Goal: Information Seeking & Learning: Learn about a topic

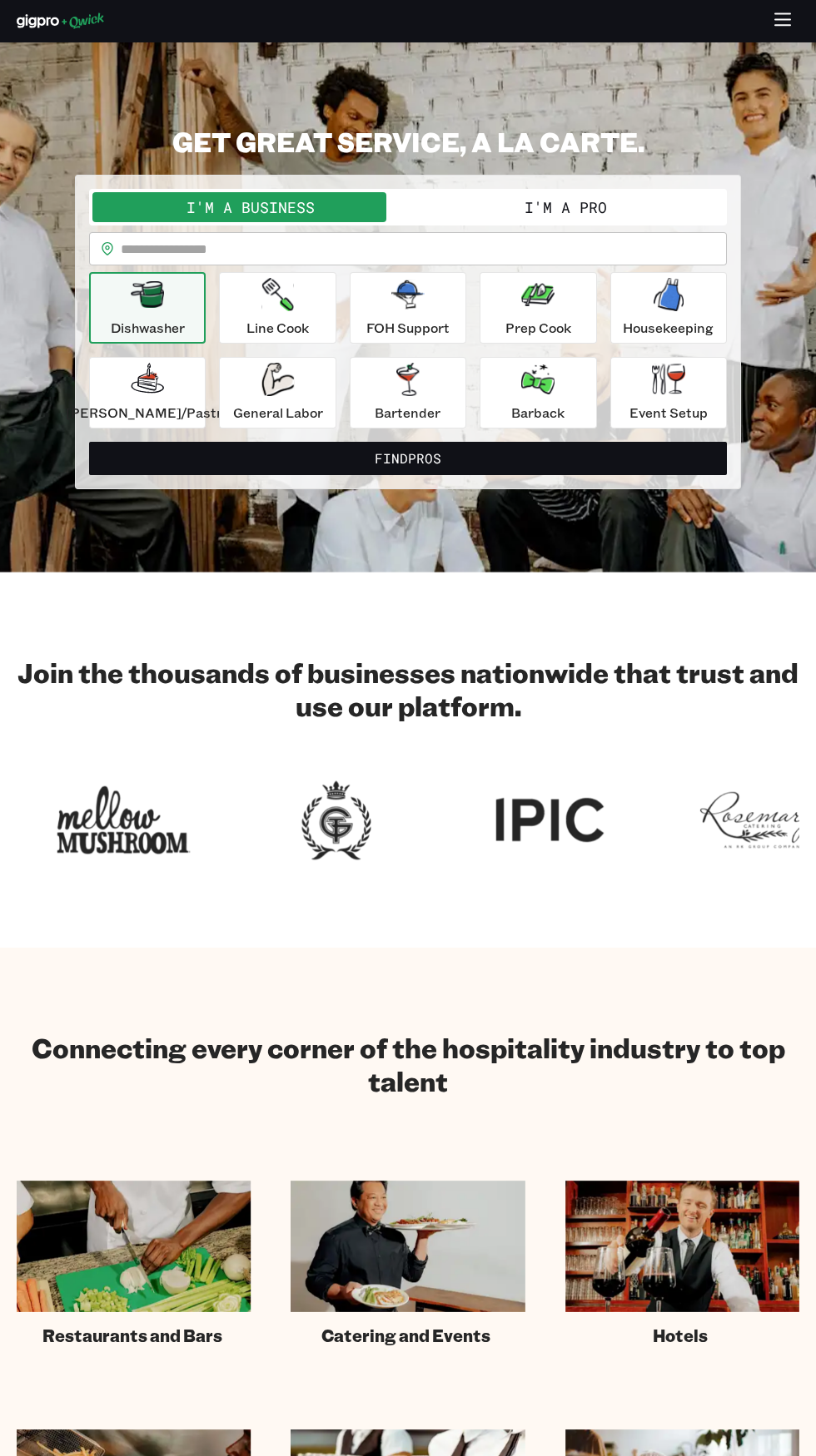
click at [58, 780] on img at bounding box center [123, 820] width 133 height 89
click at [141, 625] on section "Join the thousands of businesses nationwide that trust and use our platform." at bounding box center [408, 760] width 816 height 376
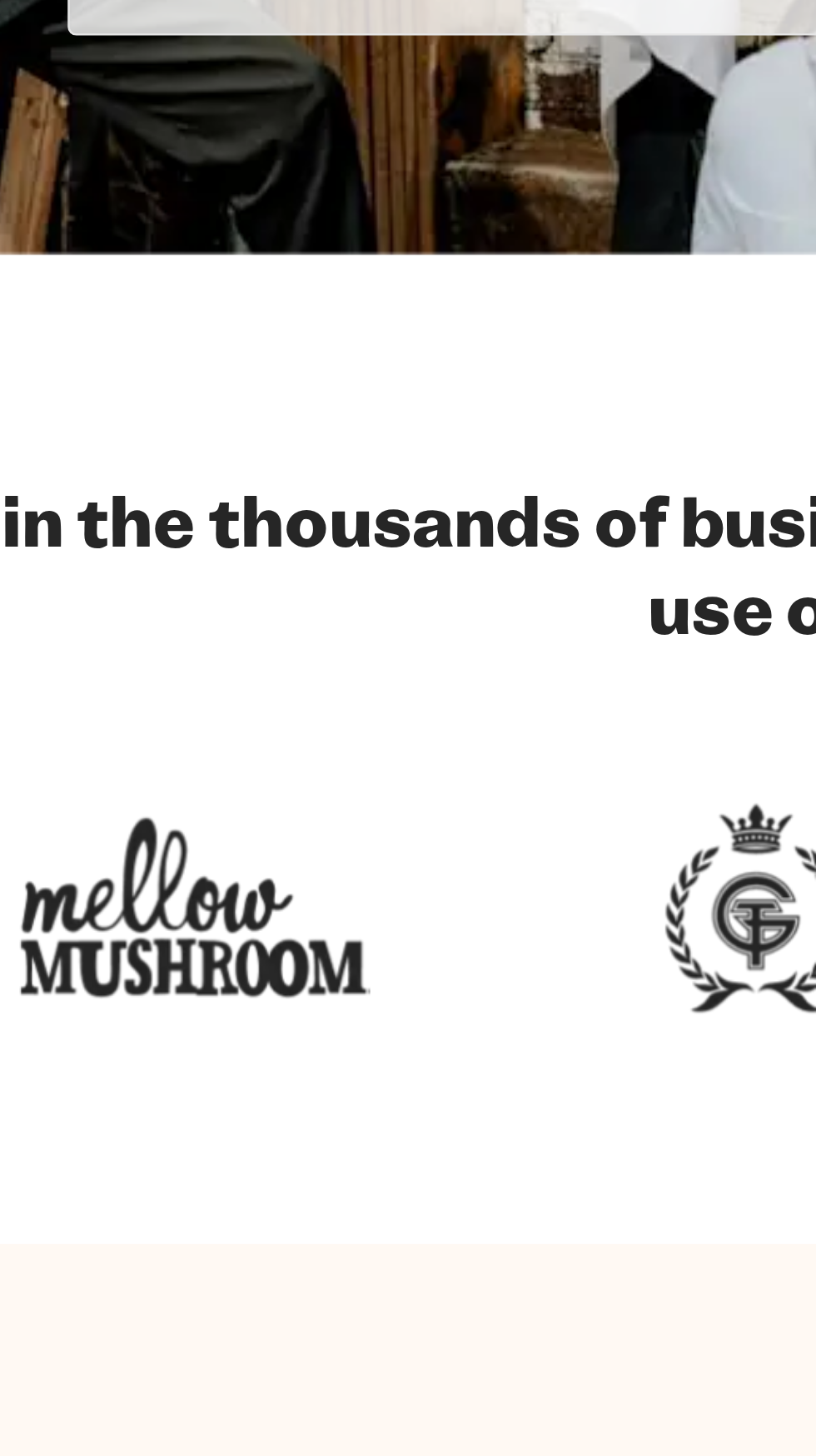
click at [230, 775] on div at bounding box center [336, 820] width 213 height 89
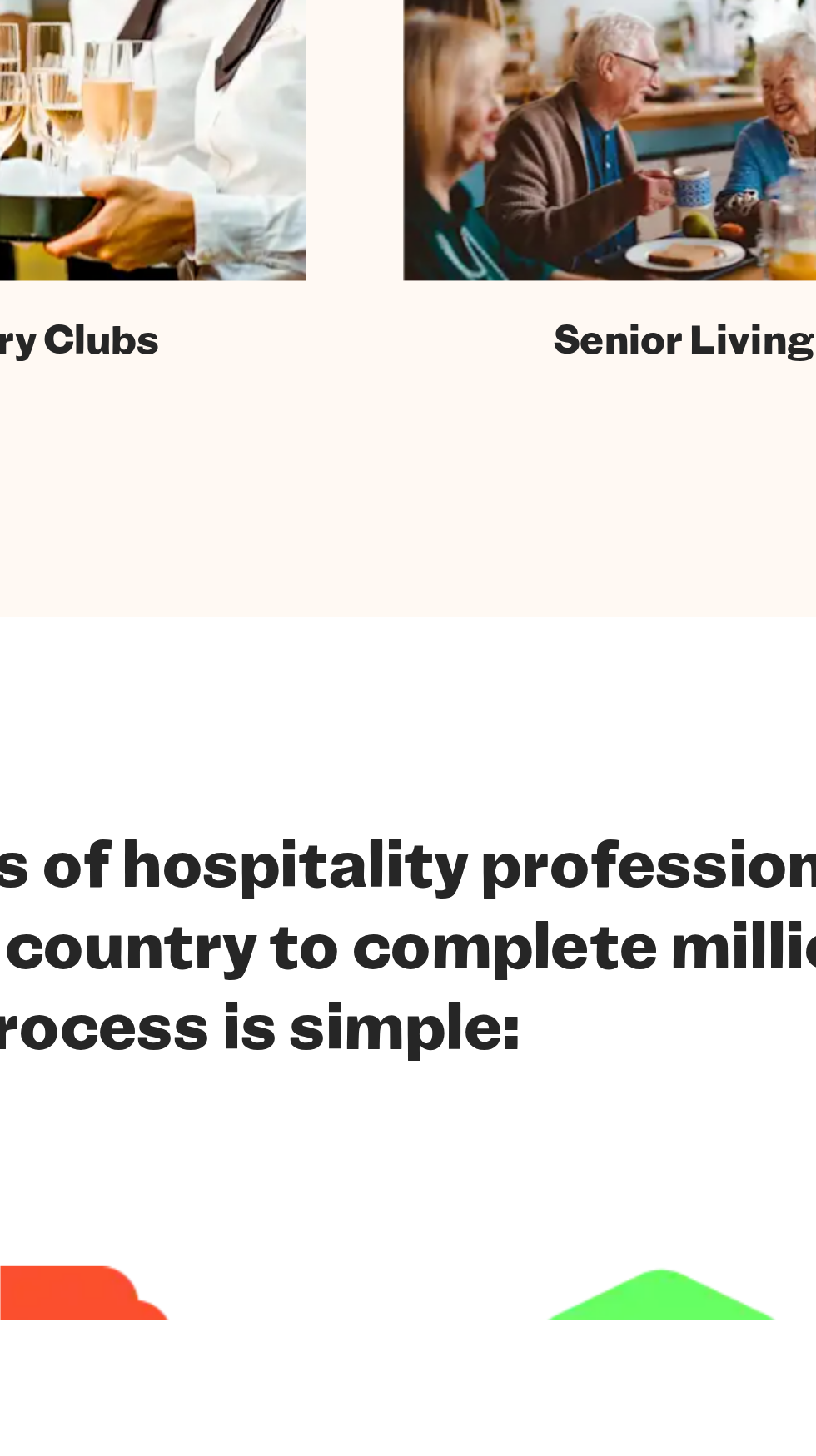
scroll to position [536, 0]
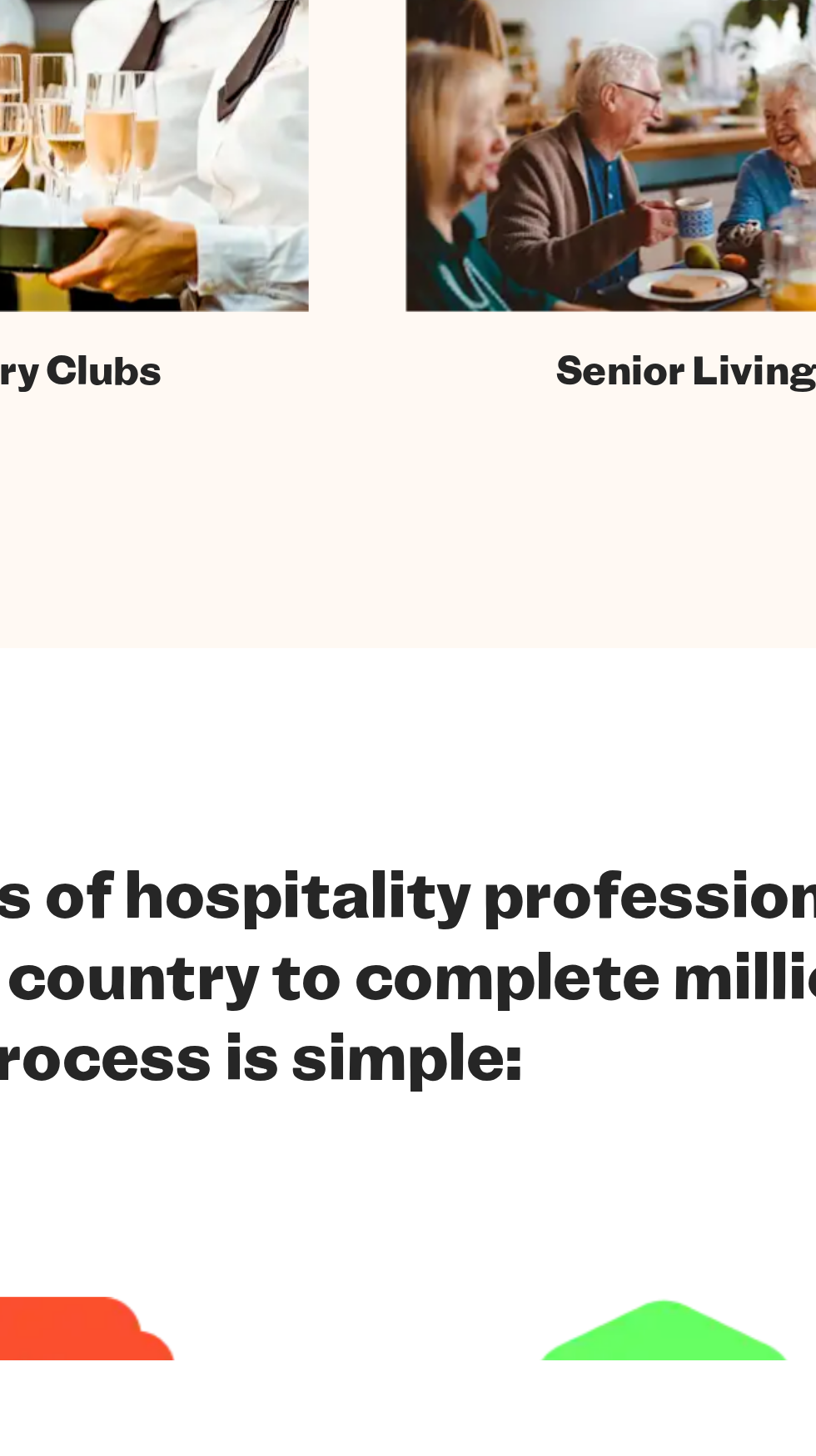
click at [448, 1407] on div "We’ve connected thousands of hospitality professionals with businesses across t…" at bounding box center [407, 1482] width 782 height 470
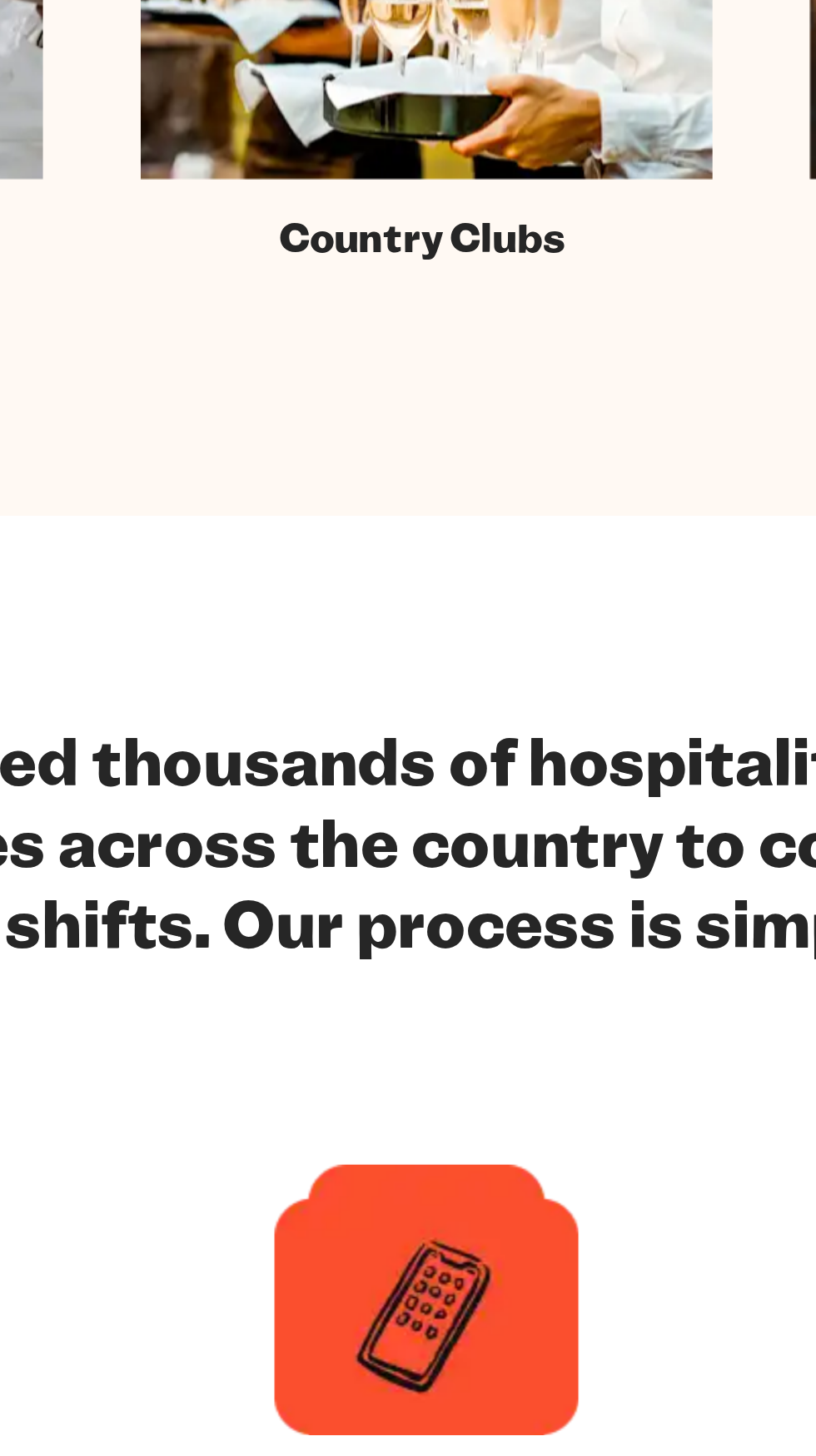
scroll to position [639, 0]
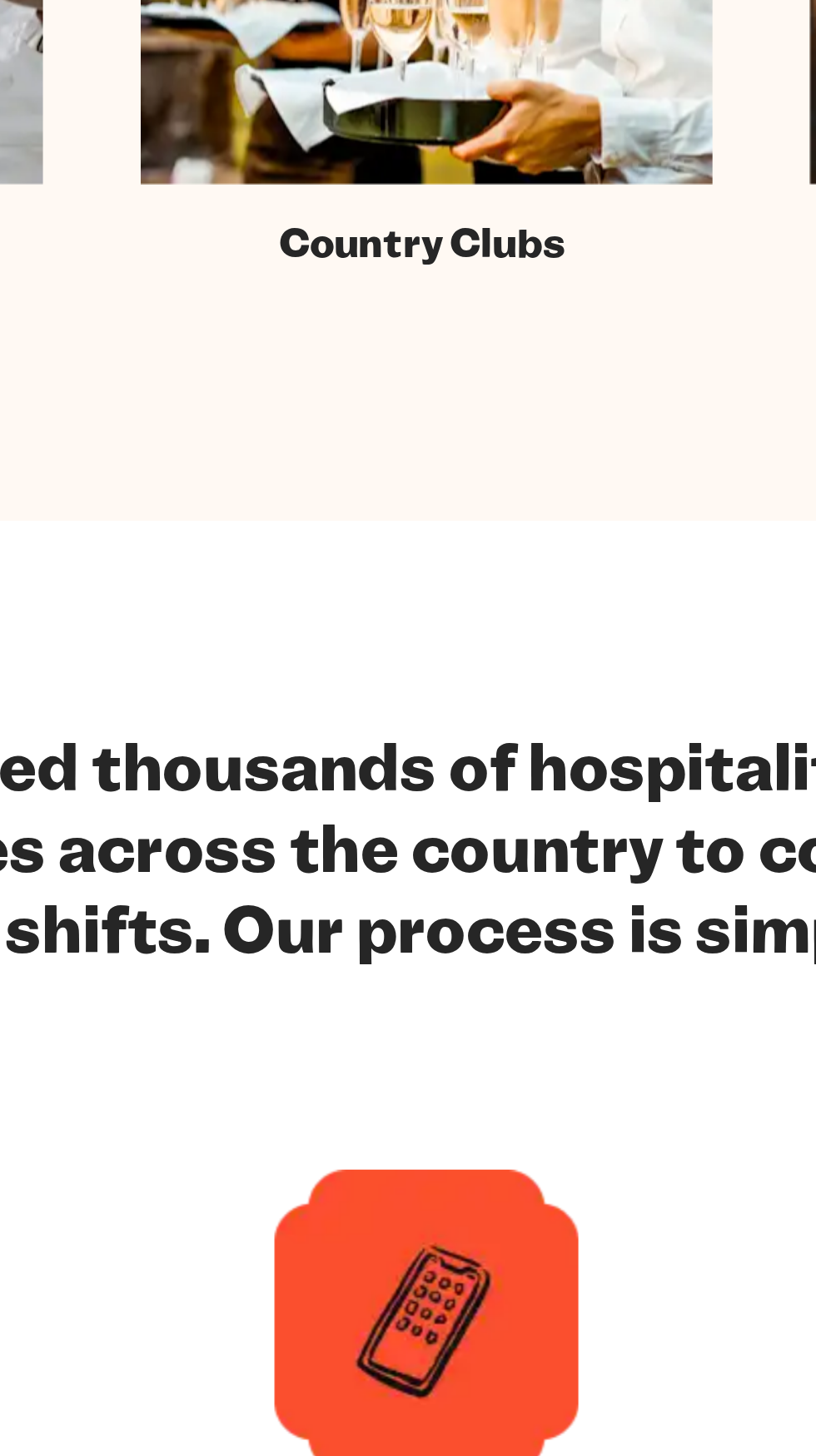
click at [268, 1134] on section "We’ve connected thousands of hospitality professionals with businesses across t…" at bounding box center [408, 1380] width 816 height 637
click at [263, 1168] on h2 "We’ve connected thousands of hospitality professionals with businesses across t…" at bounding box center [407, 1194] width 749 height 99
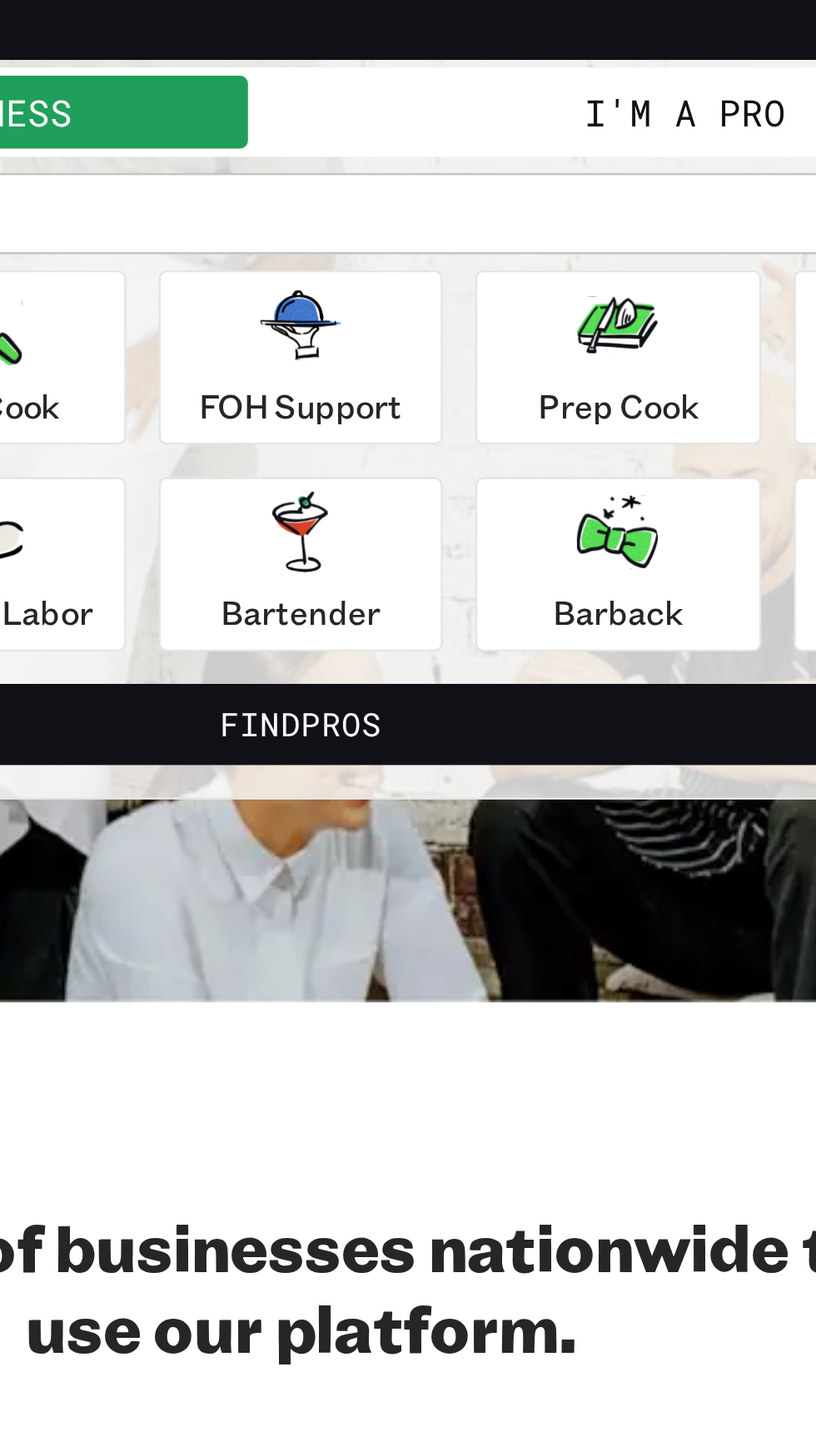
scroll to position [144, 0]
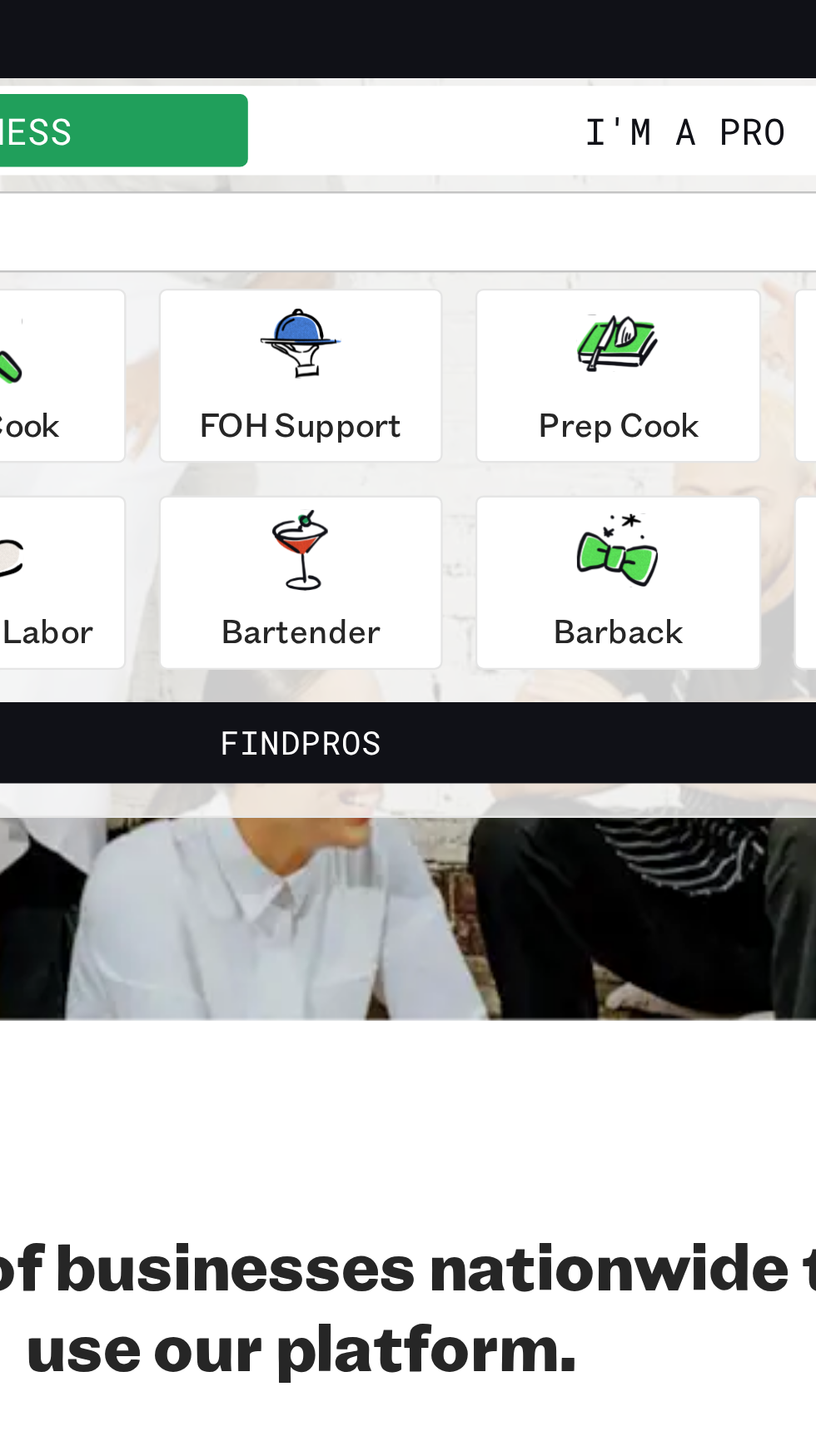
click at [311, 515] on h2 "Join the thousands of businesses nationwide that trust and use our platform." at bounding box center [407, 545] width 782 height 67
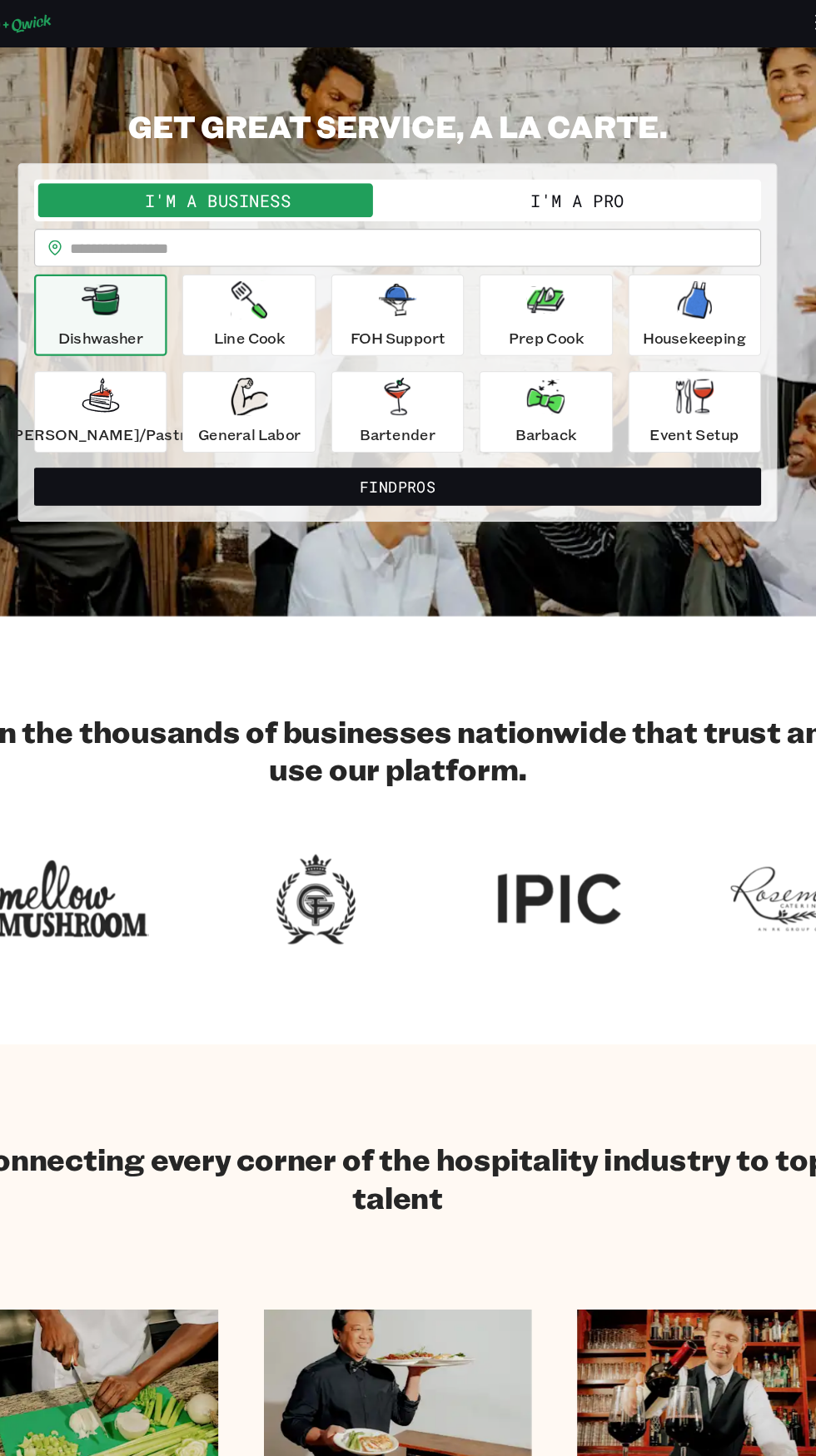
scroll to position [0, 0]
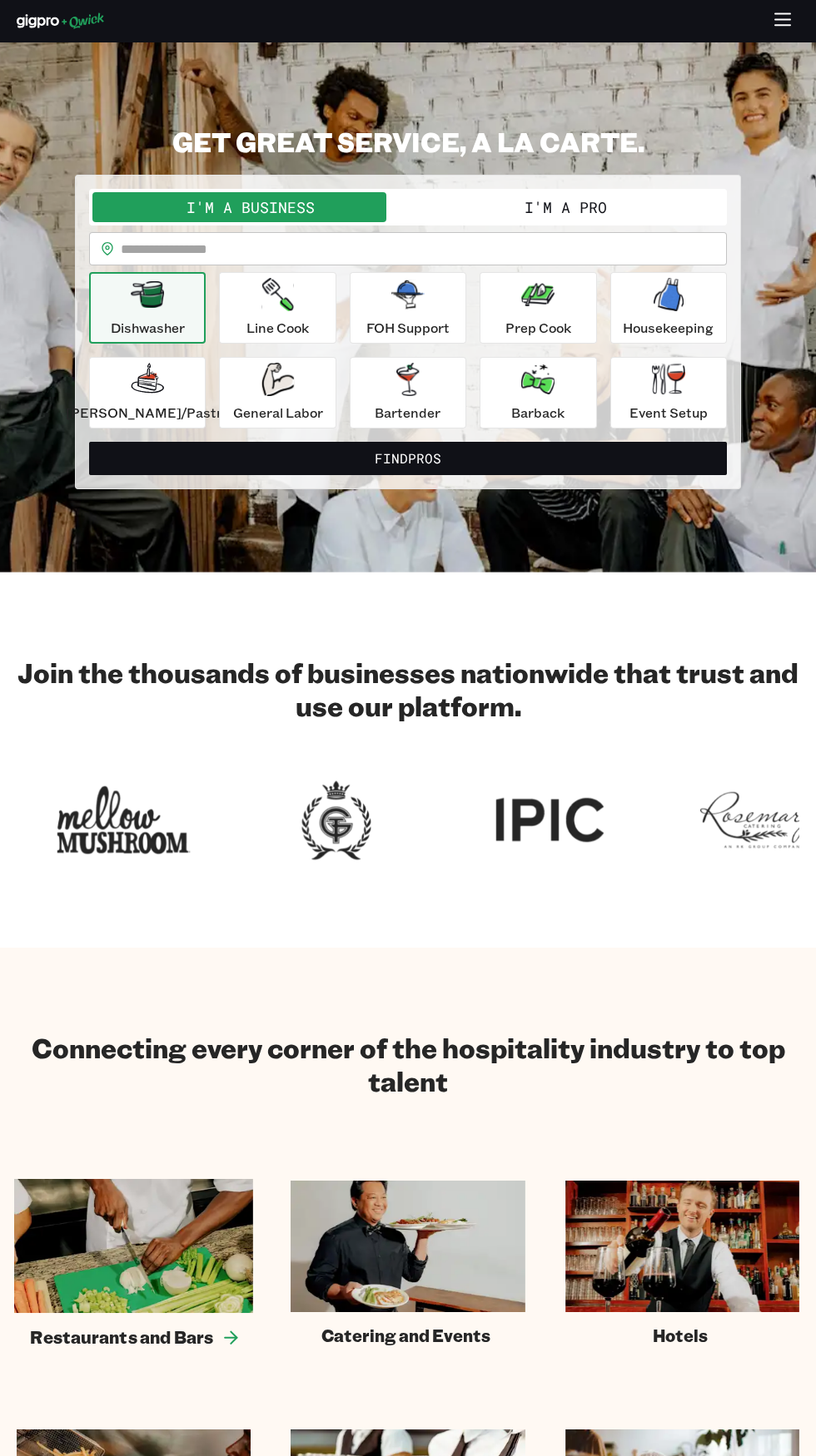
click at [52, 1239] on img at bounding box center [134, 1245] width 239 height 134
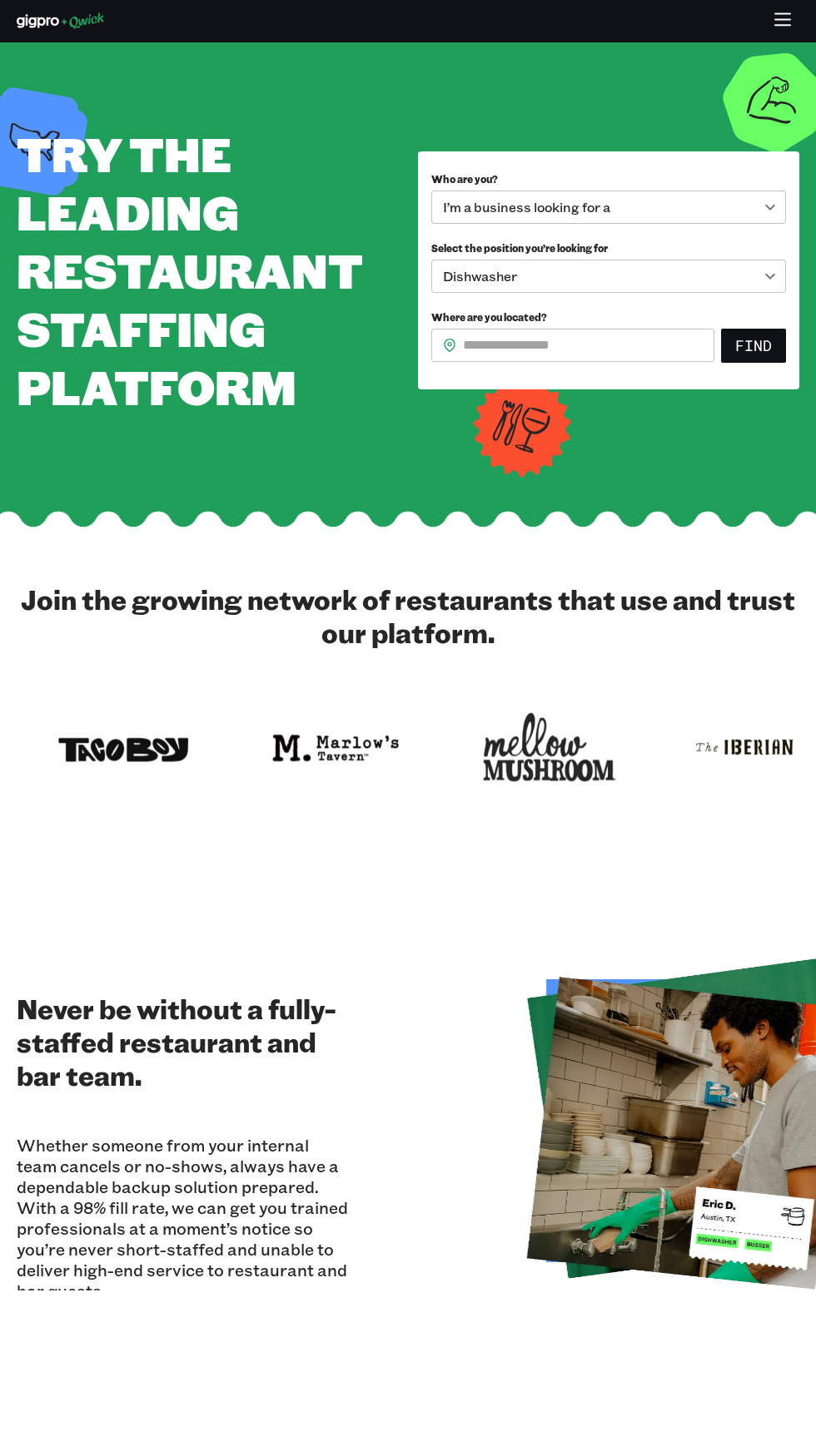
click at [56, 1234] on p "Whether someone from your internal team cancels or no-shows, always have a depe…" at bounding box center [182, 1217] width 331 height 166
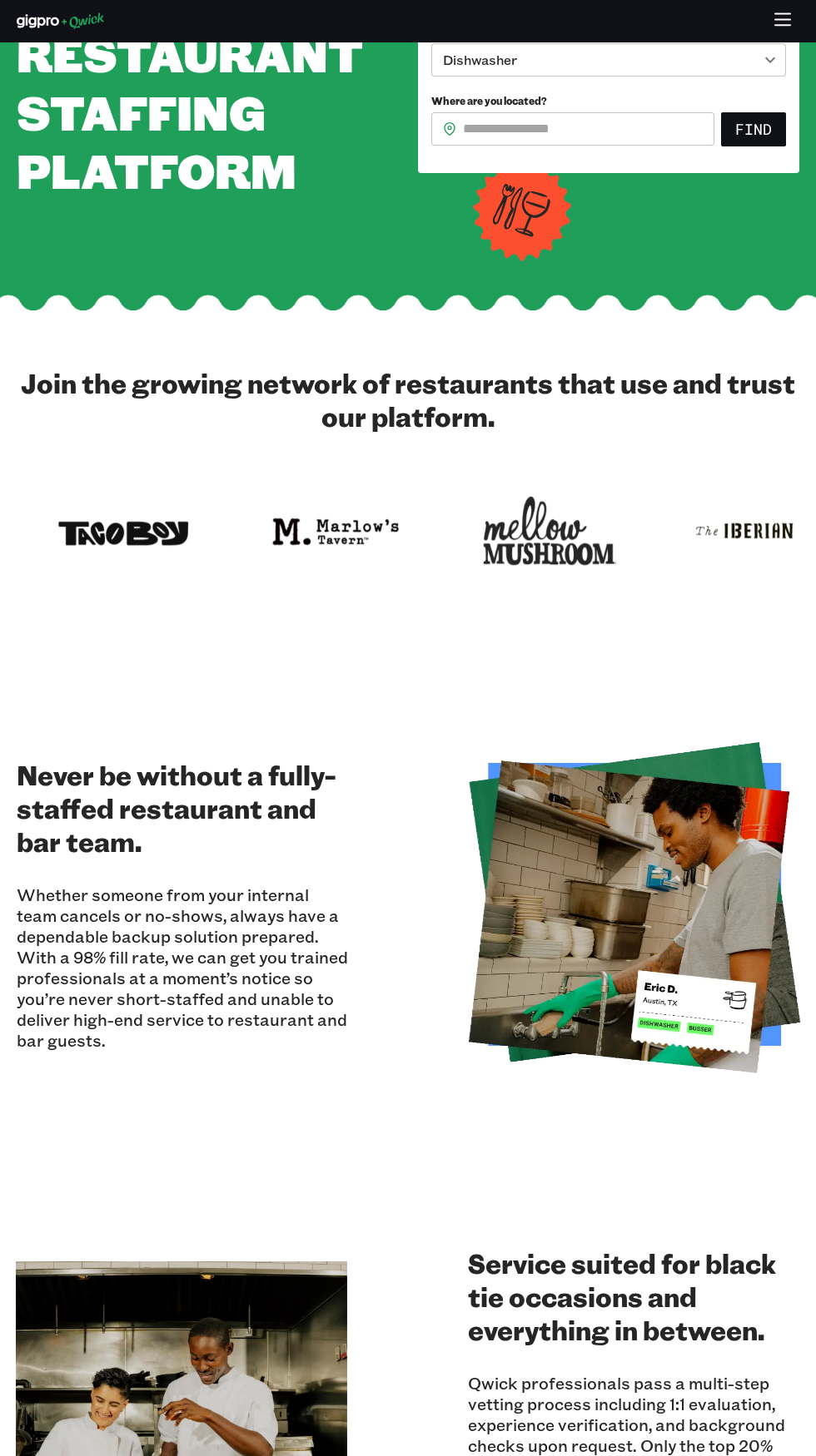
scroll to position [223, 0]
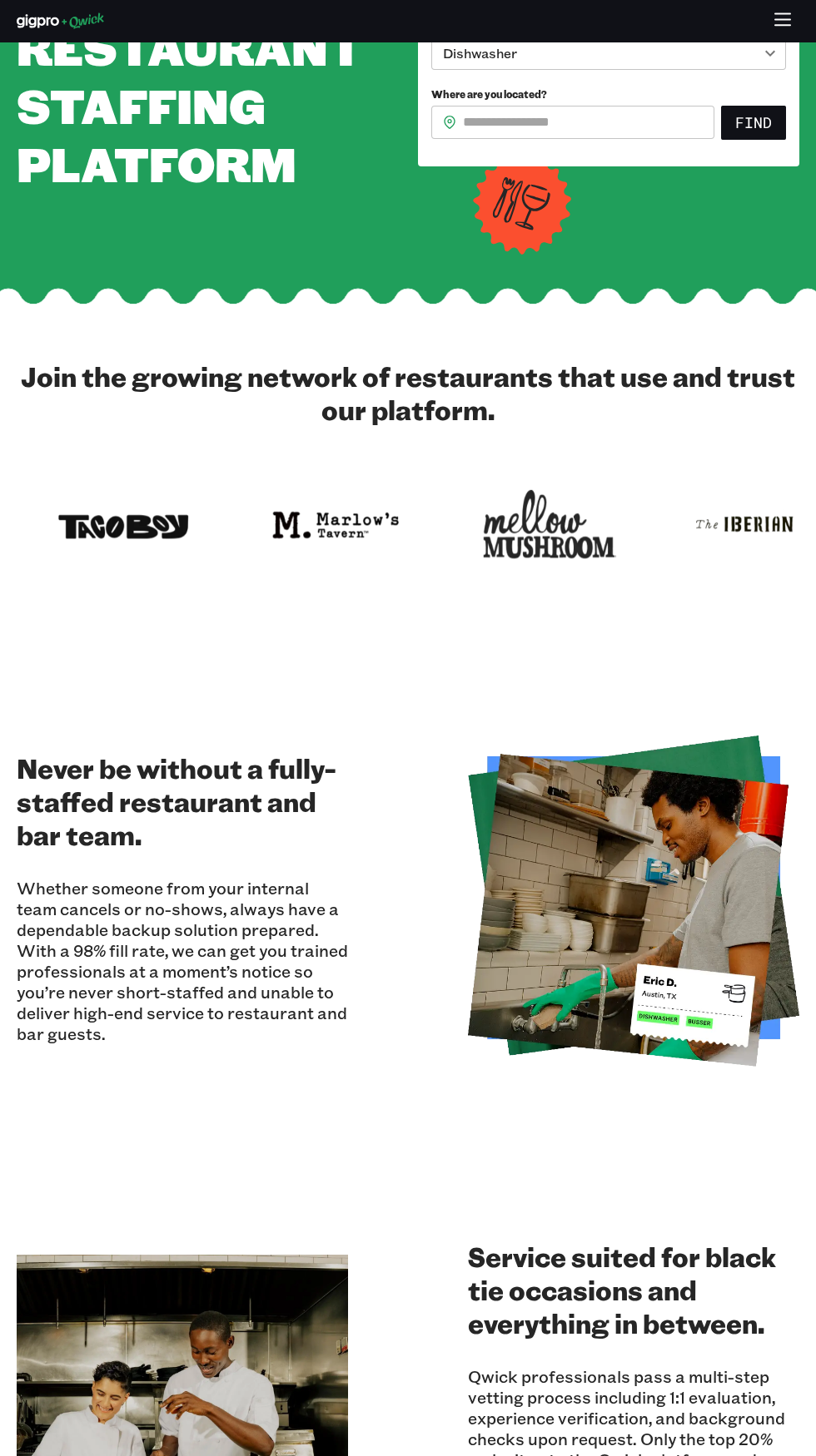
click at [72, 1212] on section "Service suited for black tie occasions and everything in between. Qwick profess…" at bounding box center [408, 1420] width 816 height 542
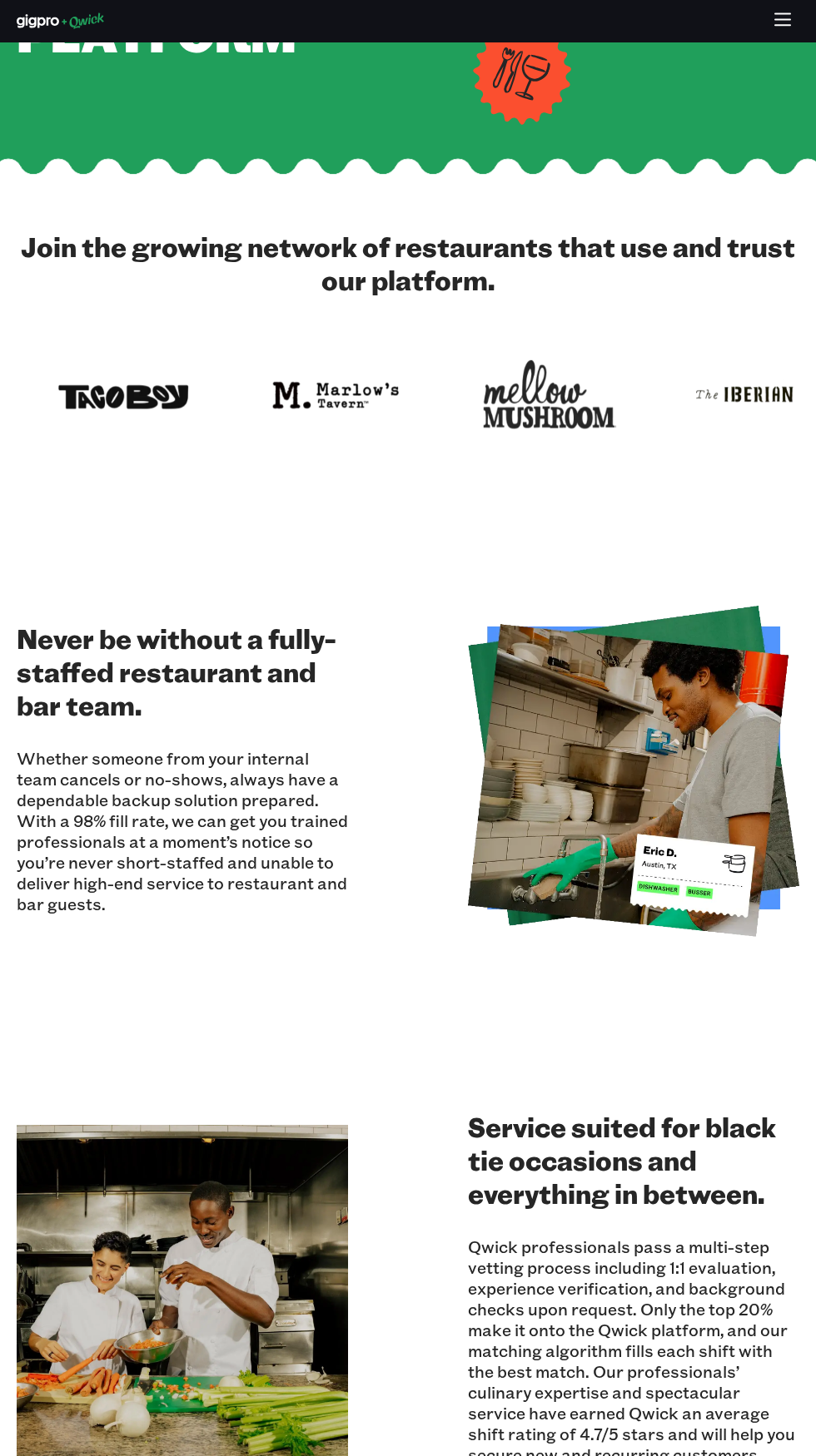
scroll to position [339, 0]
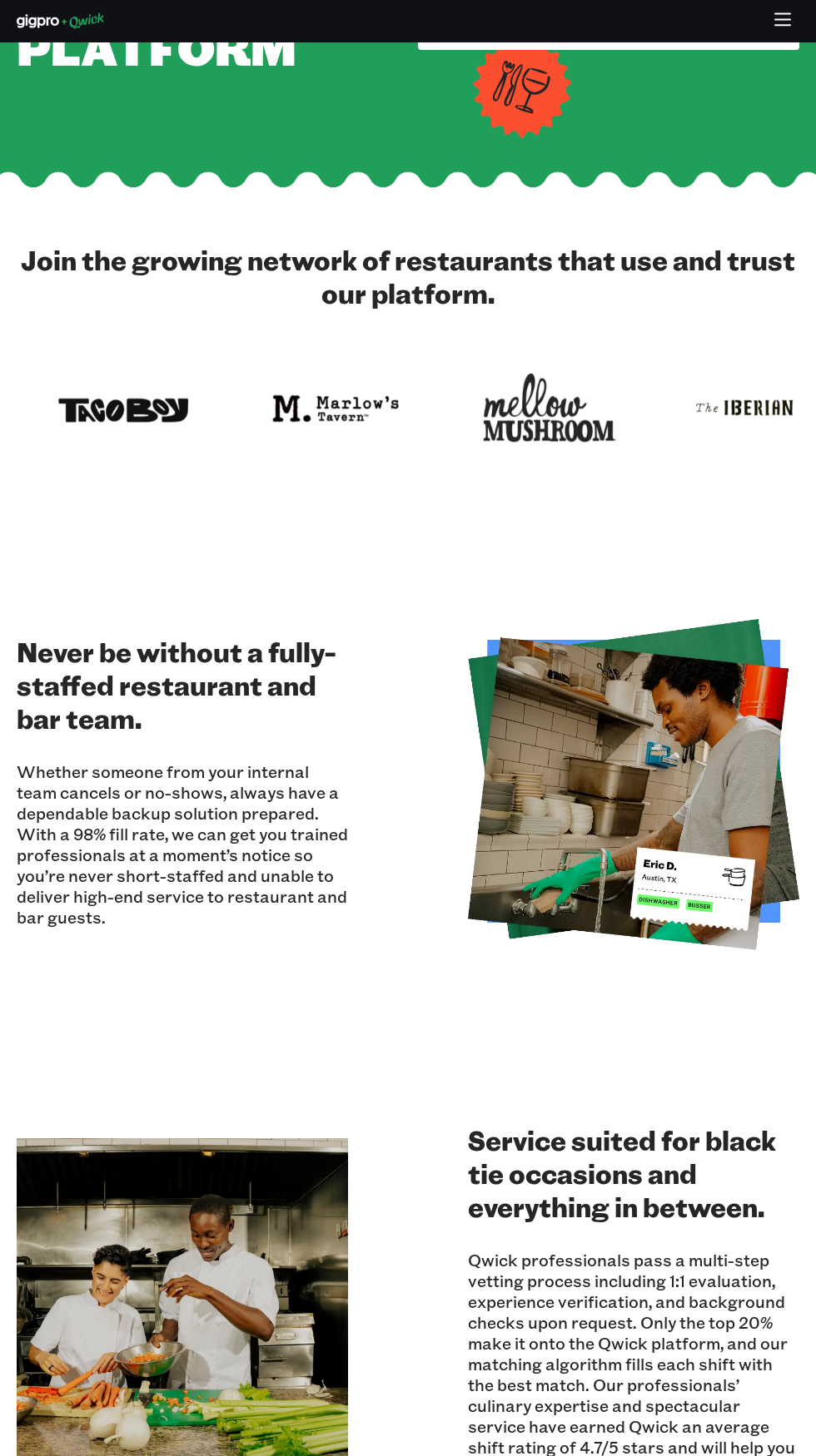
click at [80, 900] on p "Whether someone from your internal team cancels or no-shows, always have a depe…" at bounding box center [182, 844] width 331 height 166
click at [99, 779] on p "Whether someone from your internal team cancels or no-shows, always have a depe…" at bounding box center [182, 844] width 331 height 166
click at [80, 893] on p "Whether someone from your internal team cancels or no-shows, always have a depe…" at bounding box center [182, 844] width 331 height 166
click at [78, 889] on p "Whether someone from your internal team cancels or no-shows, always have a depe…" at bounding box center [182, 844] width 331 height 166
click at [75, 896] on p "Whether someone from your internal team cancels or no-shows, always have a depe…" at bounding box center [182, 844] width 331 height 166
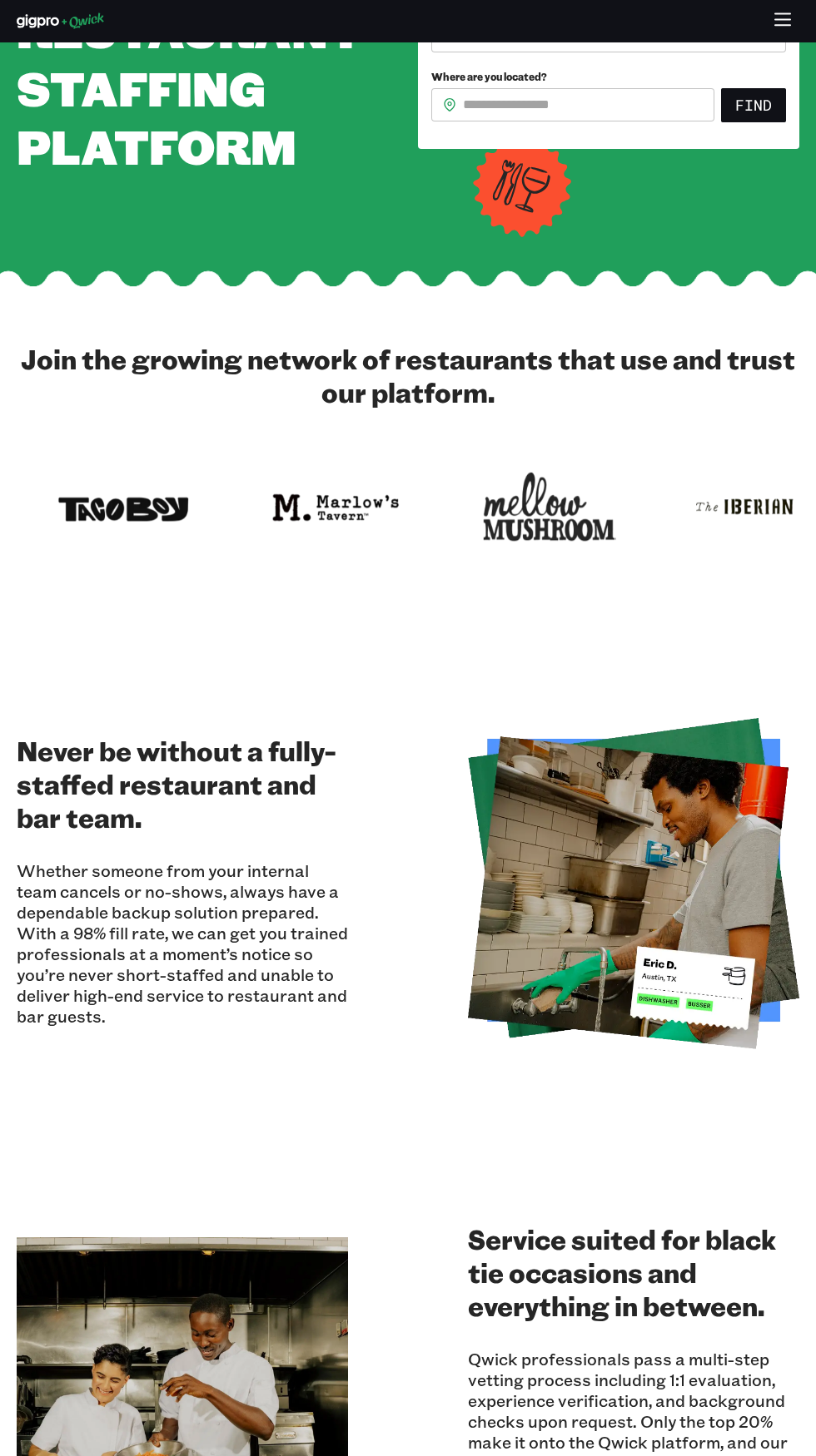
scroll to position [252, 0]
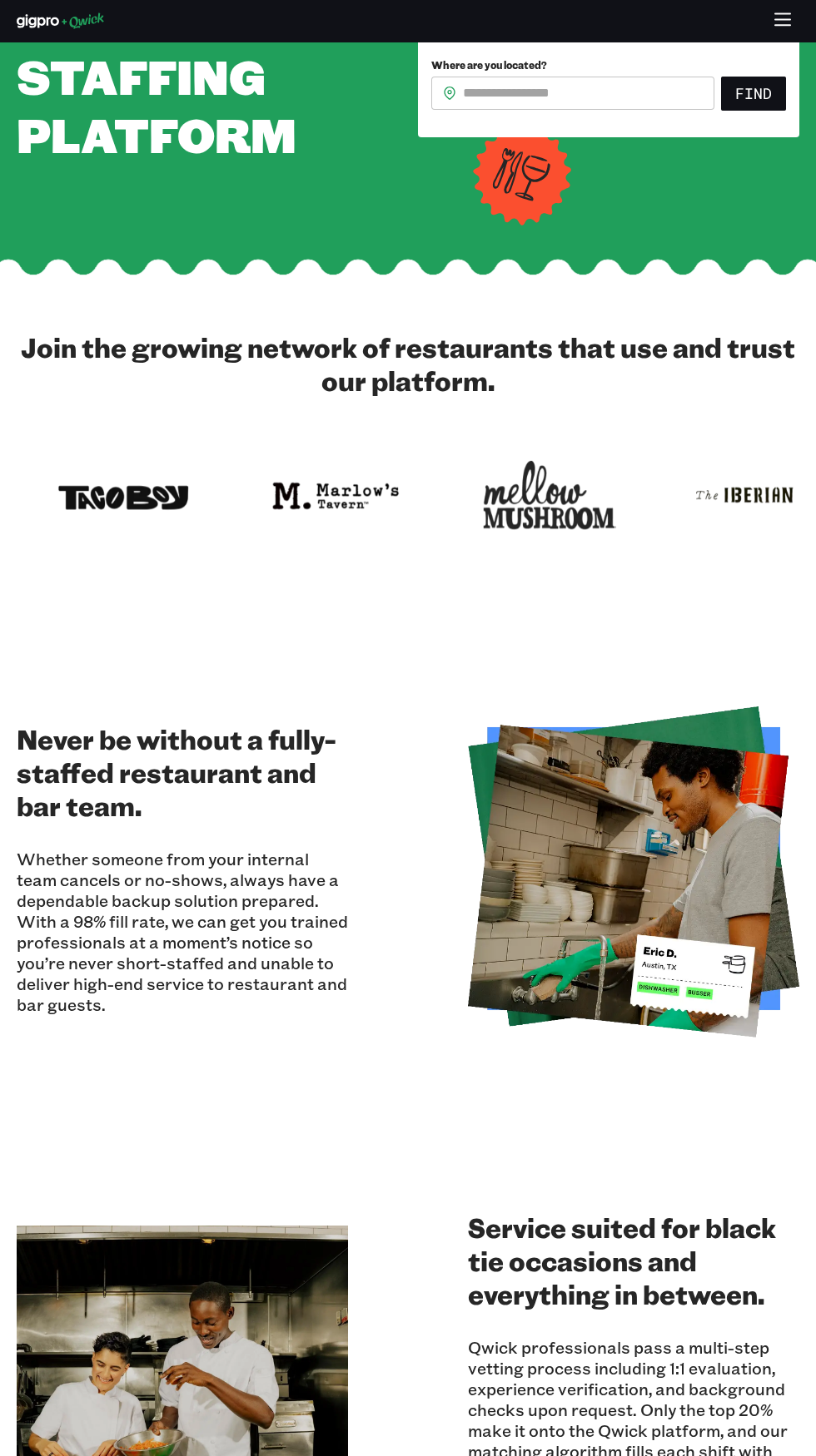
click at [94, 768] on h2 "Never be without a fully-staffed restaurant and bar team." at bounding box center [182, 772] width 331 height 99
click at [104, 763] on h2 "Never be without a fully-staffed restaurant and bar team." at bounding box center [182, 772] width 331 height 99
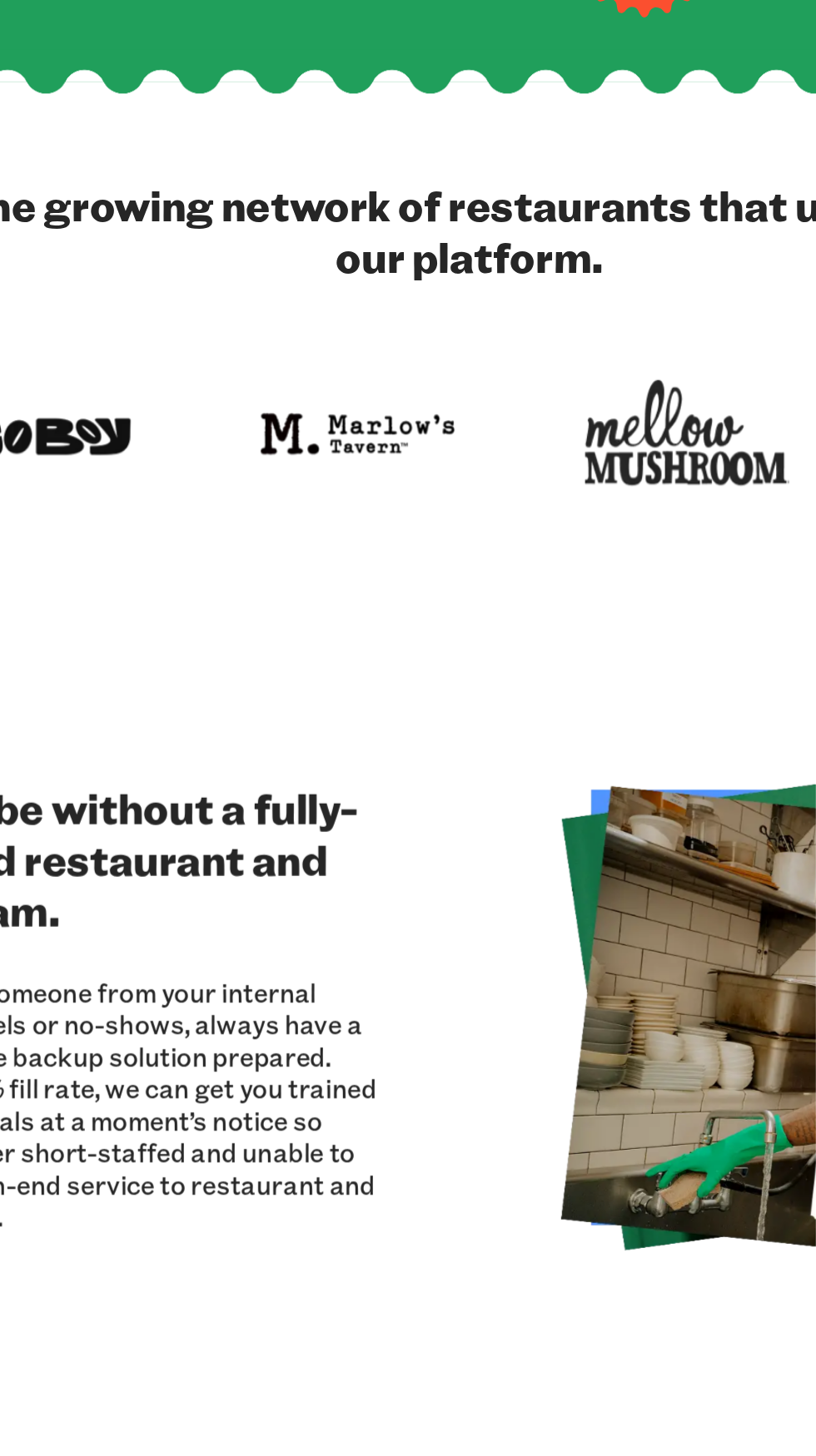
click at [142, 1014] on p "Whether someone from your internal team cancels or no-shows, always have a depe…" at bounding box center [182, 931] width 331 height 166
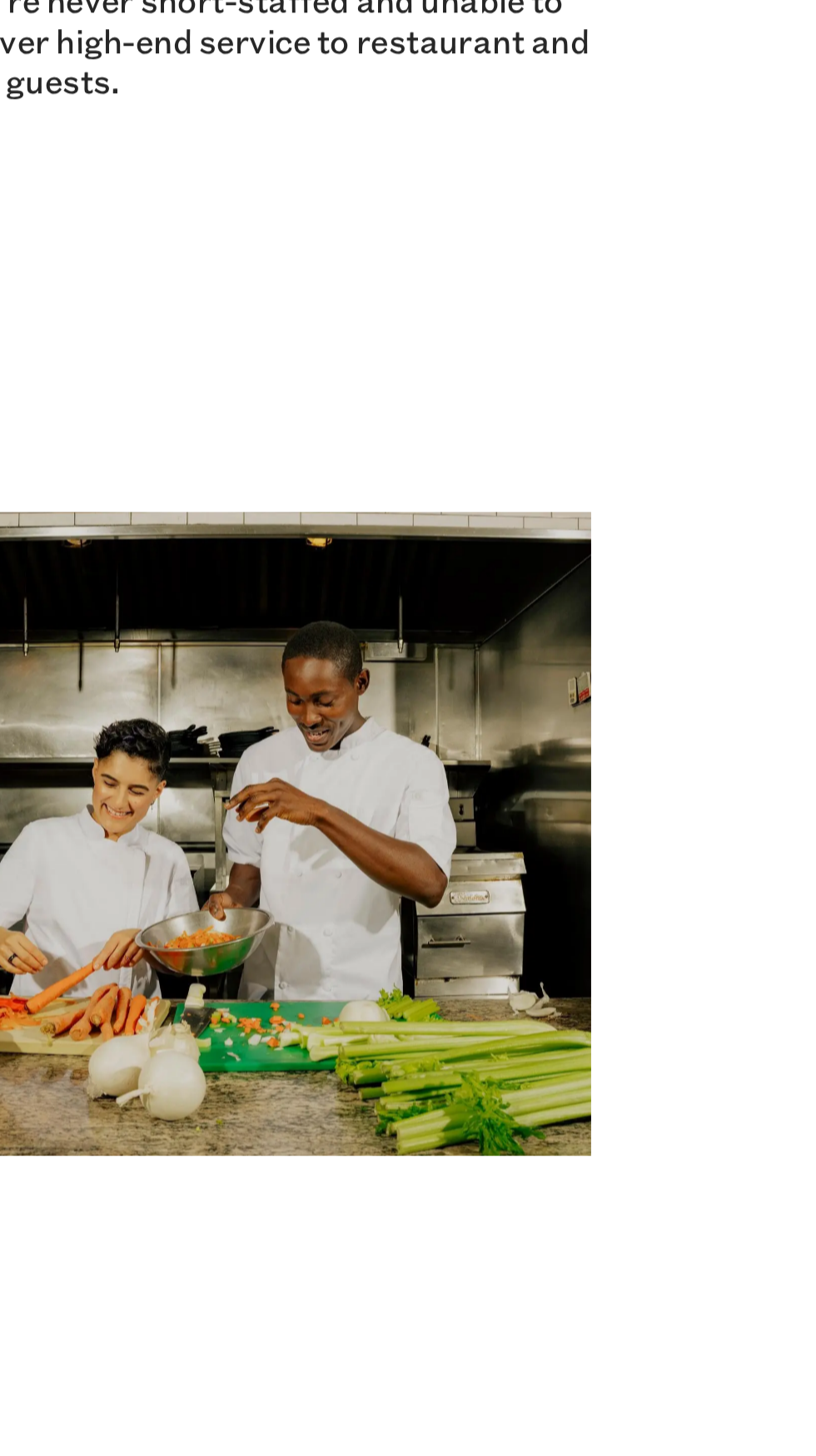
scroll to position [670, 0]
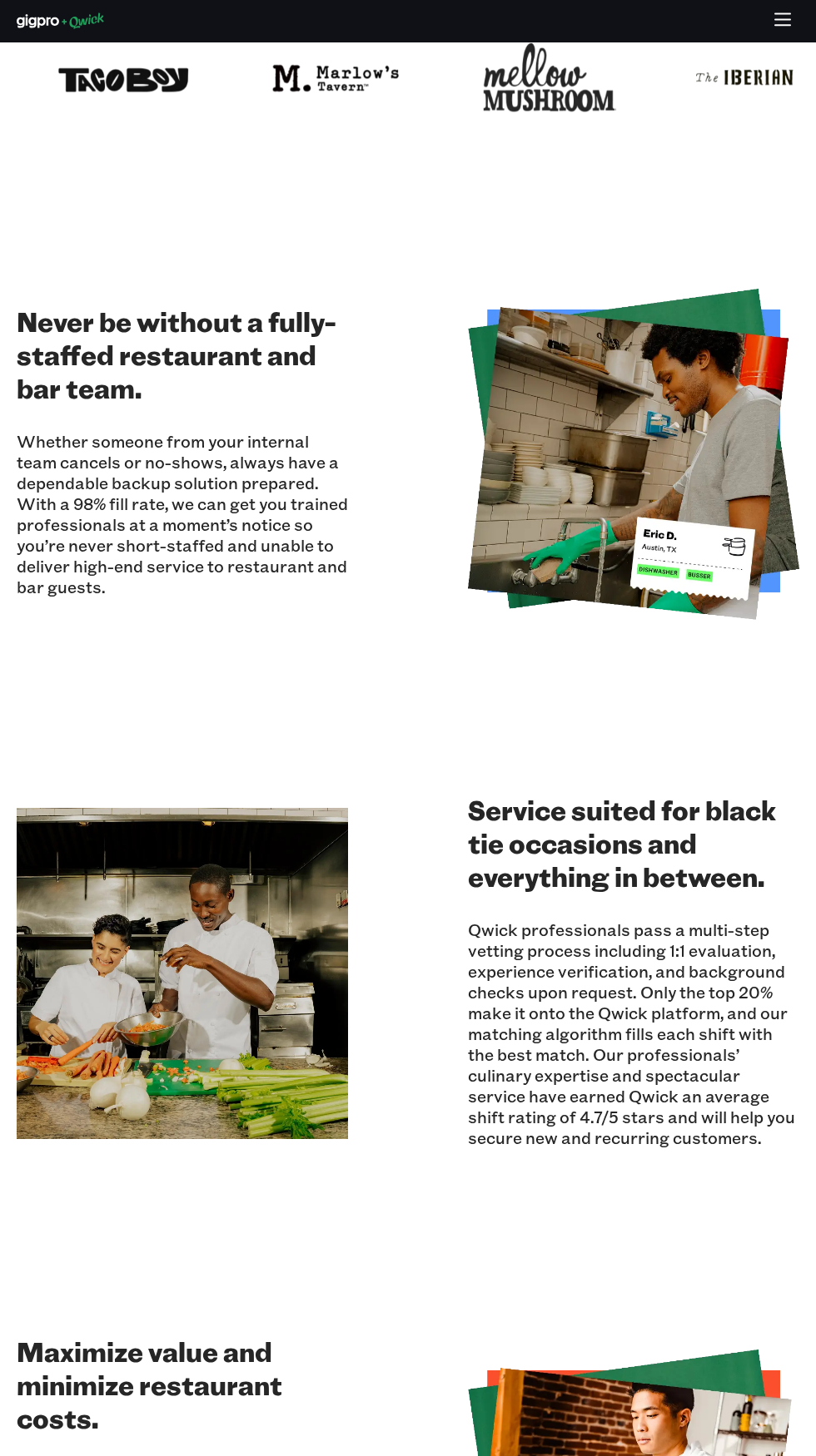
click at [70, 1097] on img at bounding box center [182, 973] width 331 height 331
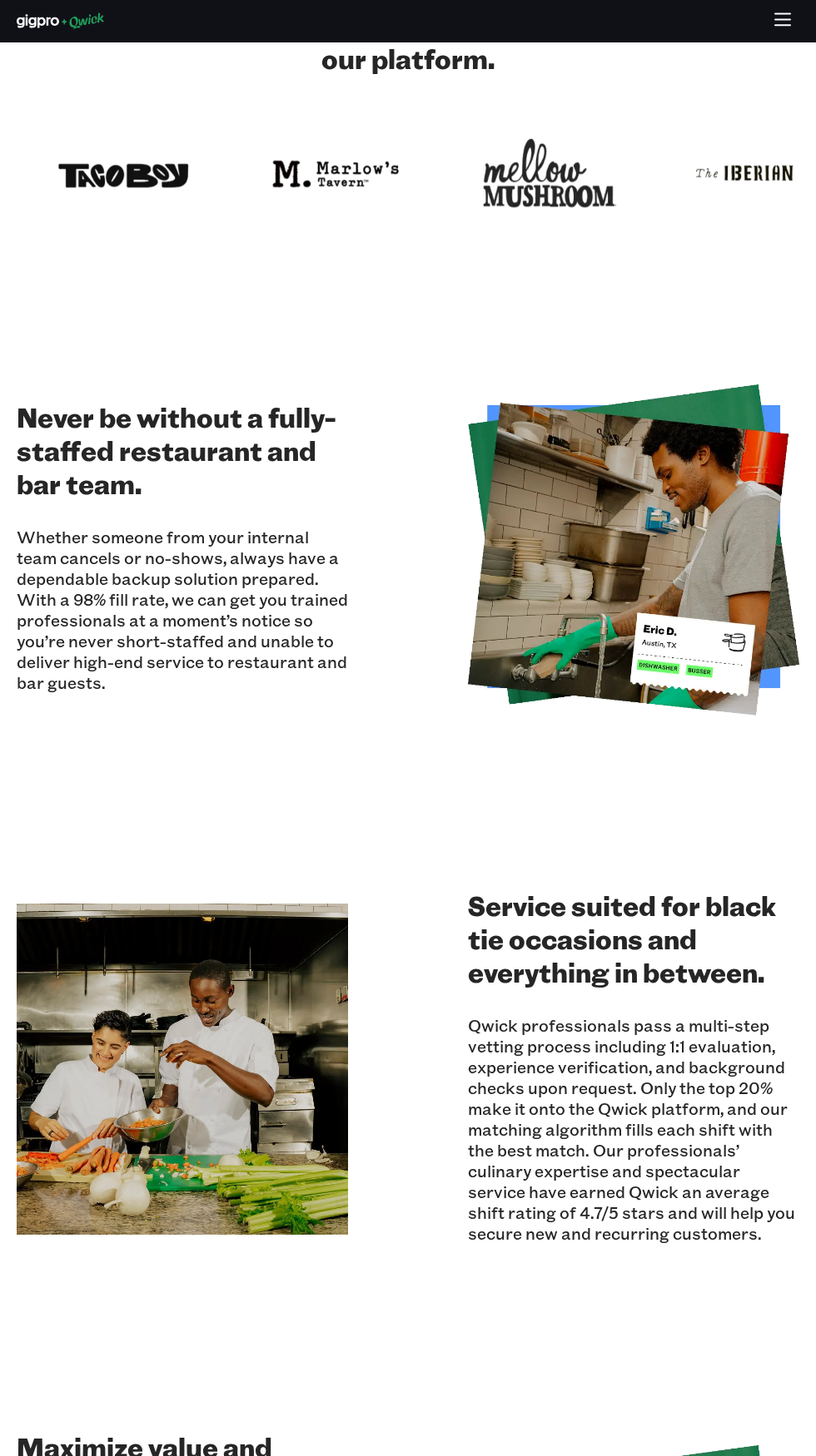
scroll to position [515, 0]
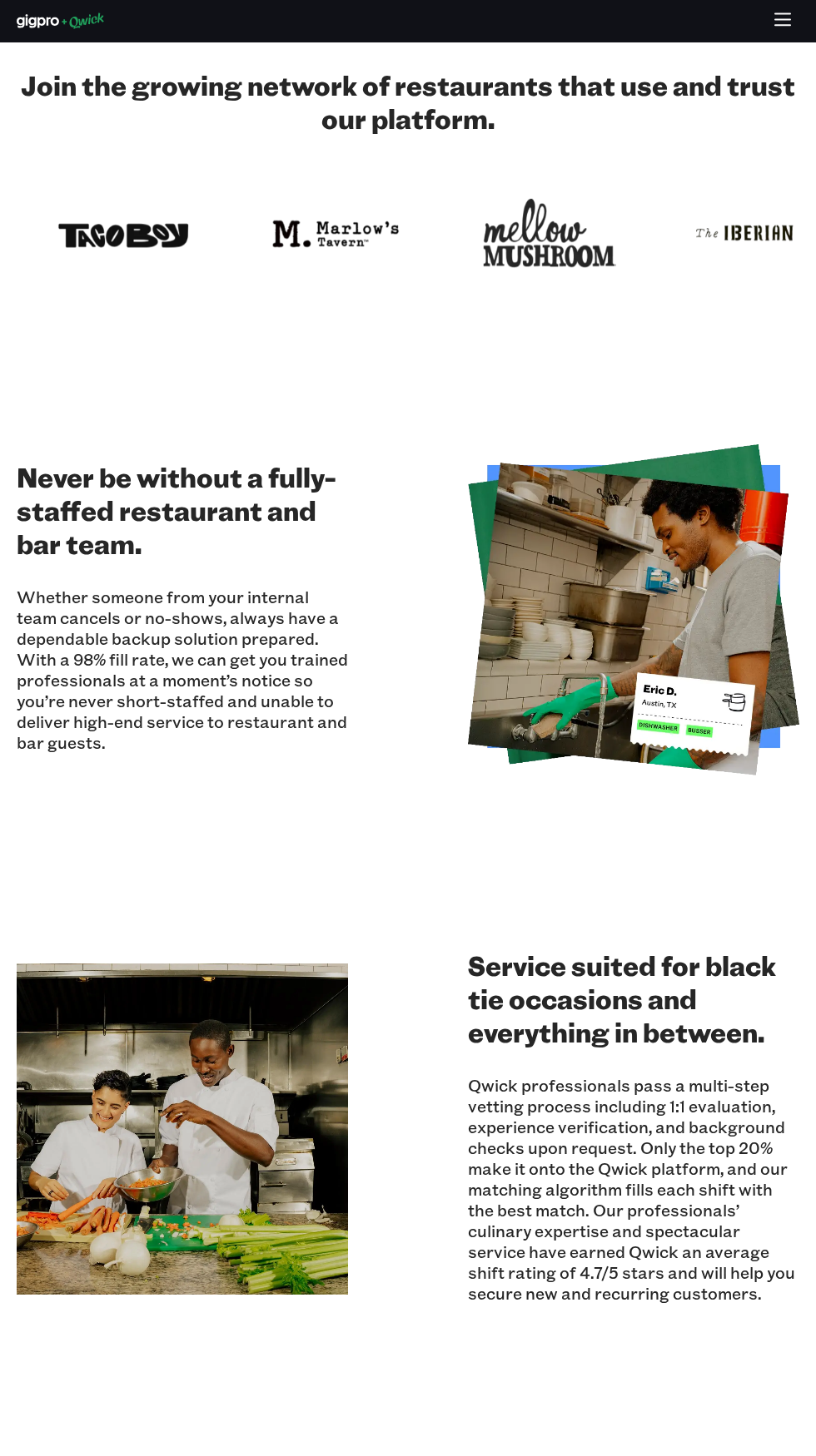
click at [78, 1107] on img at bounding box center [182, 1128] width 331 height 331
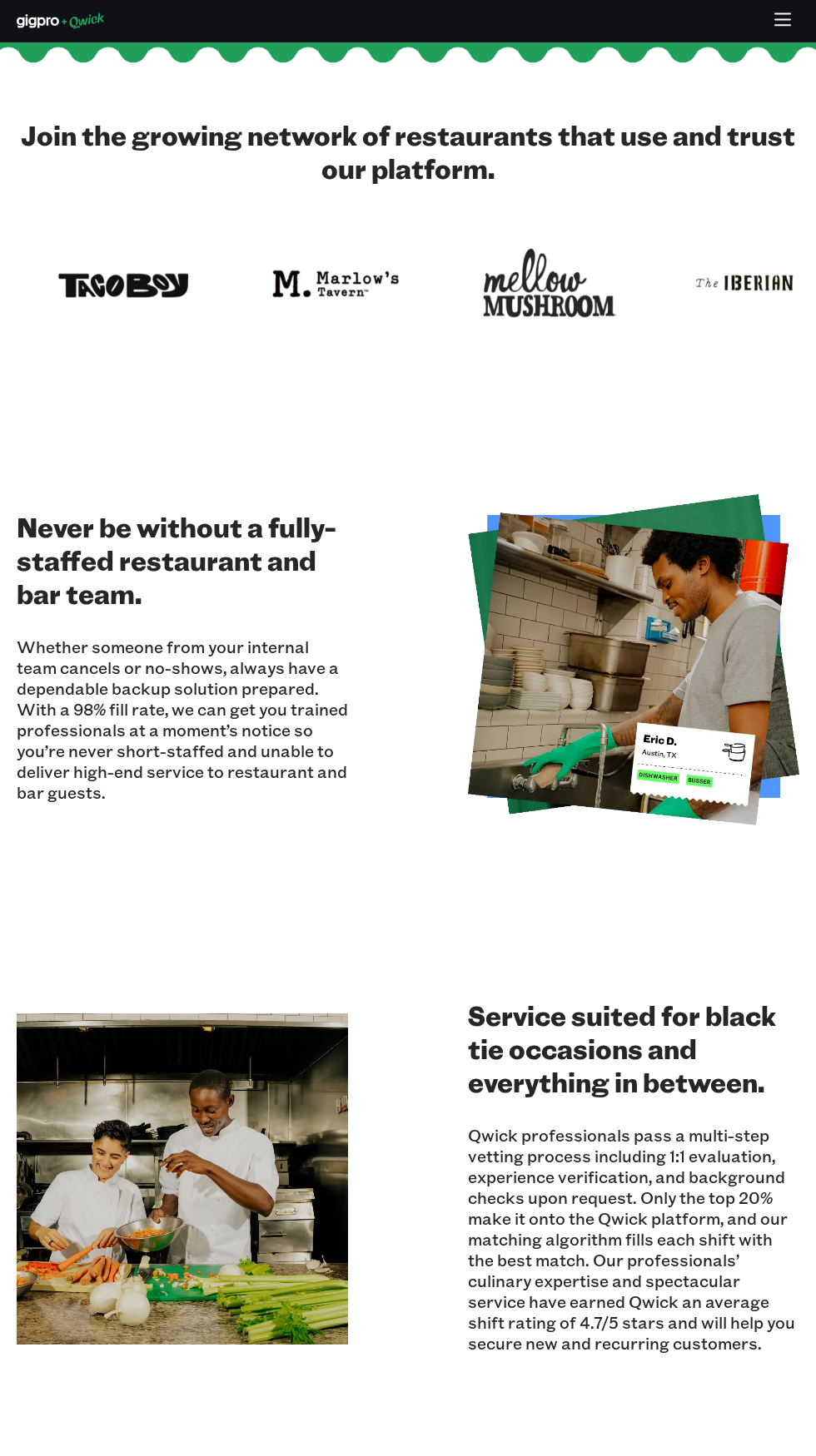
scroll to position [461, 0]
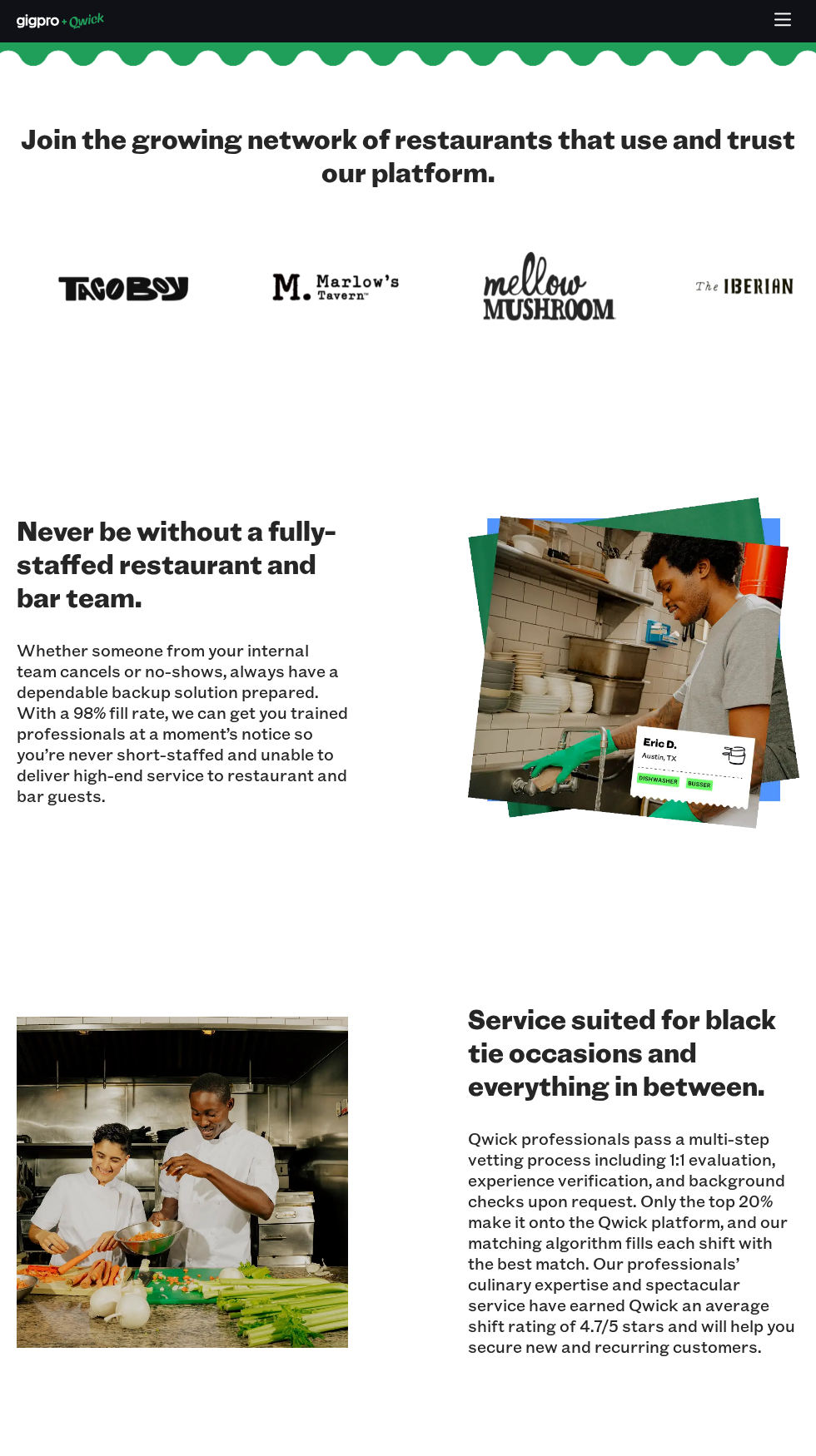
click at [64, 1101] on img at bounding box center [182, 1181] width 331 height 331
click at [51, 1123] on img at bounding box center [182, 1181] width 331 height 331
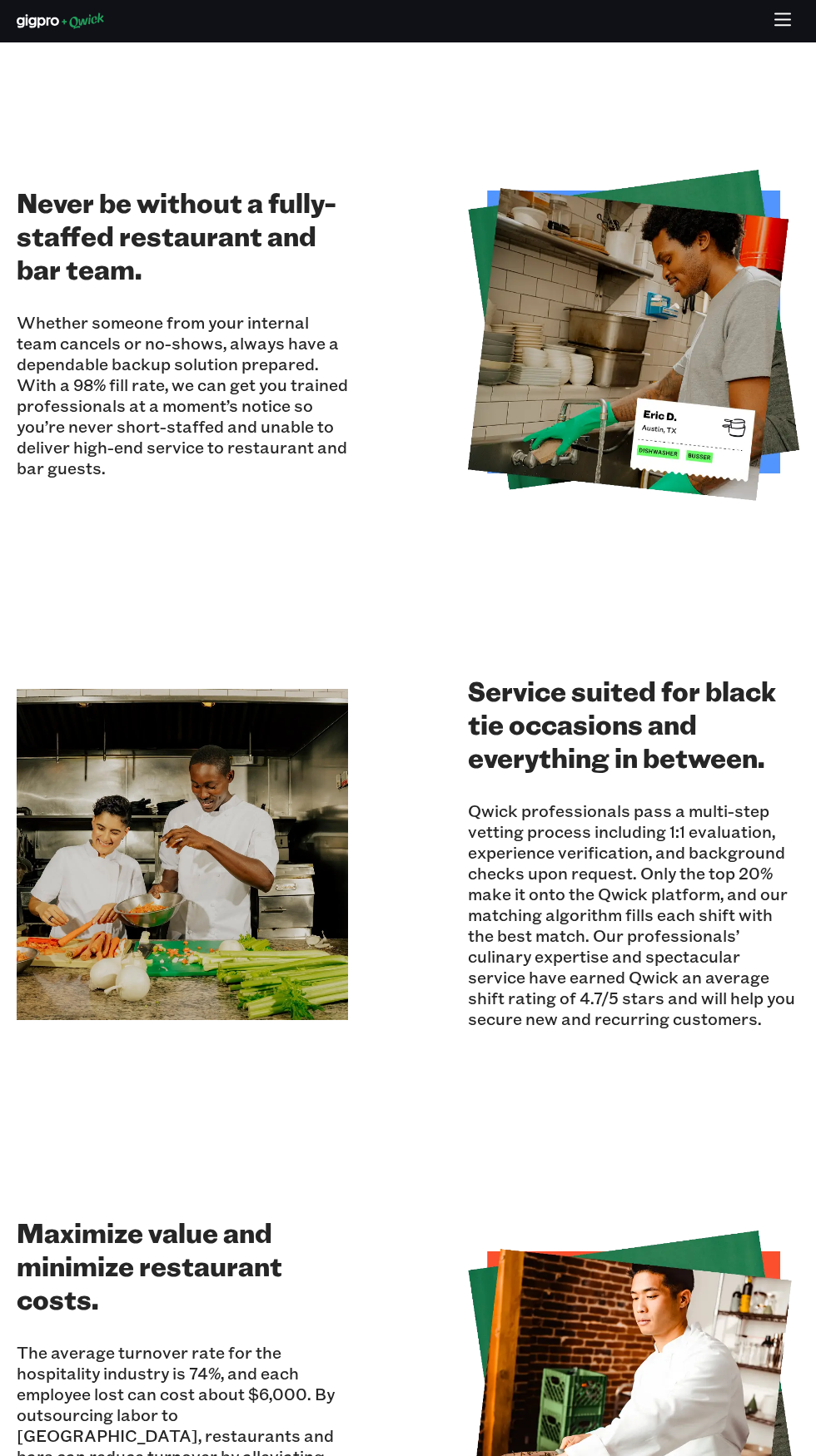
scroll to position [903, 0]
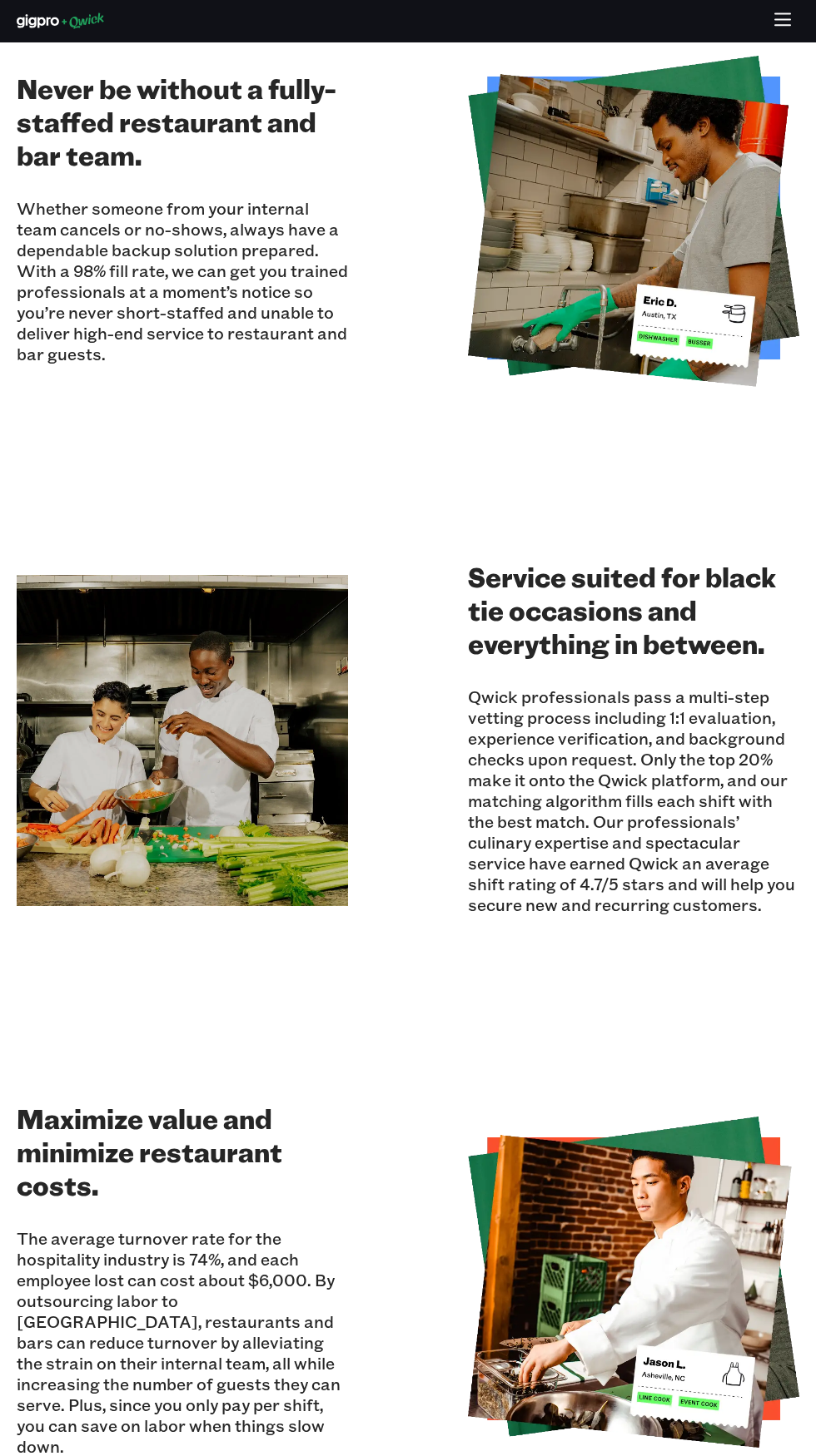
click at [101, 1159] on h2 "Maximize value and minimize restaurant costs." at bounding box center [182, 1150] width 331 height 99
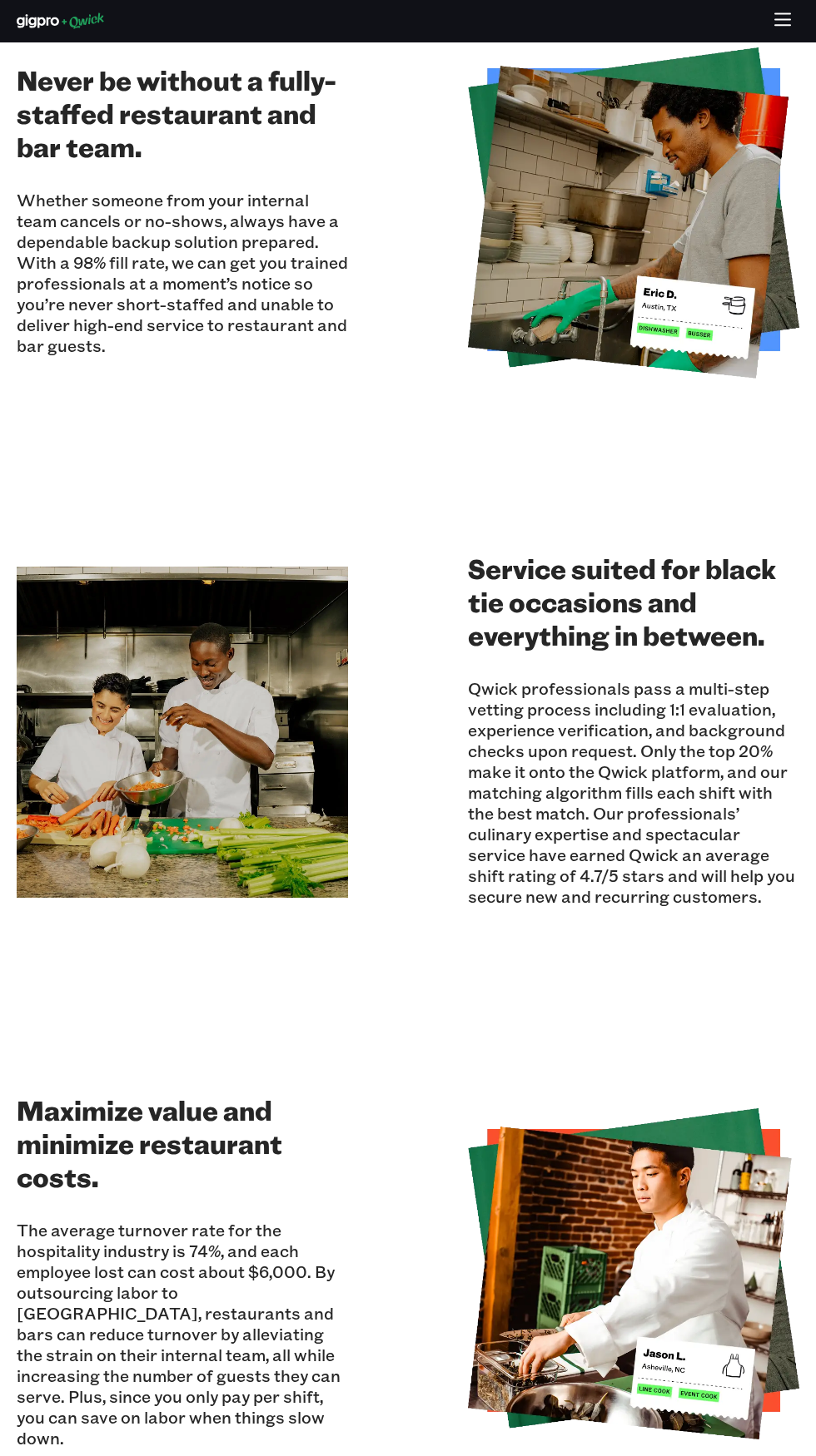
scroll to position [914, 0]
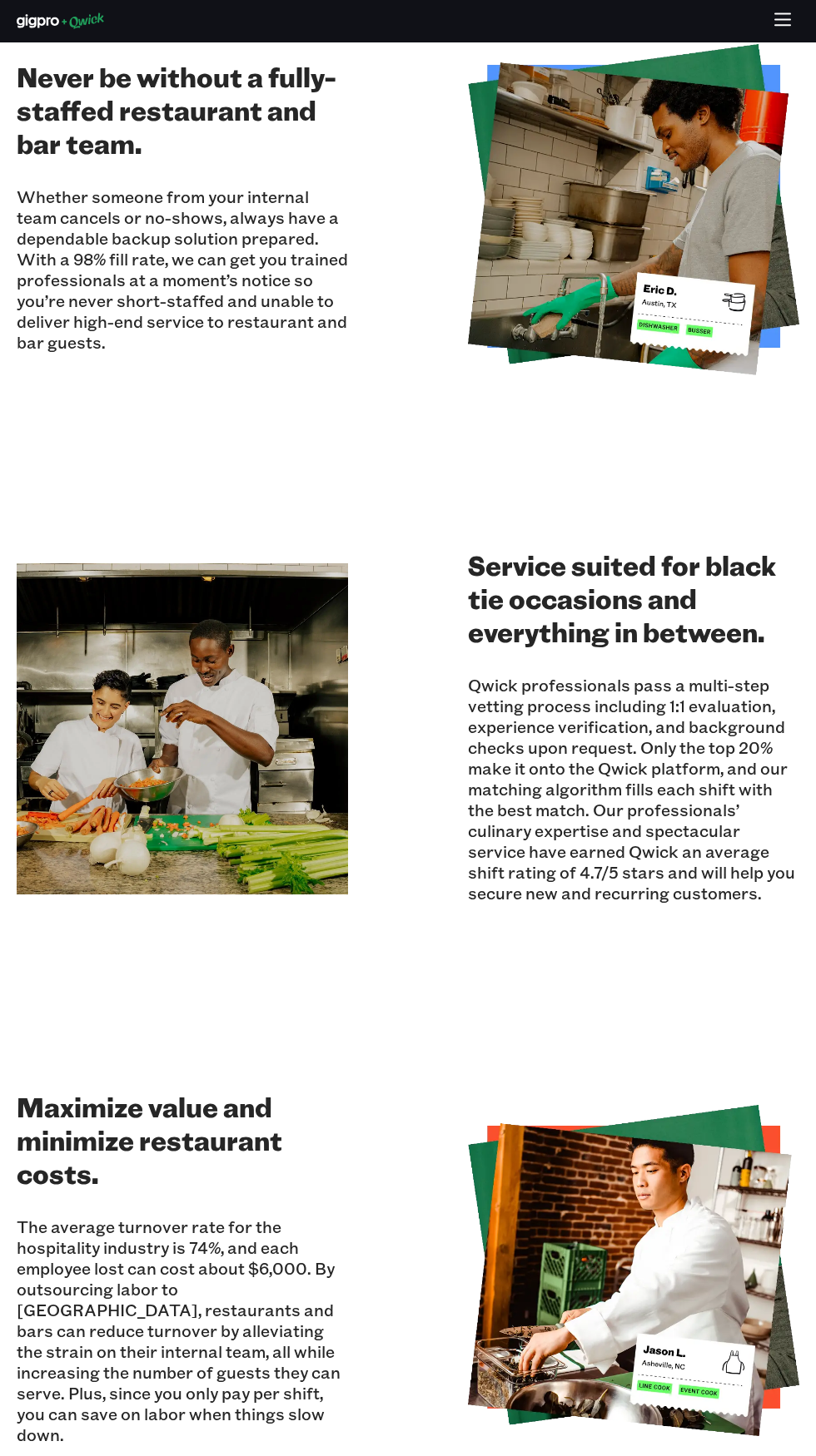
click at [138, 1213] on div "The average turnover rate for the hospitality industry is 74%, and each employe…" at bounding box center [182, 1326] width 331 height 262
click at [44, 1278] on p "The average turnover rate for the hospitality industry is 74%, and each employe…" at bounding box center [182, 1330] width 331 height 229
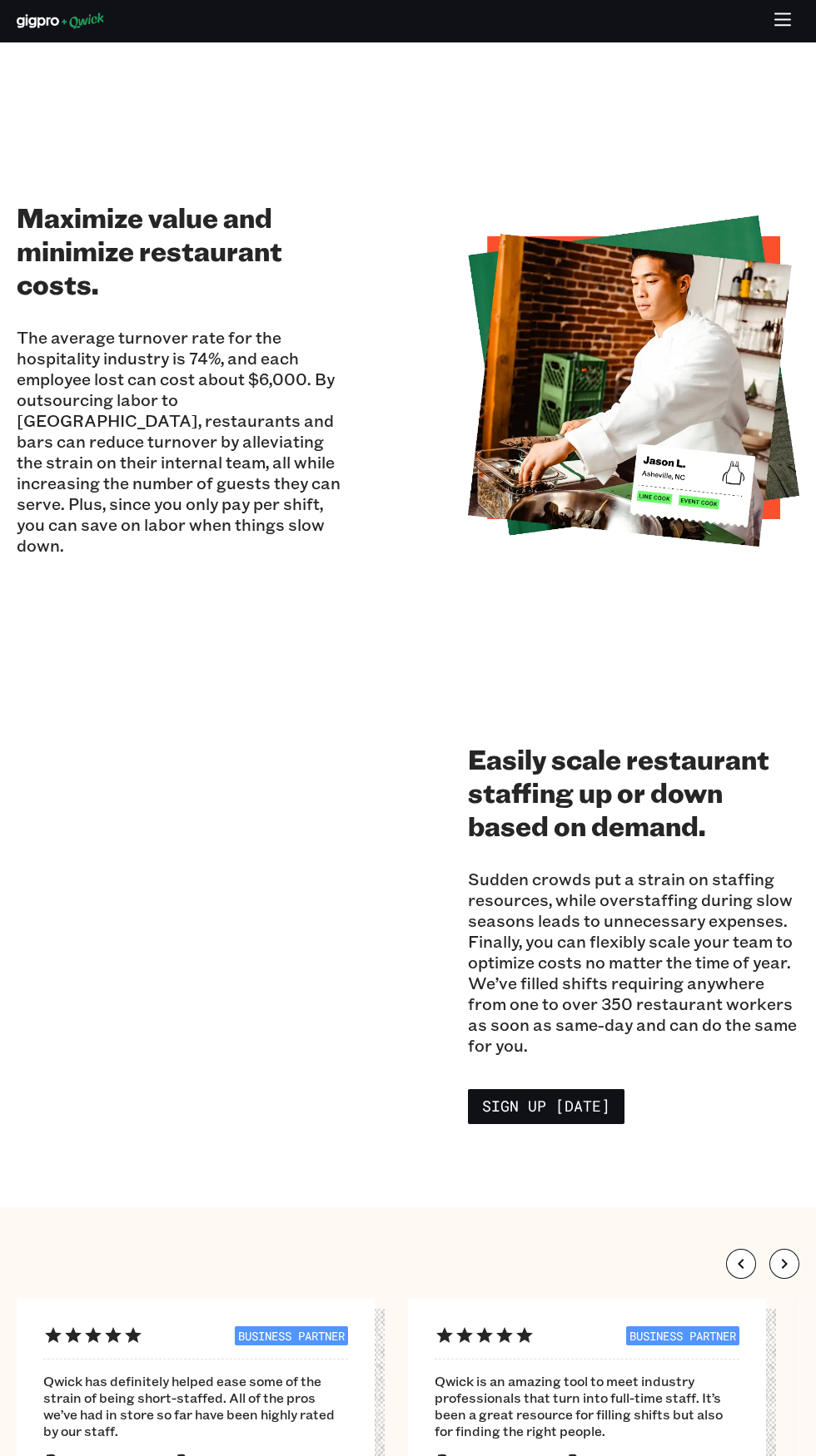
scroll to position [1805, 0]
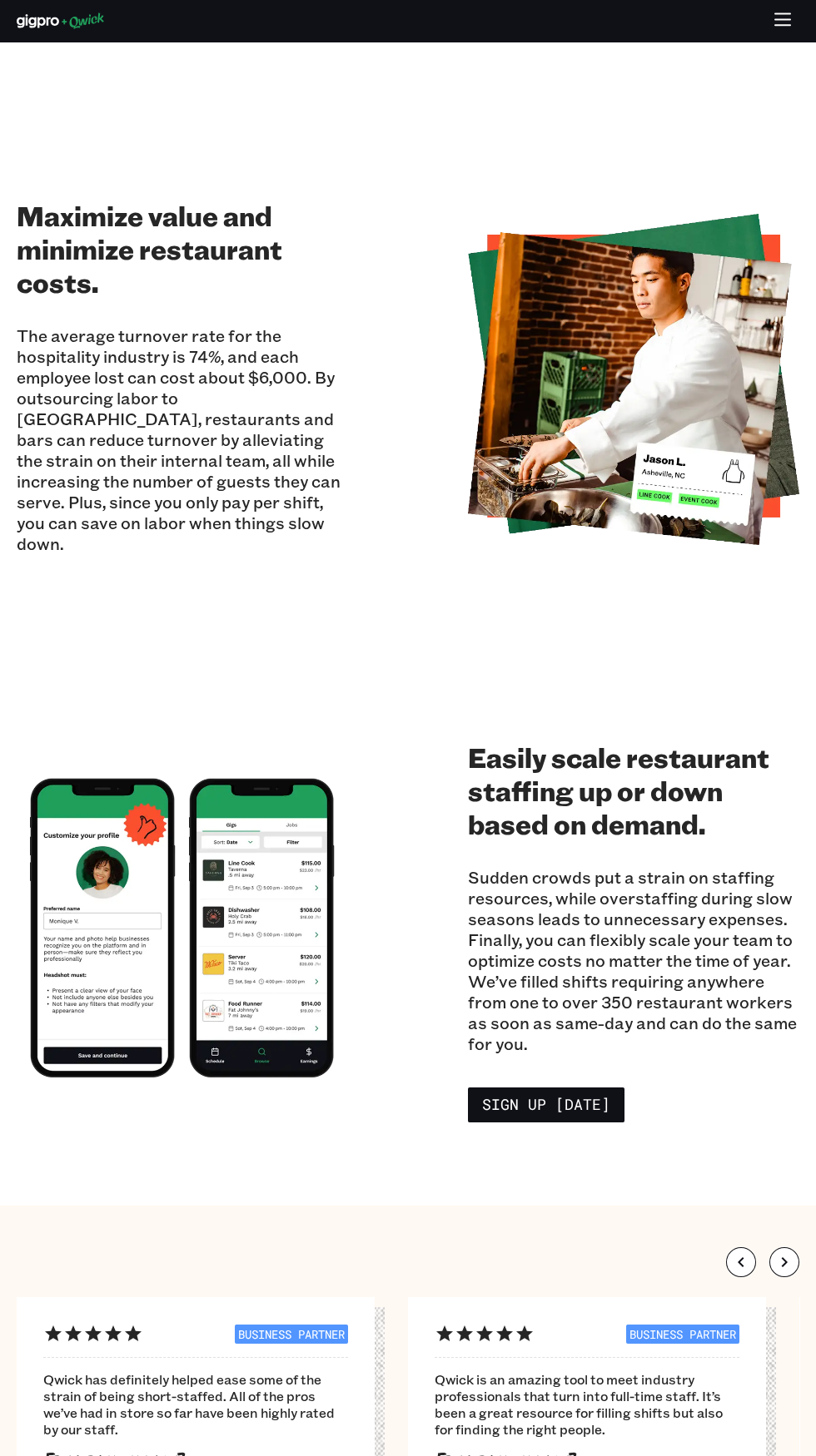
click at [78, 1083] on div "Easily scale restaurant staffing up or down based on demand. Sudden crowds put …" at bounding box center [407, 928] width 782 height 389
click at [54, 1136] on section "Easily scale restaurant staffing up or down based on demand. Sudden crowds put …" at bounding box center [408, 928] width 816 height 555
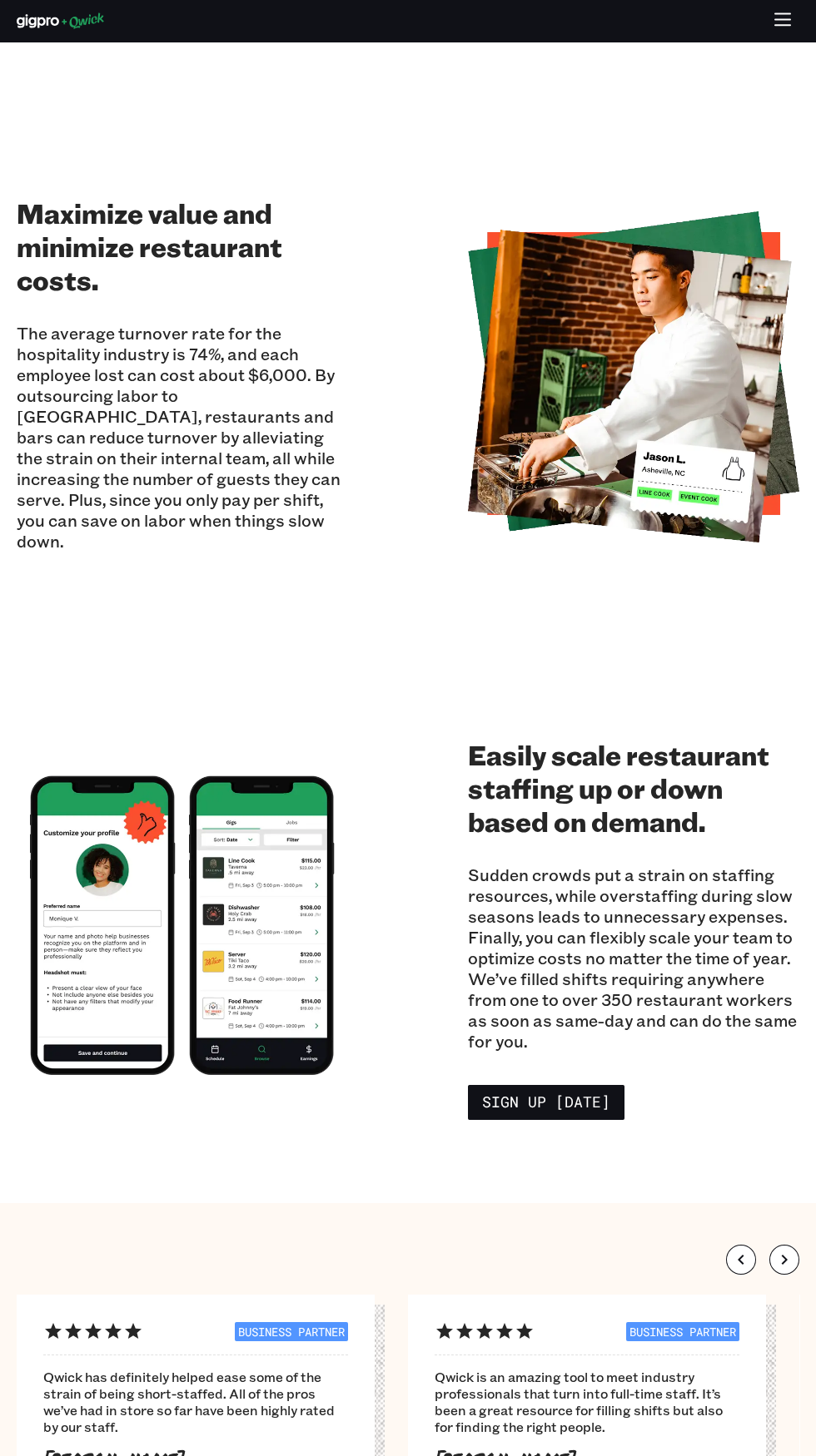
scroll to position [1836, 0]
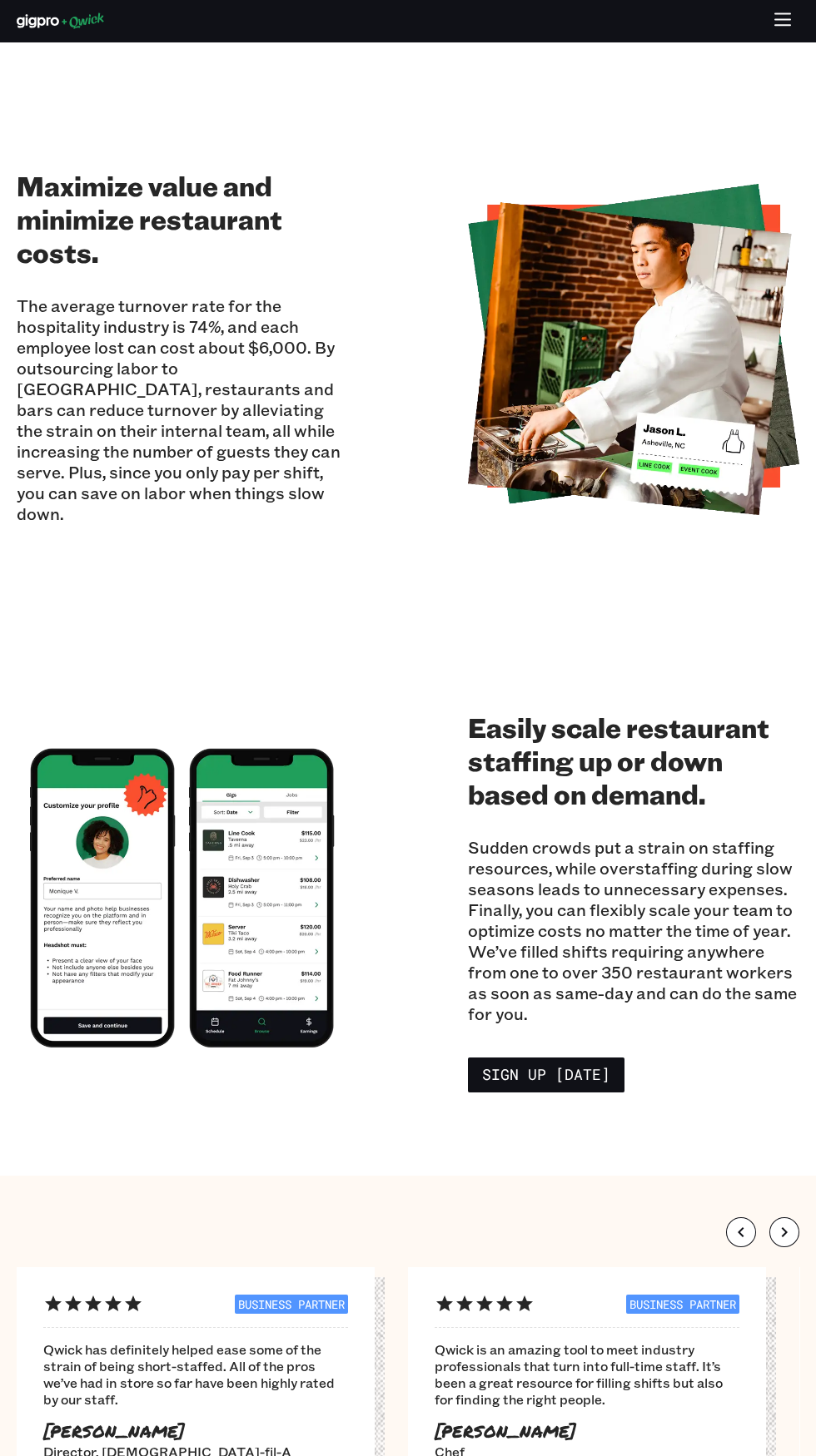
click at [95, 1072] on section "Easily scale restaurant staffing up or down based on demand. Sudden crowds put …" at bounding box center [408, 898] width 816 height 555
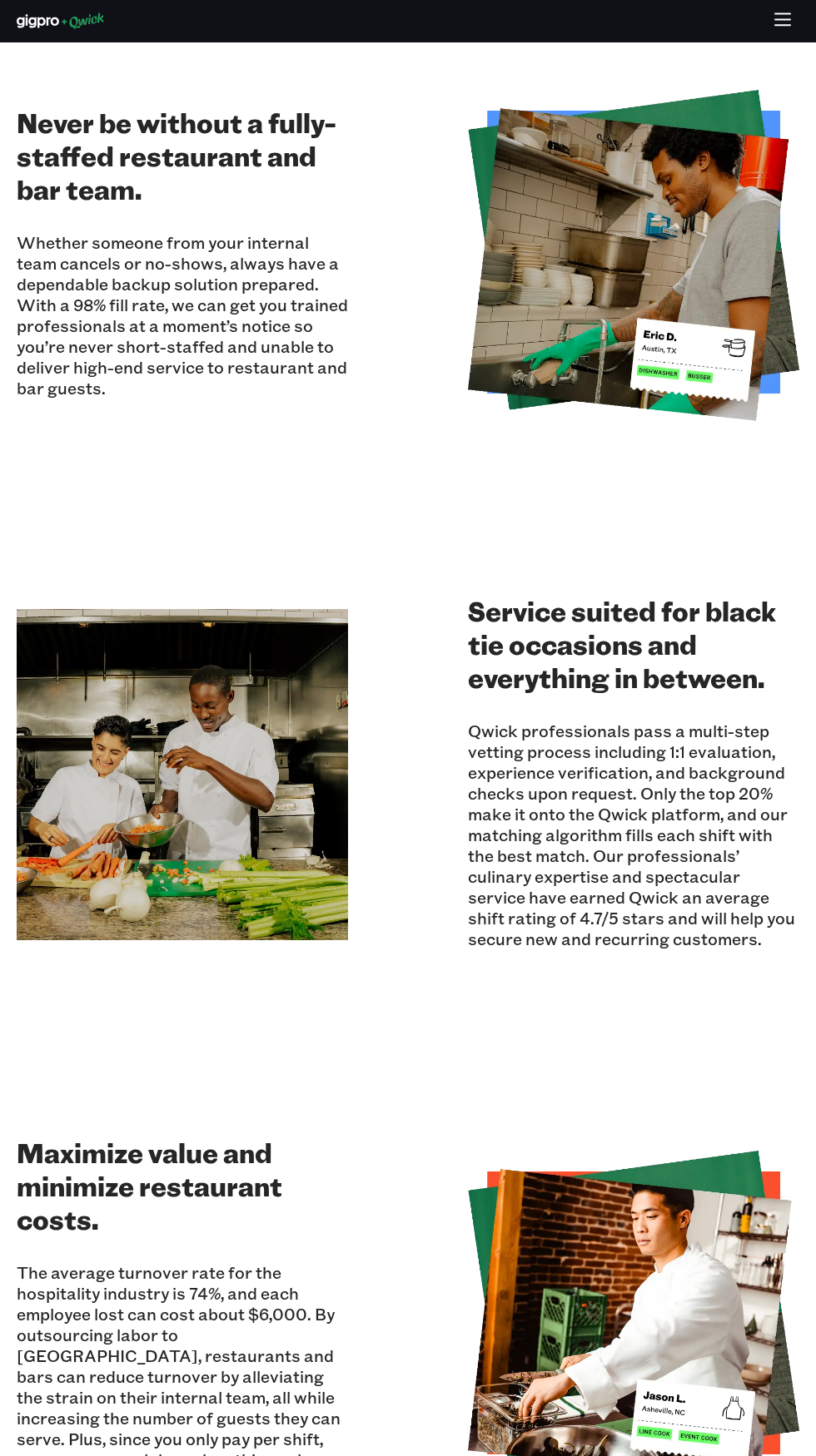
scroll to position [0, 0]
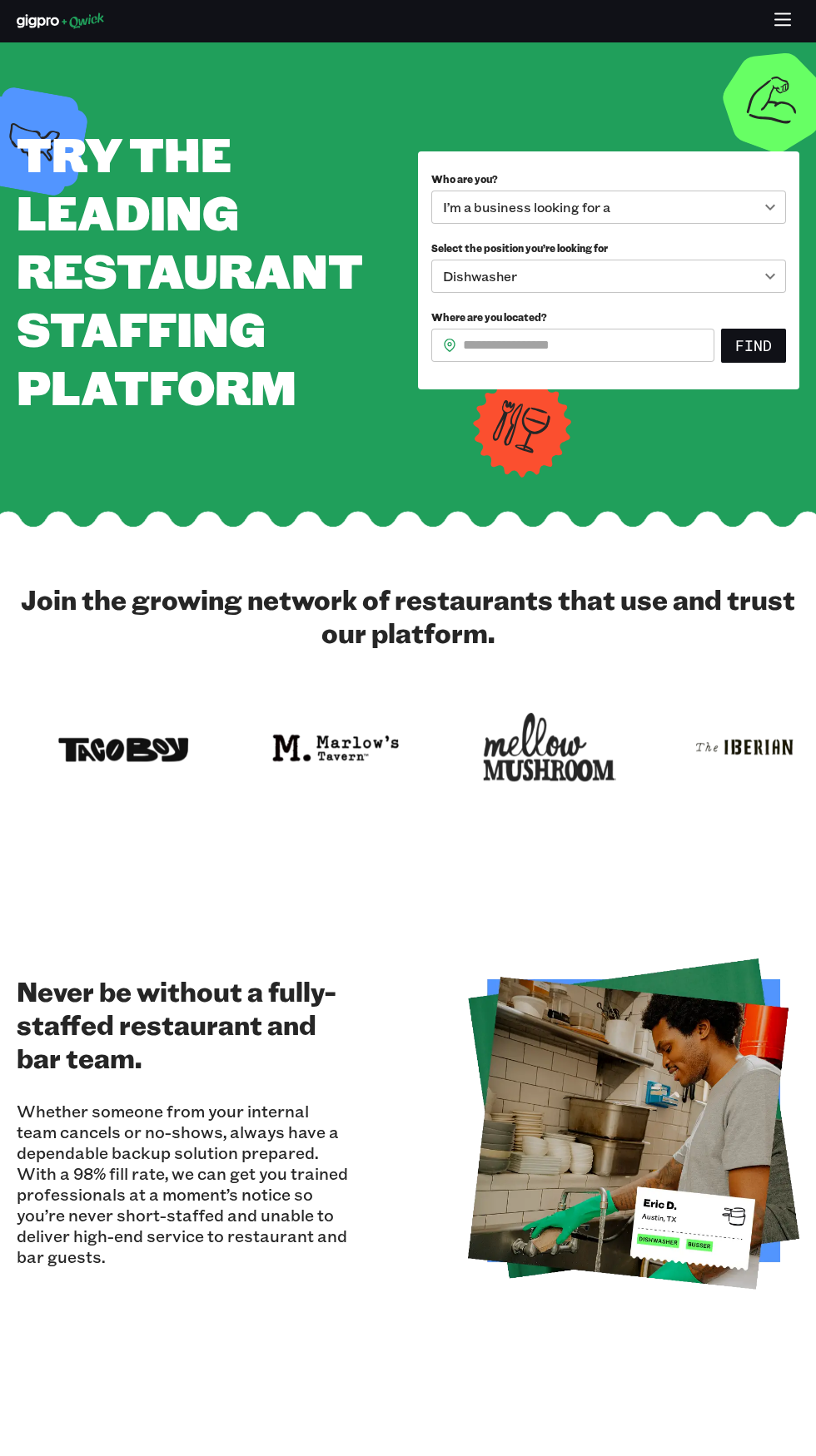
click at [121, 1055] on h2 "Never be without a fully-staffed restaurant and bar team." at bounding box center [182, 1024] width 331 height 99
click at [103, 1013] on h2 "Never be without a fully-staffed restaurant and bar team." at bounding box center [182, 1024] width 331 height 99
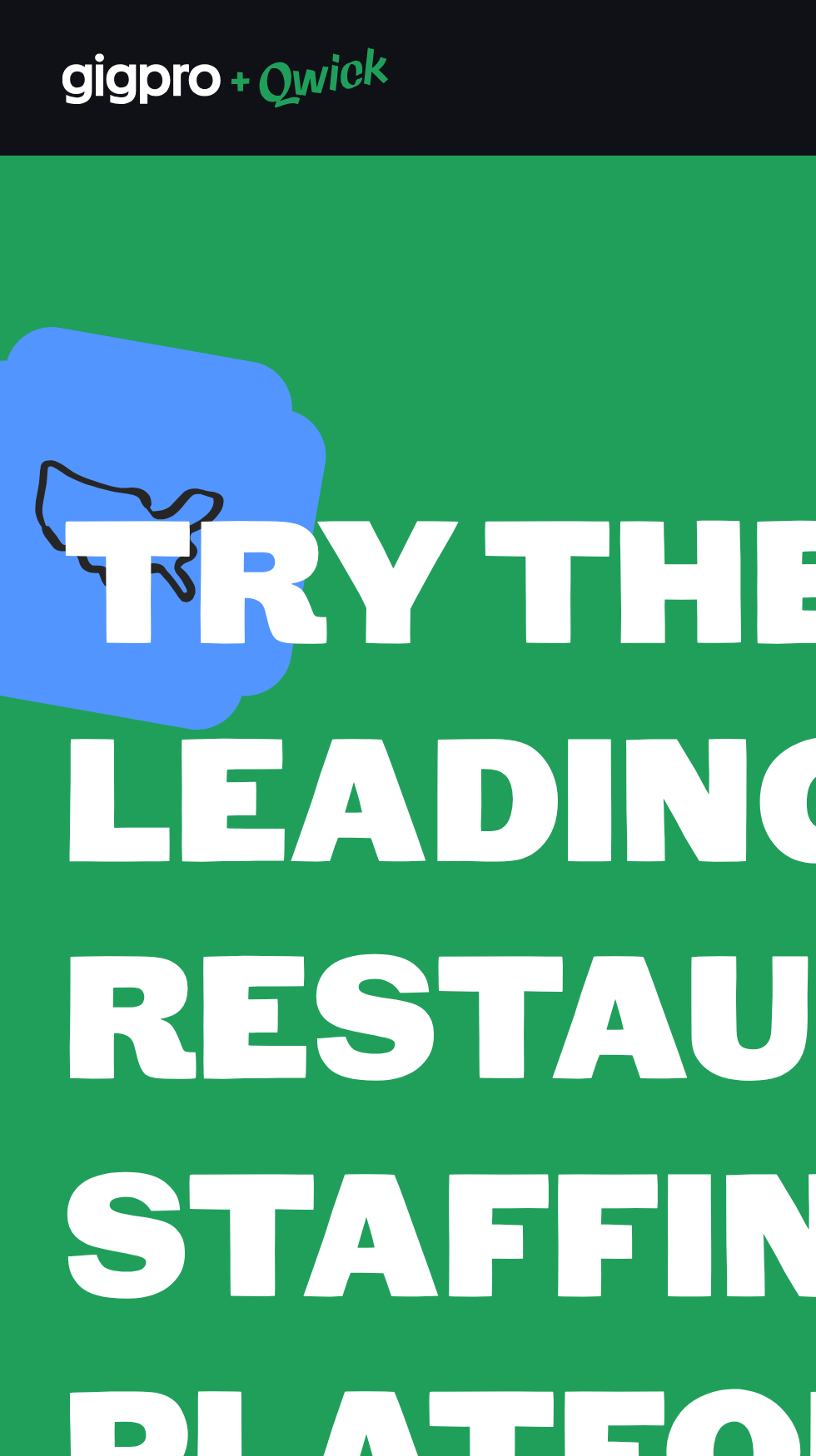
click at [26, 286] on span "TRY THE LEADING RESTAURANT STAFFING PLATFORM" at bounding box center [189, 270] width 345 height 296
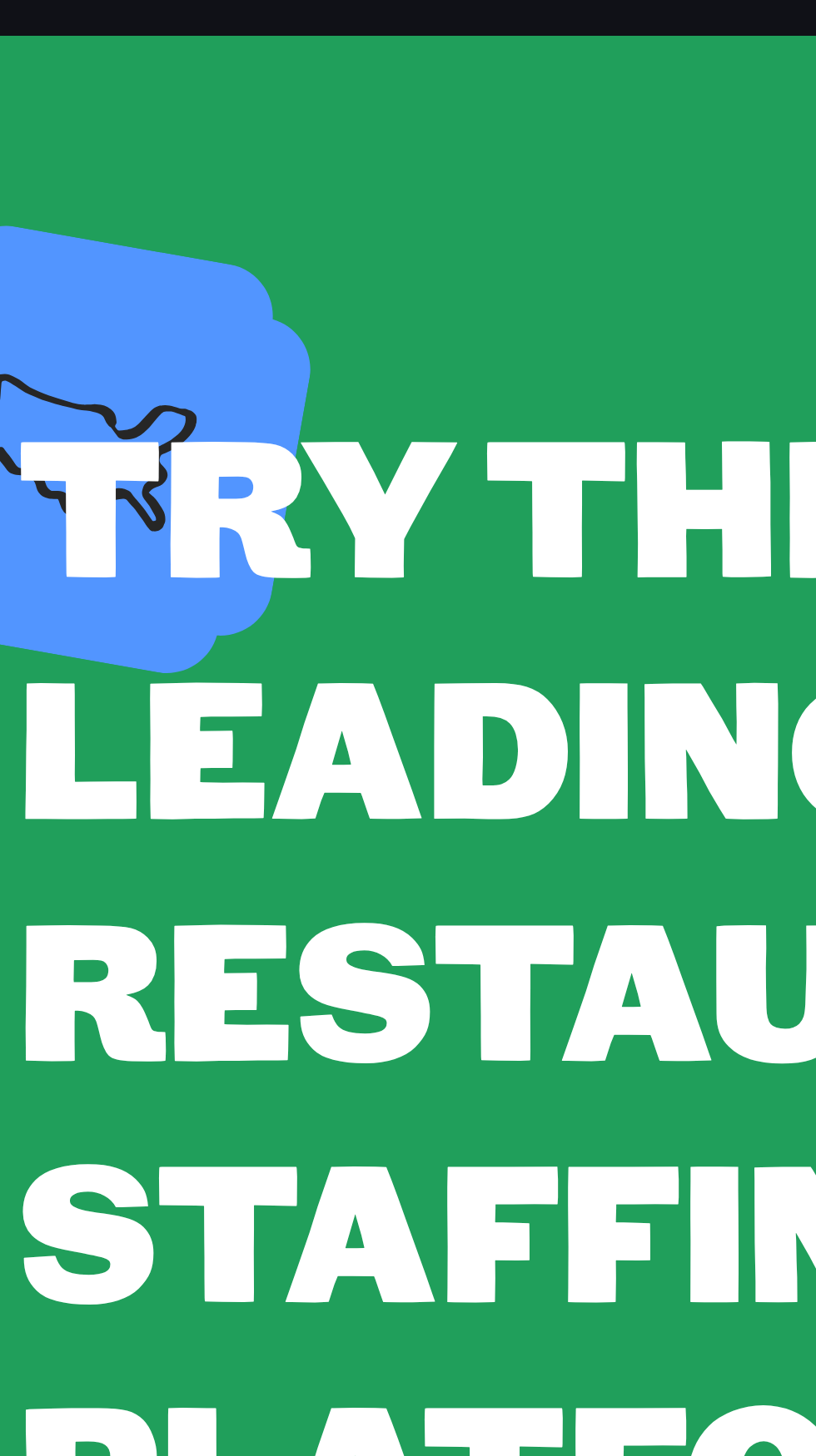
click at [26, 299] on span "TRY THE LEADING RESTAURANT STAFFING PLATFORM" at bounding box center [189, 270] width 345 height 296
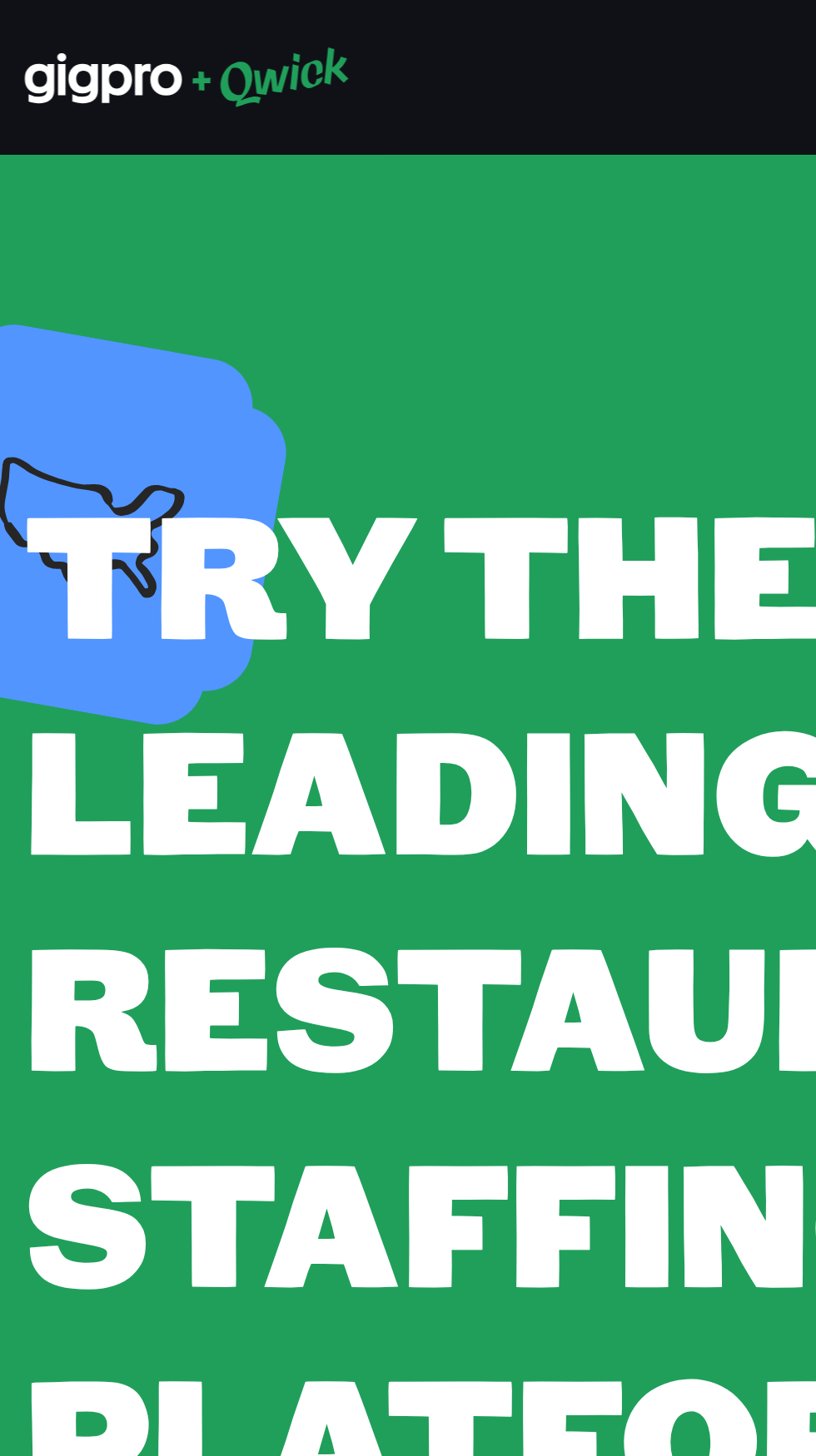
click at [28, 286] on span "TRY THE LEADING RESTAURANT STAFFING PLATFORM" at bounding box center [189, 270] width 345 height 296
click at [33, 293] on span "TRY THE LEADING RESTAURANT STAFFING PLATFORM" at bounding box center [189, 270] width 345 height 296
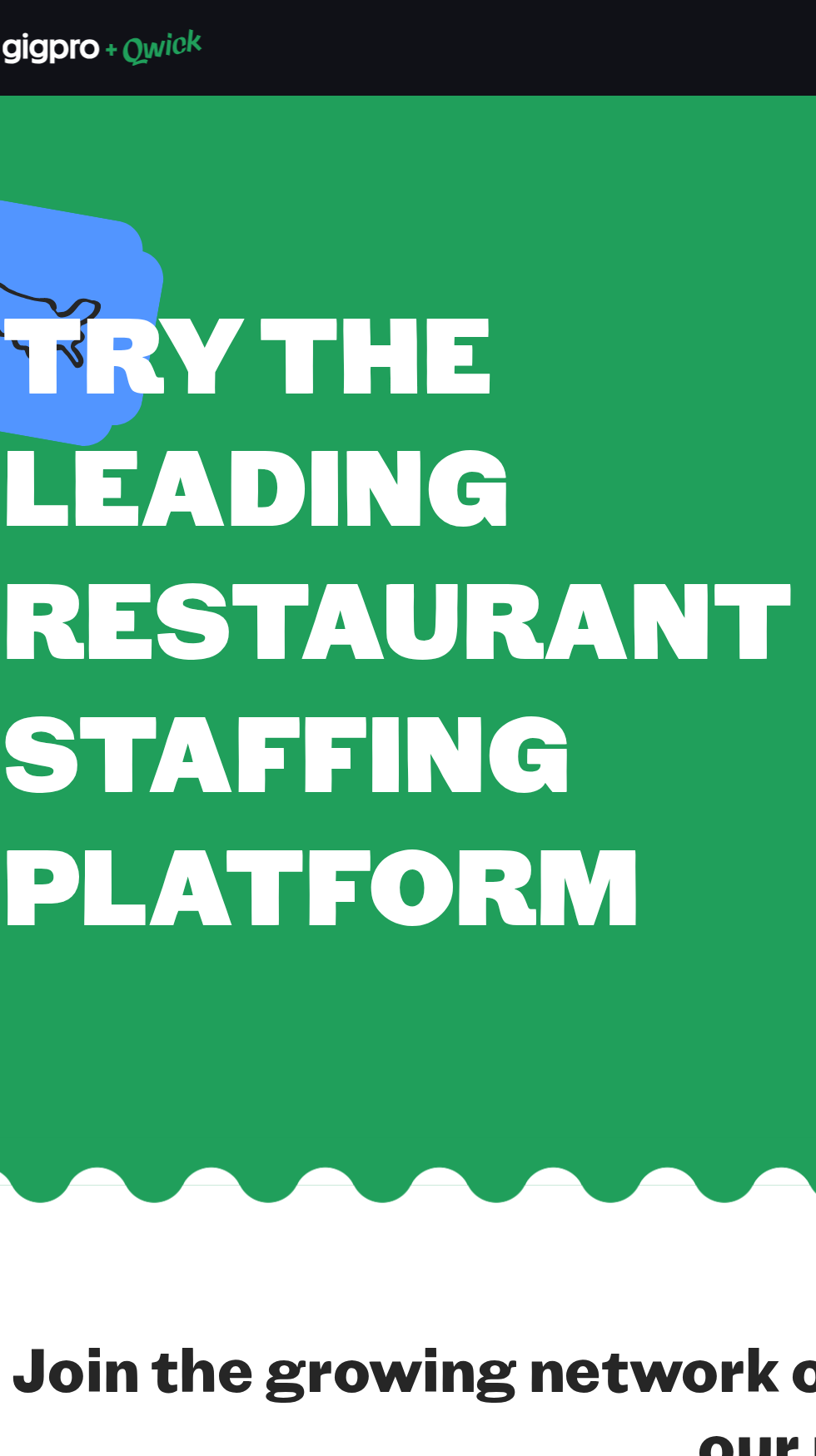
click at [45, 487] on section "**********" at bounding box center [408, 271] width 816 height 458
click at [43, 490] on section "**********" at bounding box center [408, 271] width 816 height 458
click at [39, 489] on section "**********" at bounding box center [408, 271] width 816 height 458
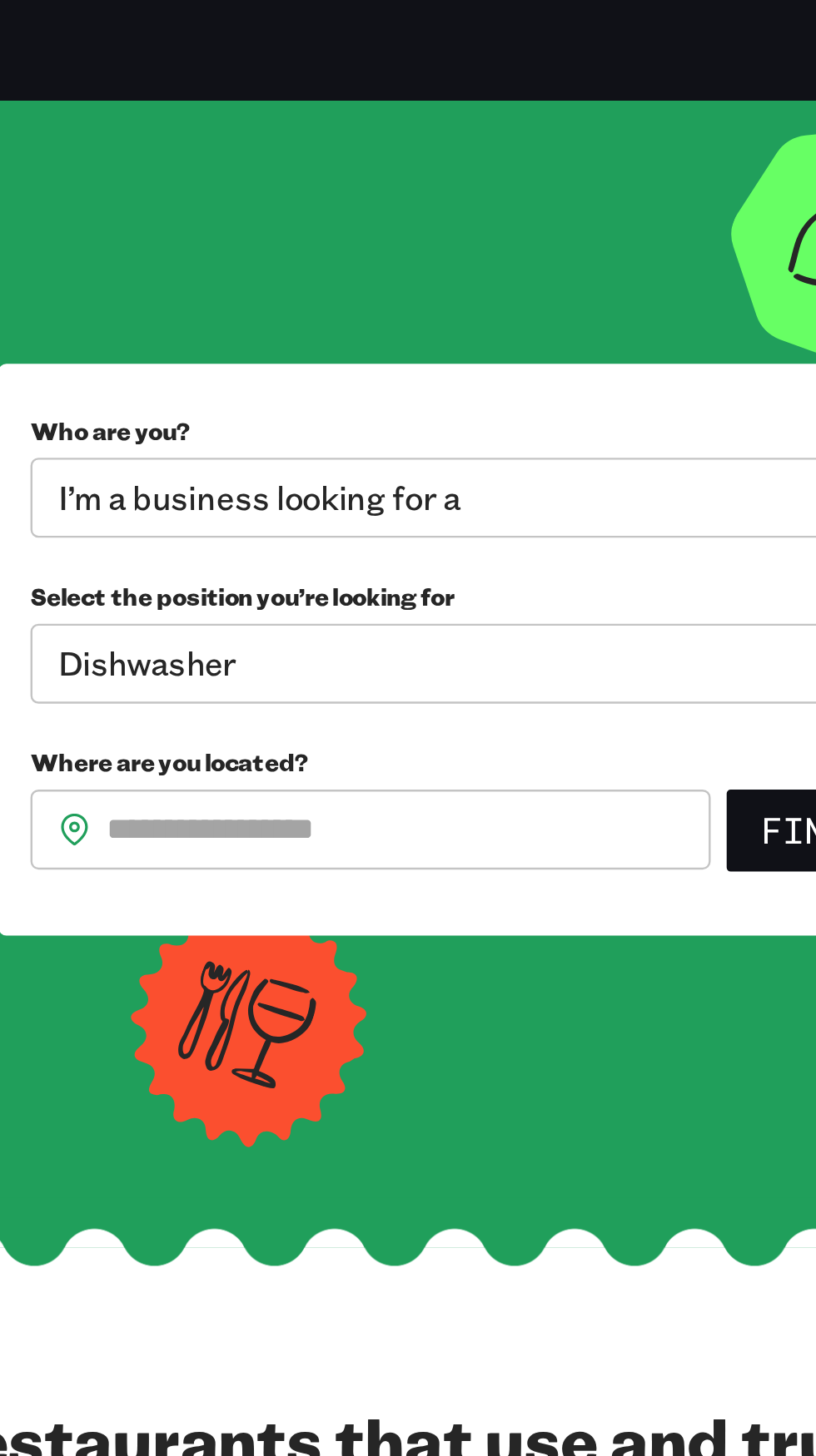
click at [455, 461] on section "**********" at bounding box center [408, 271] width 816 height 458
click at [449, 456] on section "**********" at bounding box center [408, 271] width 816 height 458
click at [476, 427] on section "**********" at bounding box center [408, 271] width 816 height 458
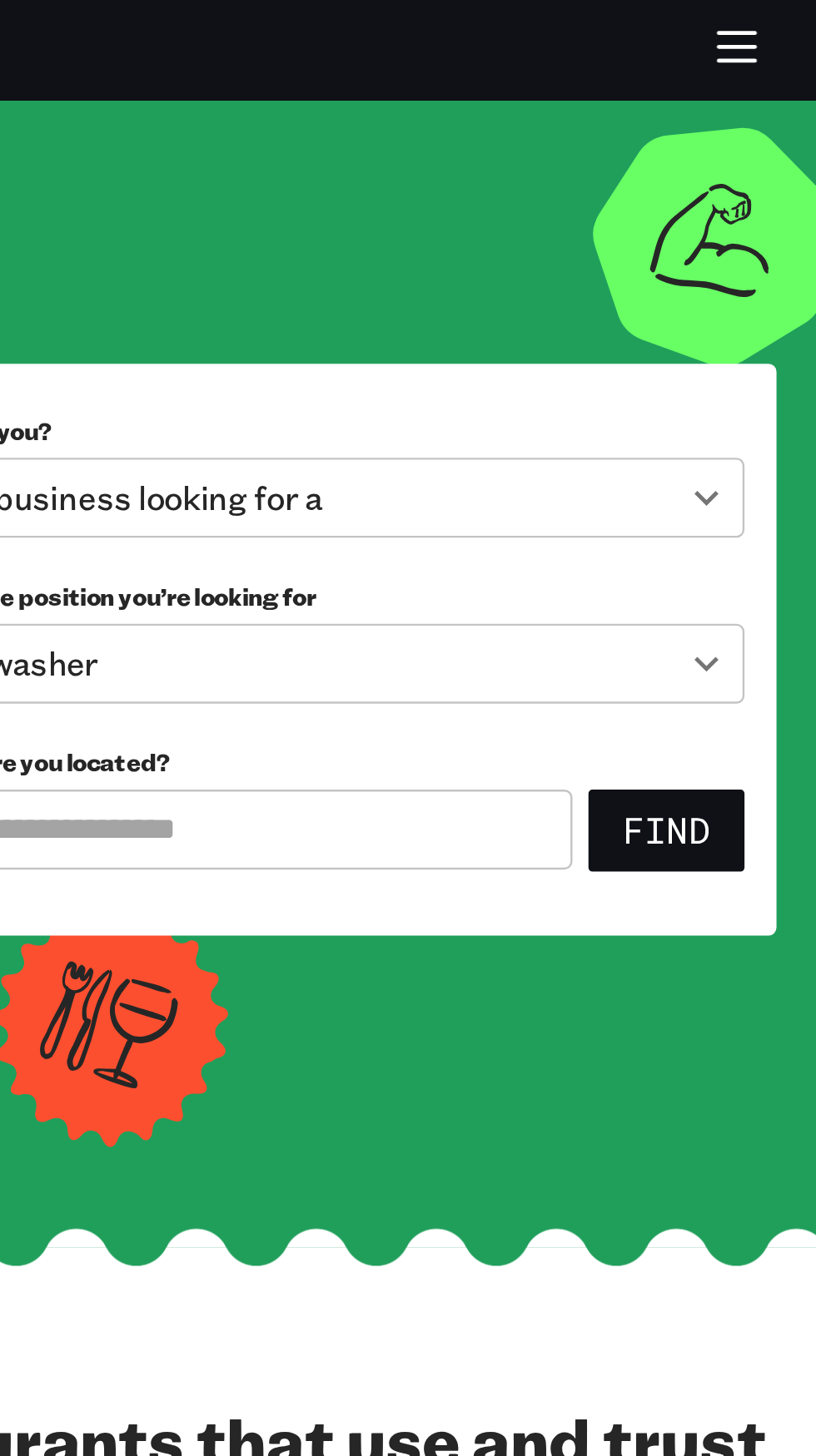
click at [511, 445] on section "**********" at bounding box center [408, 271] width 816 height 458
click at [518, 282] on body "**********" at bounding box center [408, 728] width 816 height 1456
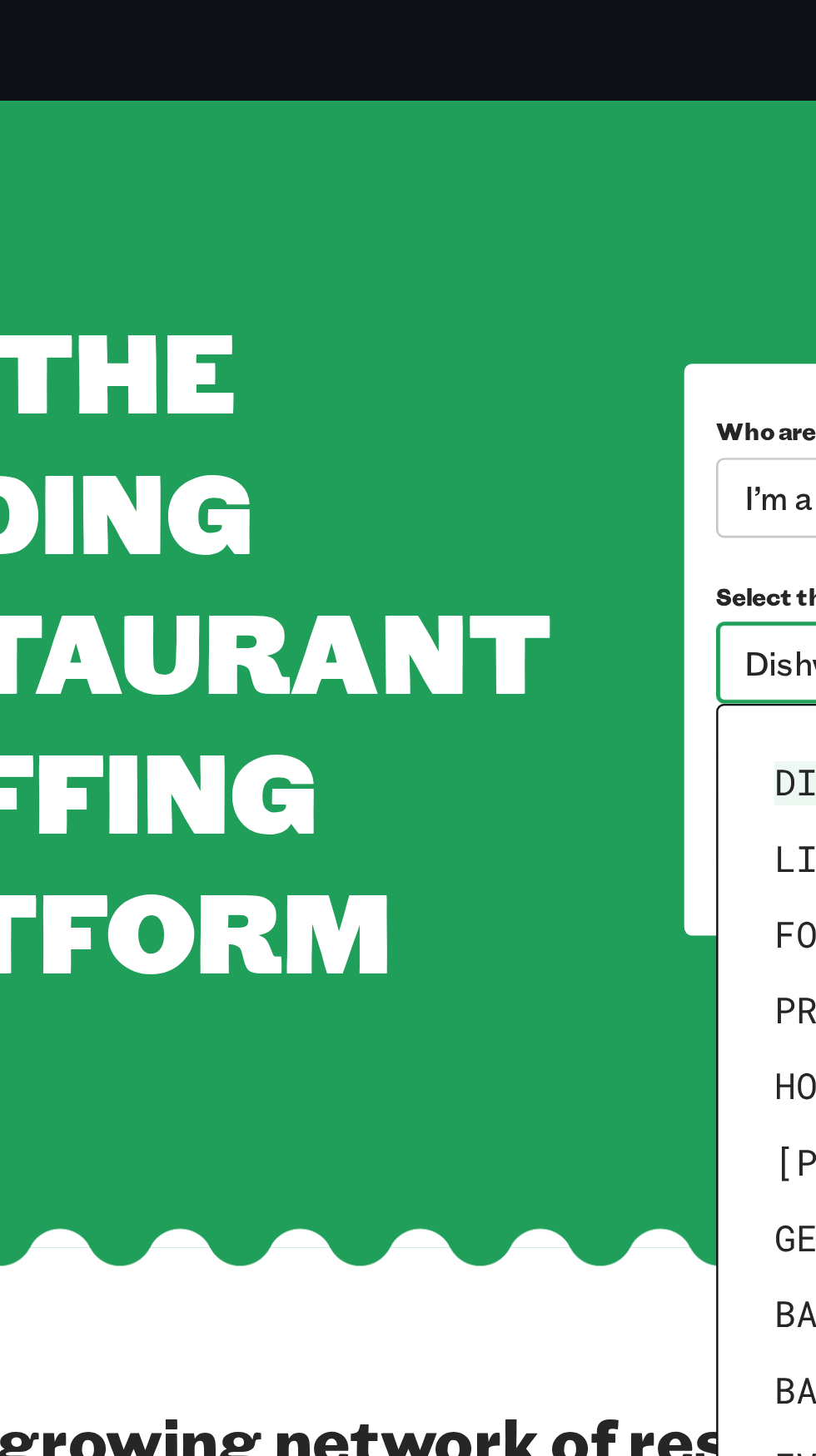
click at [169, 460] on div at bounding box center [408, 728] width 816 height 1456
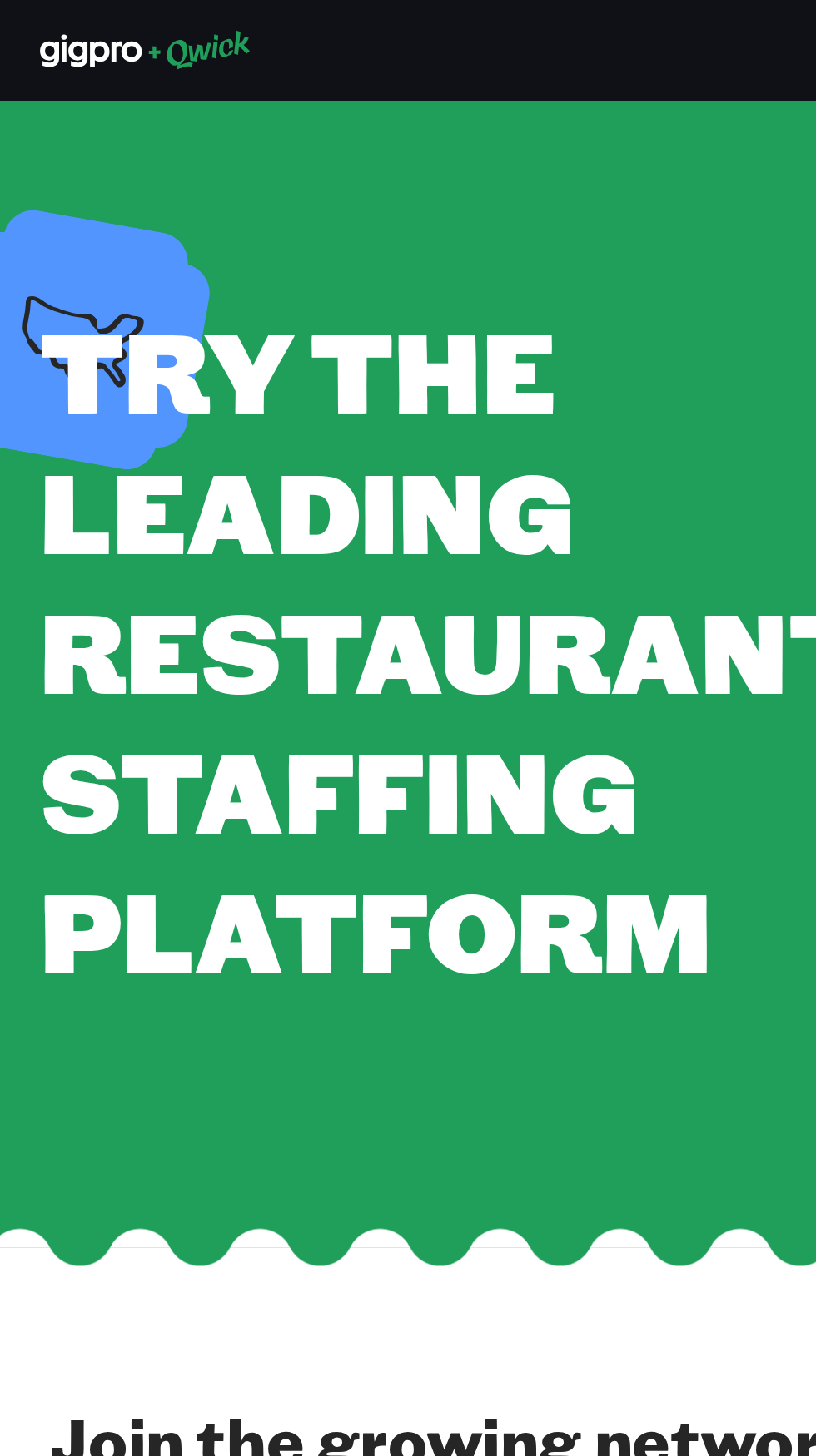
click at [26, 468] on section "**********" at bounding box center [408, 271] width 816 height 458
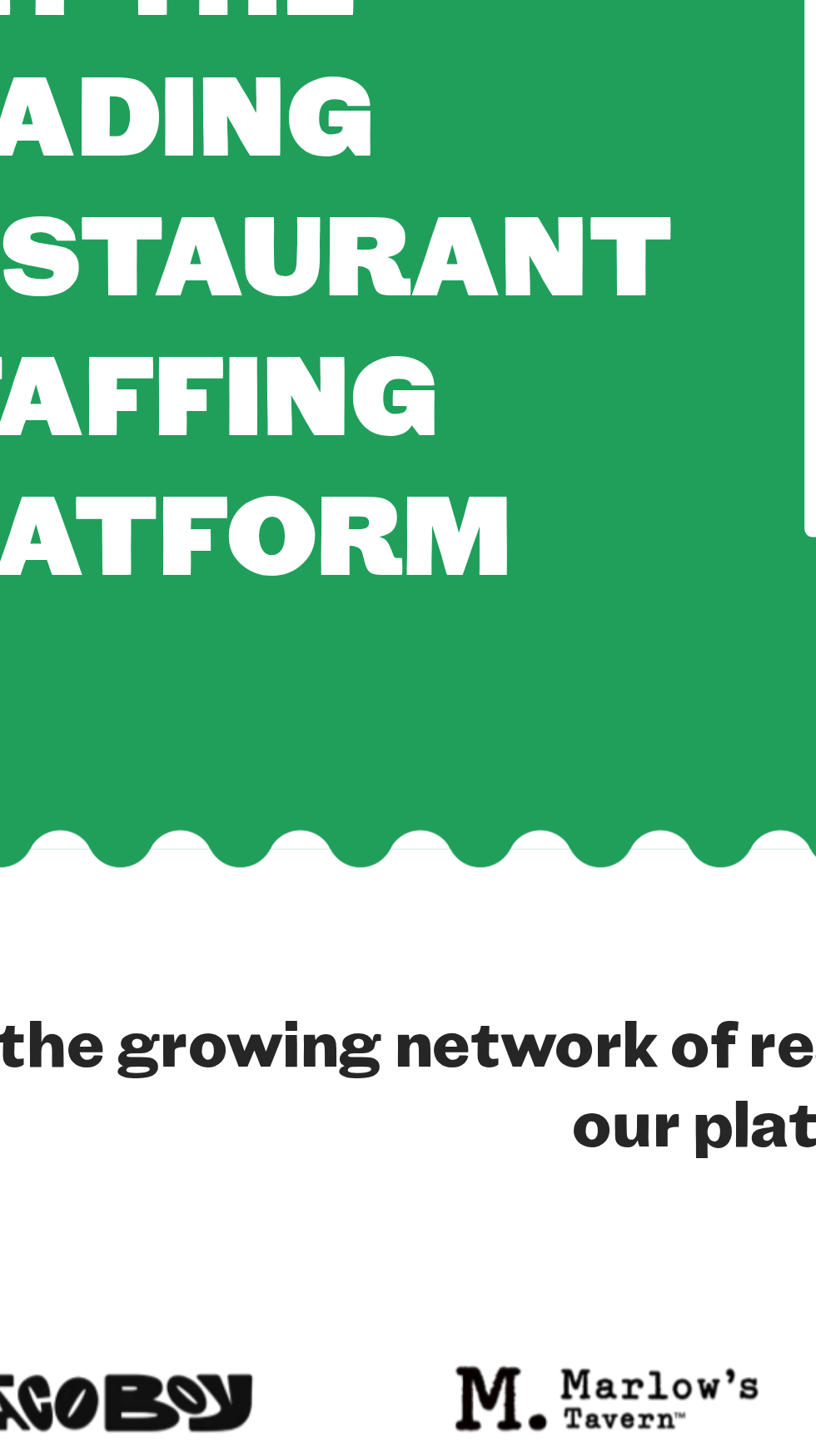
click at [133, 610] on h2 "Join the growing network of restaurants that use and trust our platform." at bounding box center [407, 615] width 782 height 67
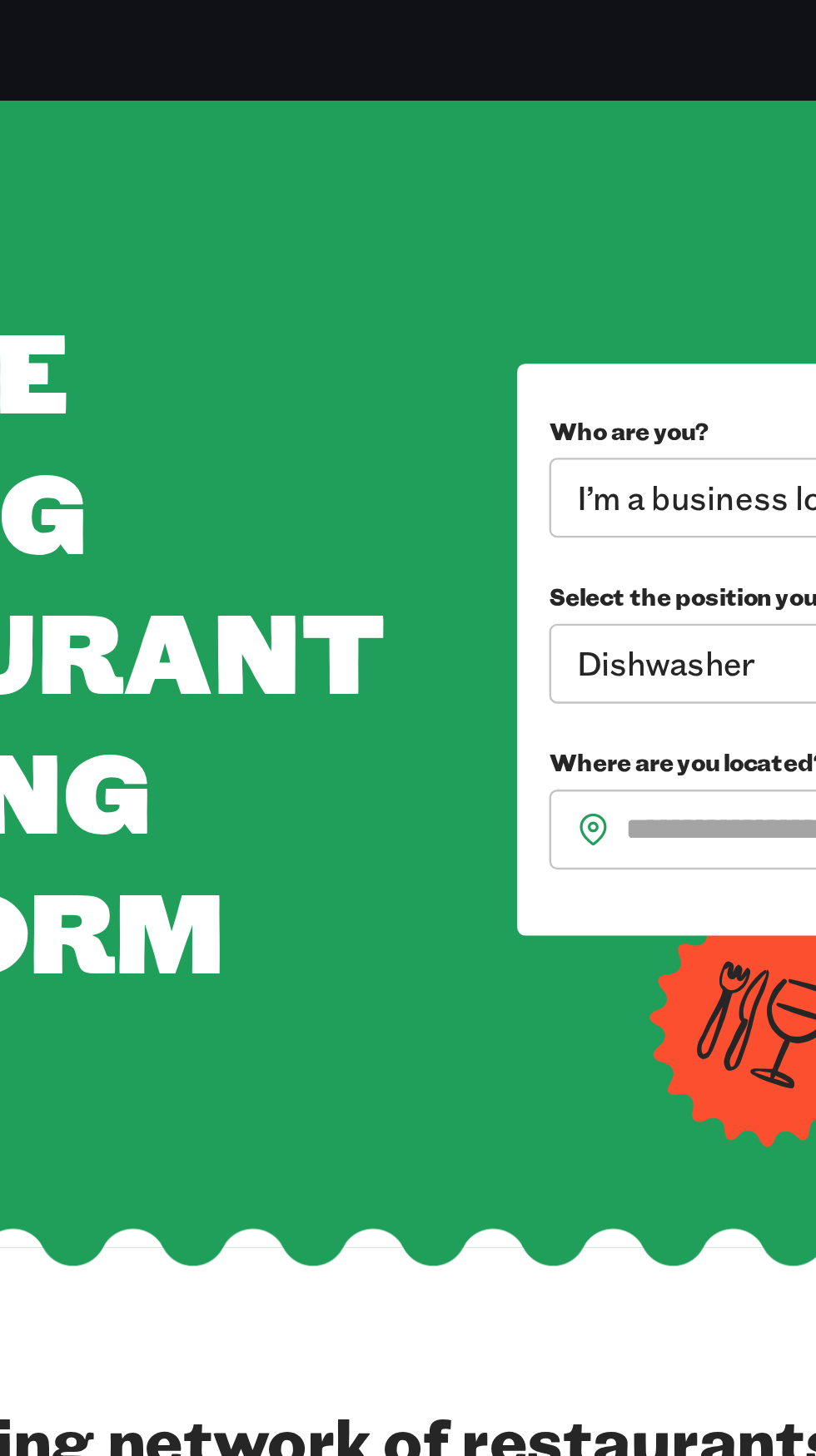
click at [253, 446] on section "**********" at bounding box center [408, 271] width 816 height 458
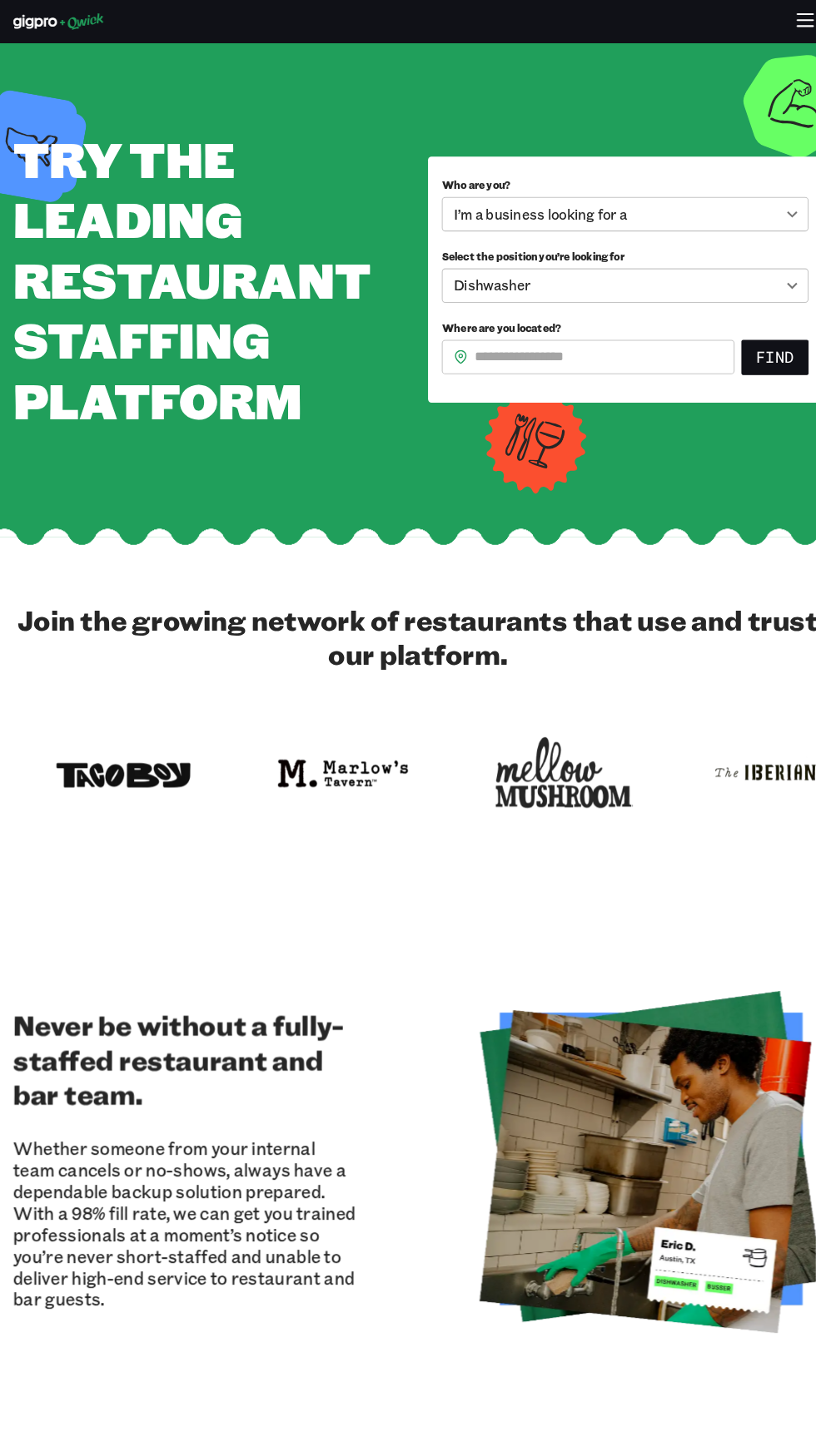
click at [141, 993] on h2 "Never be without a fully-staffed restaurant and bar team." at bounding box center [182, 1024] width 331 height 99
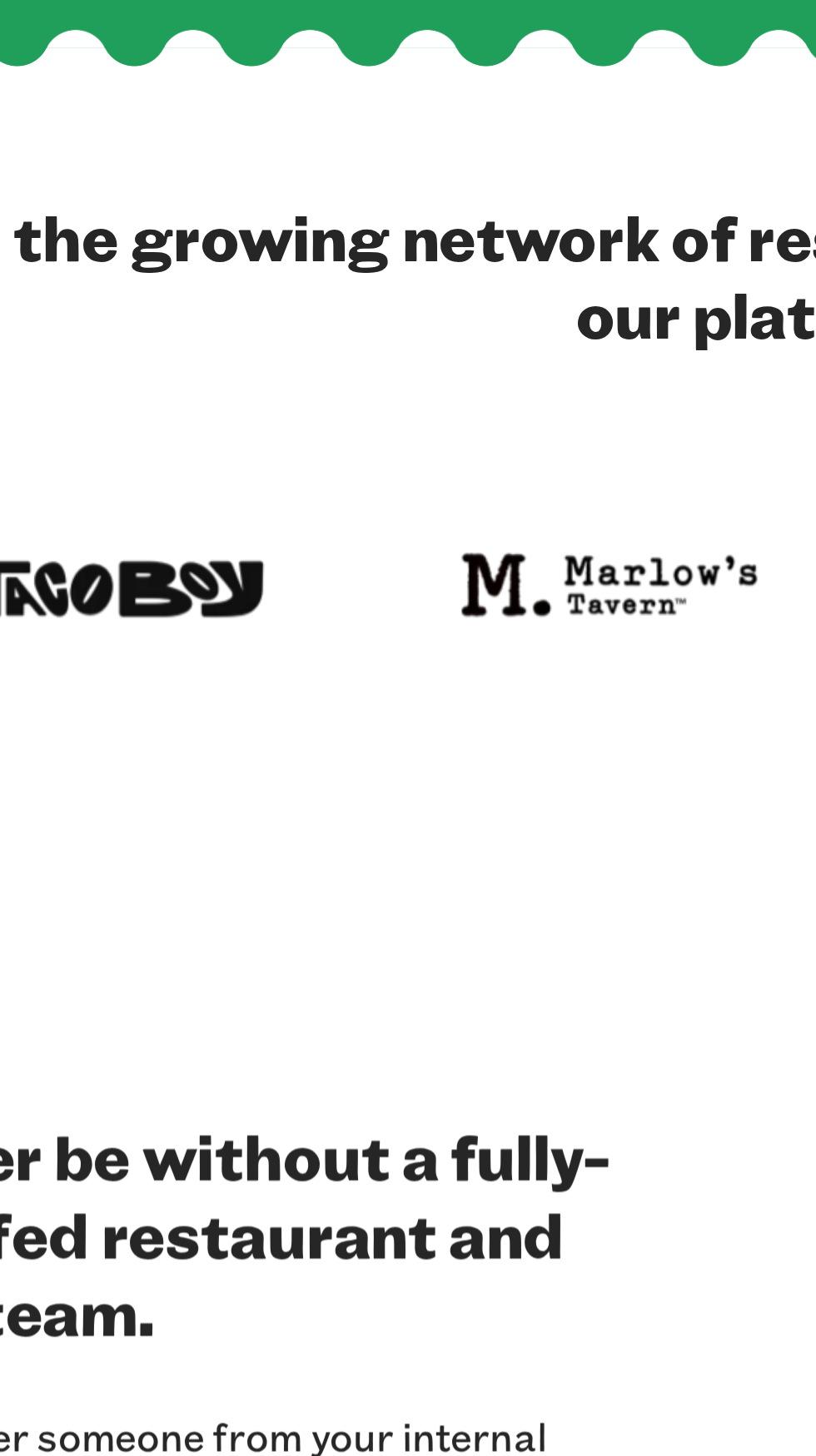
scroll to position [22, 0]
click at [109, 941] on div "Never be without a fully-staffed restaurant and bar team. Whether someone from …" at bounding box center [407, 1102] width 782 height 331
click at [119, 930] on section "Never be without a fully-staffed restaurant and bar team. Whether someone from …" at bounding box center [408, 1102] width 816 height 497
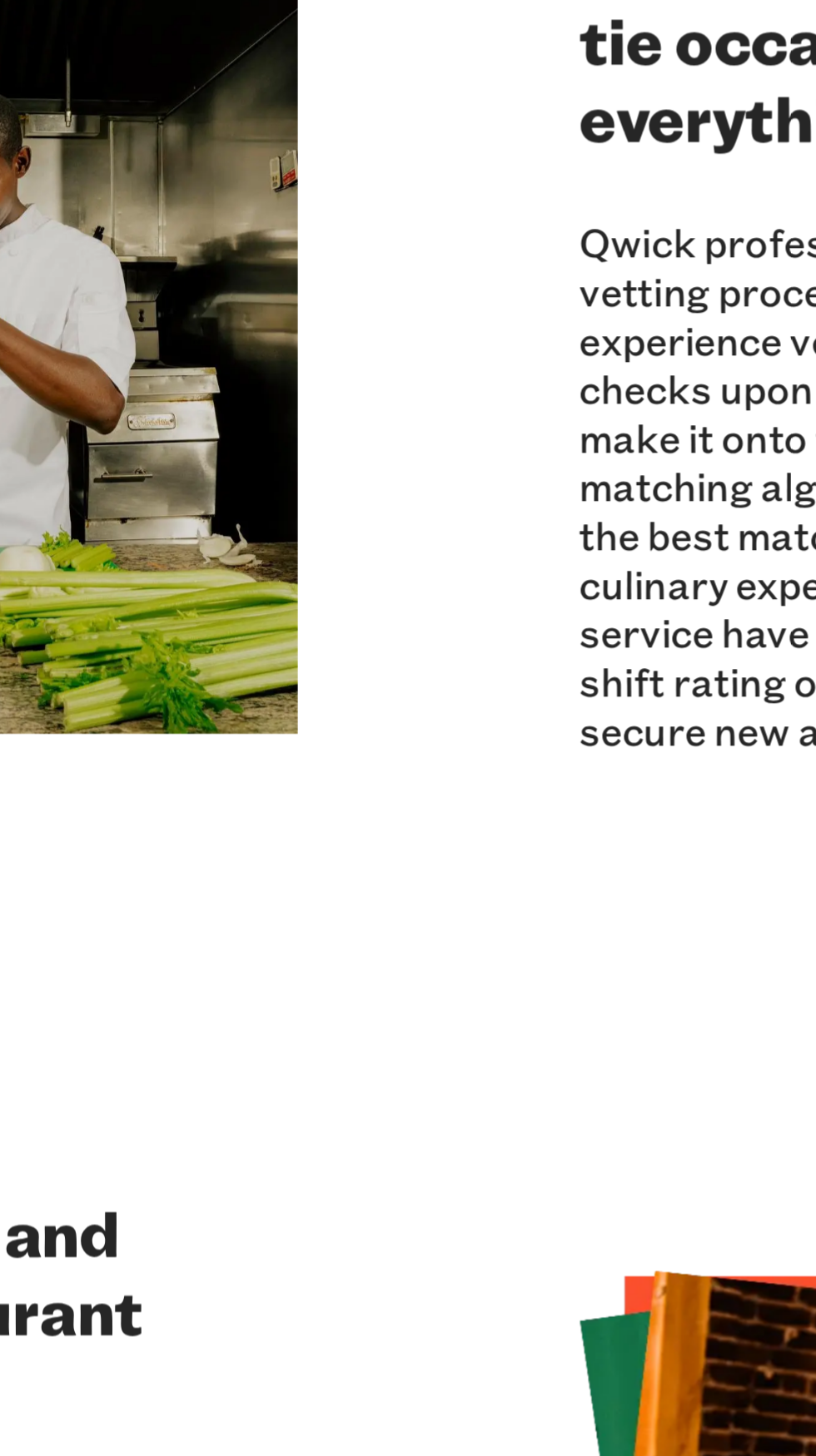
scroll to position [923, 0]
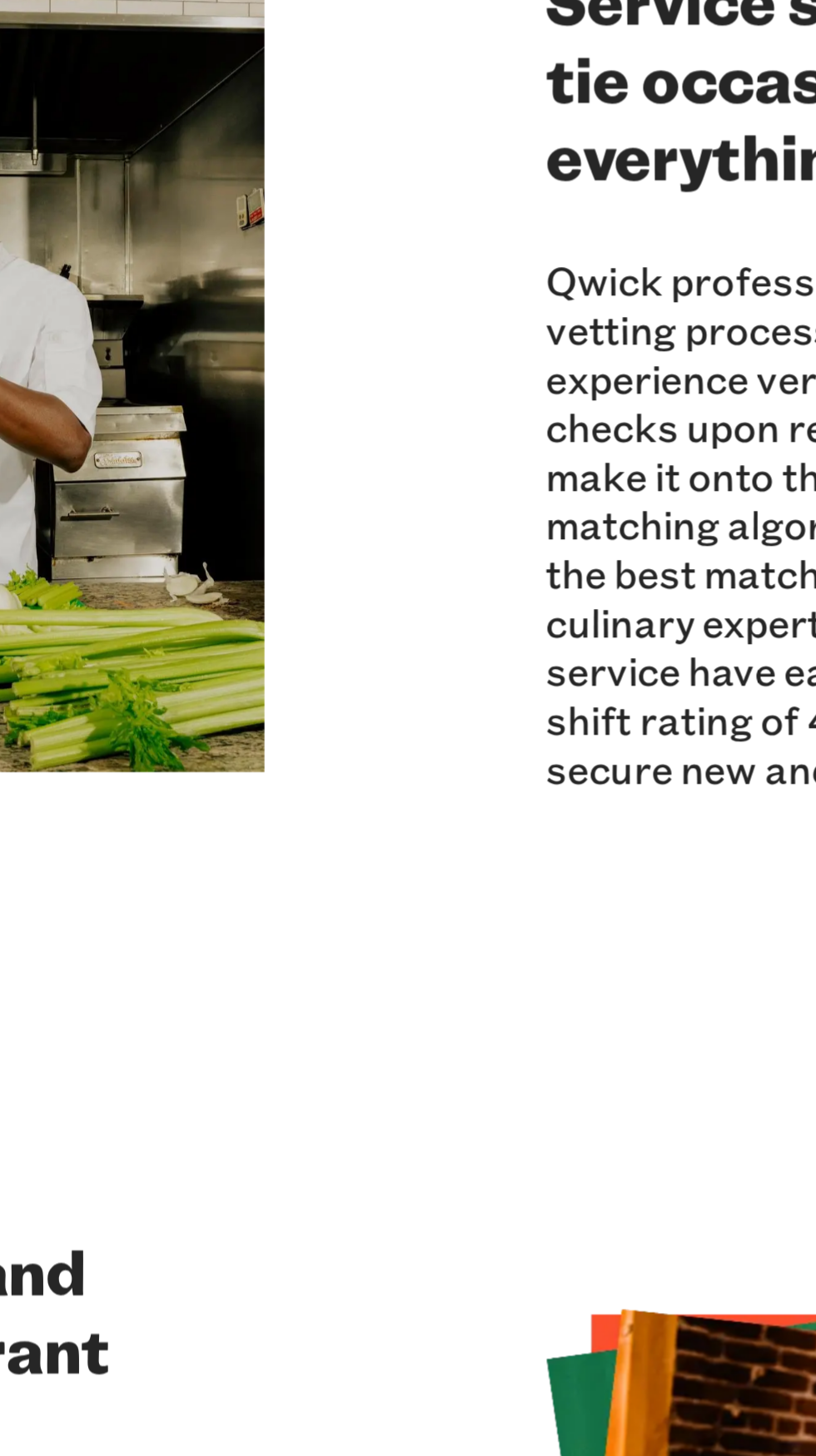
click at [269, 1017] on section "Maximize value and minimize restaurant costs. The average turnover rate for the…" at bounding box center [408, 1262] width 816 height 542
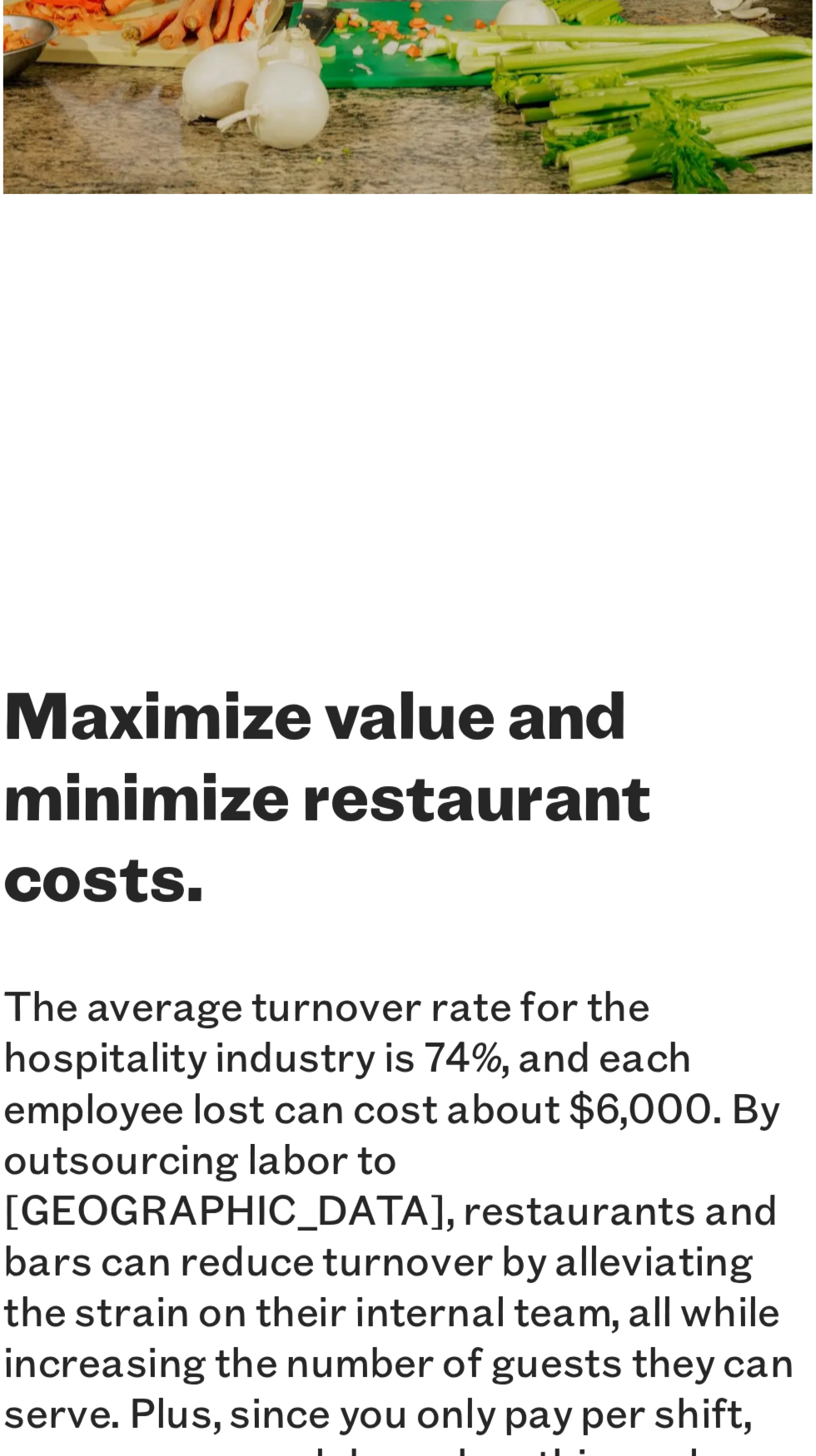
click at [47, 1300] on p "The average turnover rate for the hospitality industry is 74%, and each employe…" at bounding box center [182, 1321] width 331 height 229
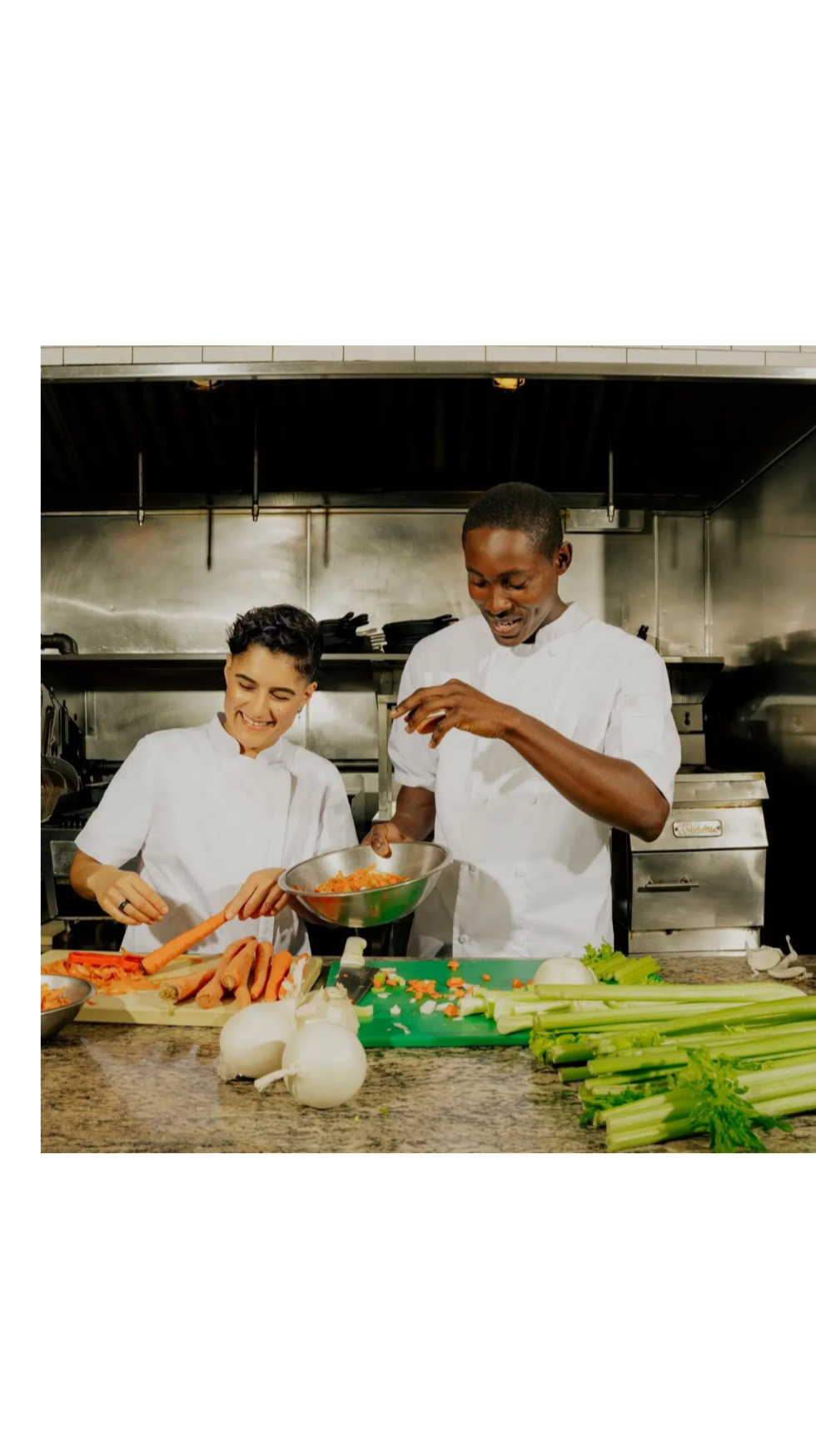
scroll to position [914, 0]
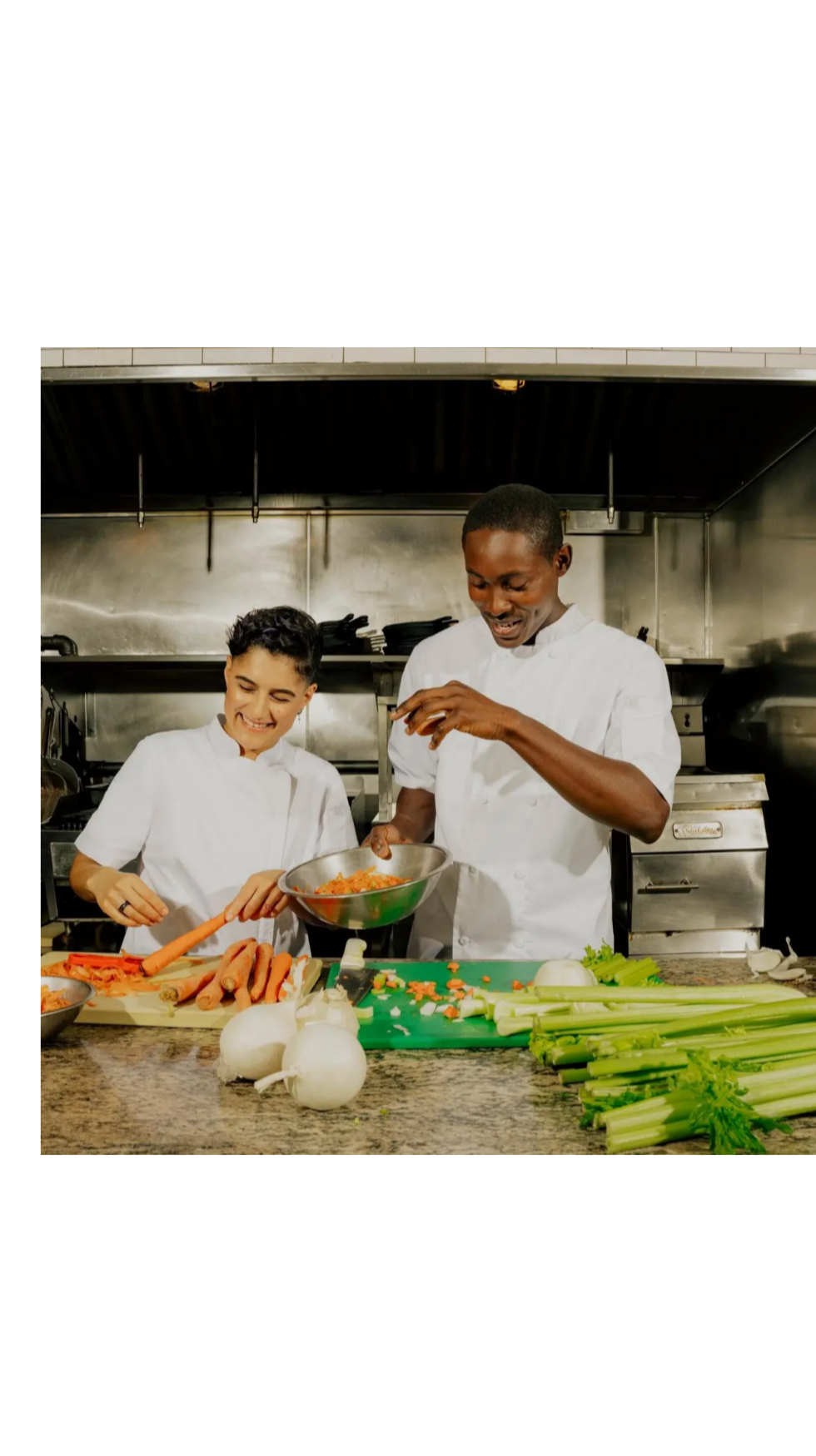
click at [33, 857] on img at bounding box center [182, 728] width 331 height 331
click at [25, 888] on img at bounding box center [182, 728] width 331 height 331
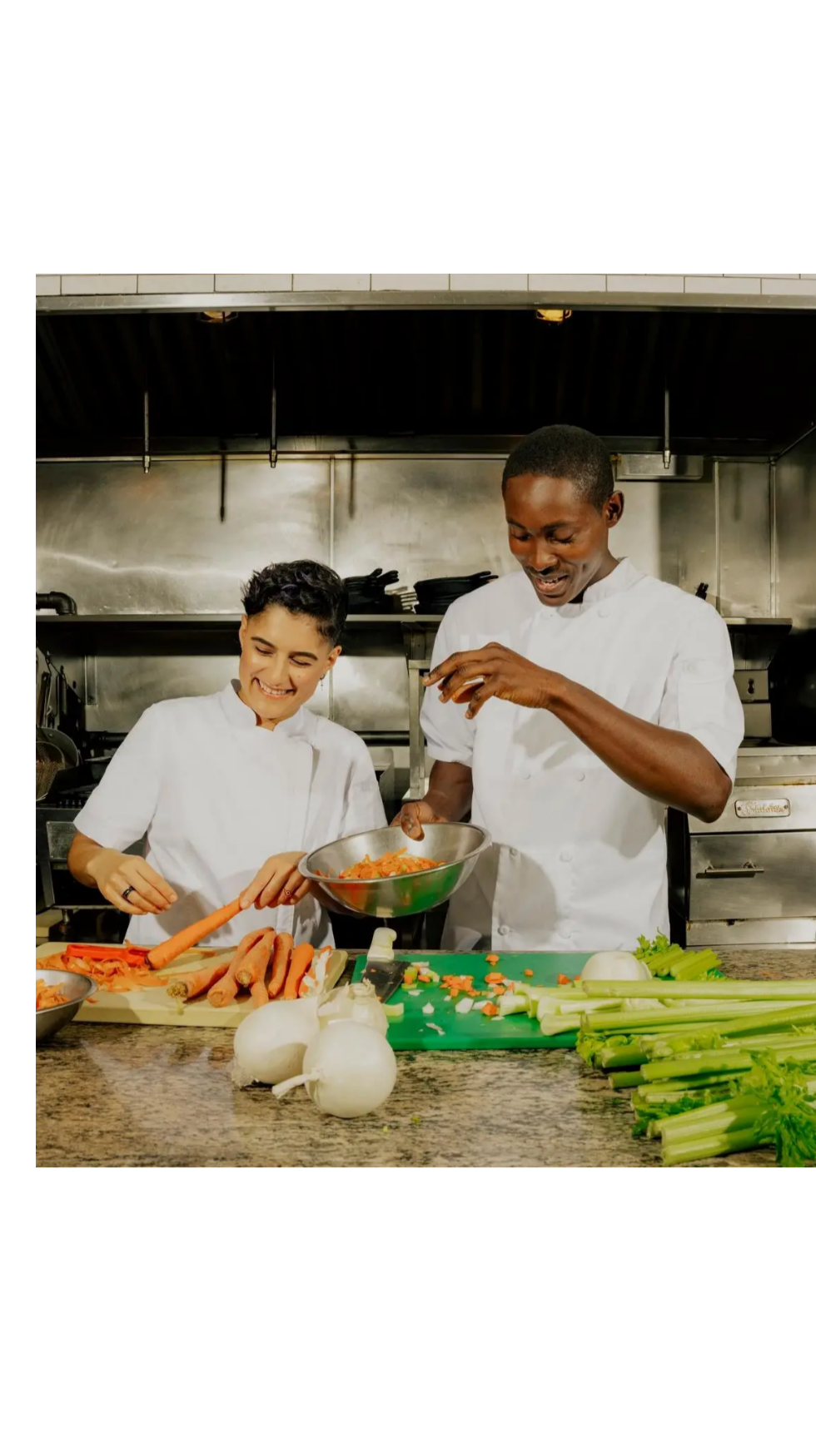
click at [29, 871] on img at bounding box center [182, 728] width 331 height 331
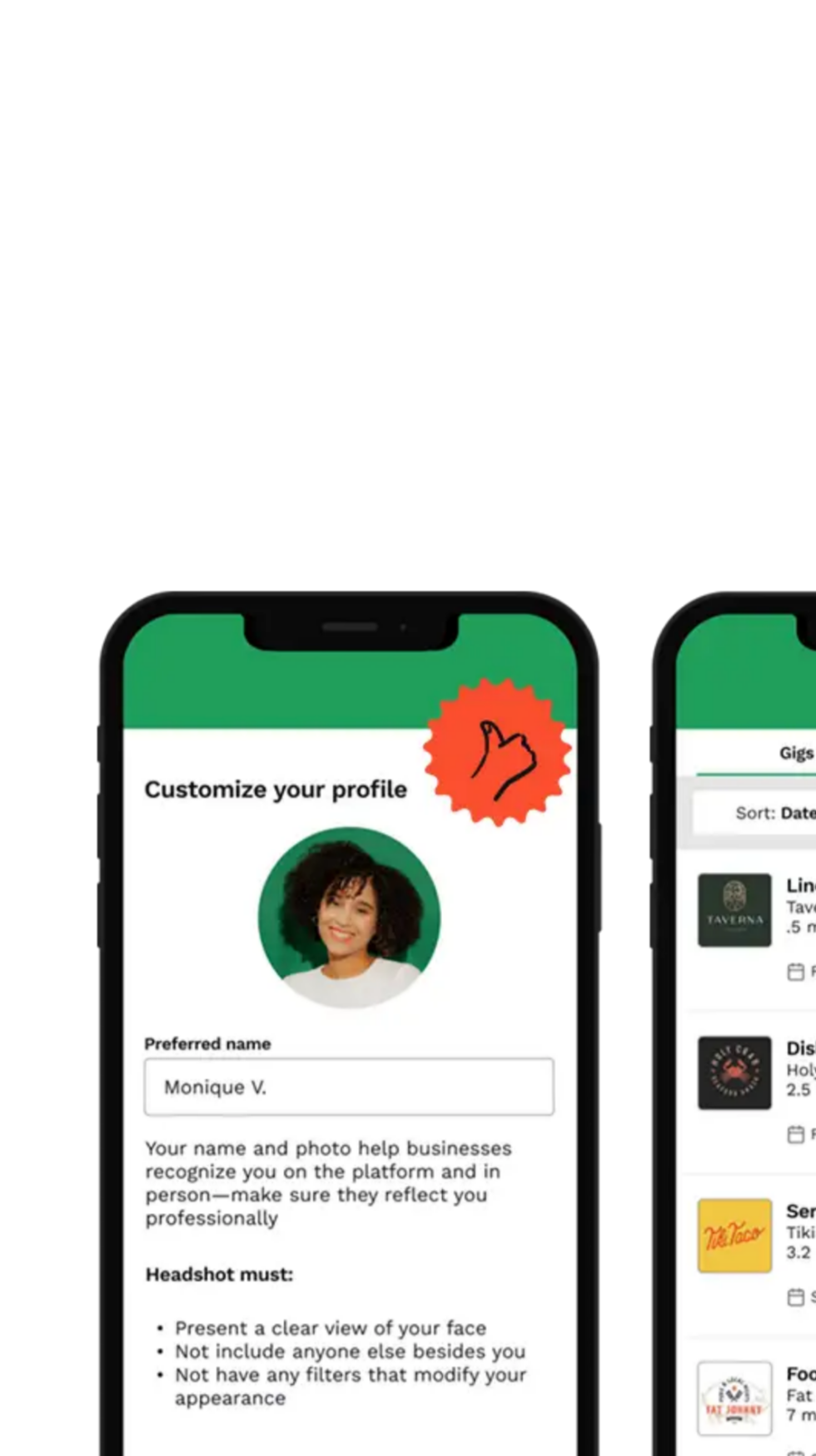
scroll to position [1384, 0]
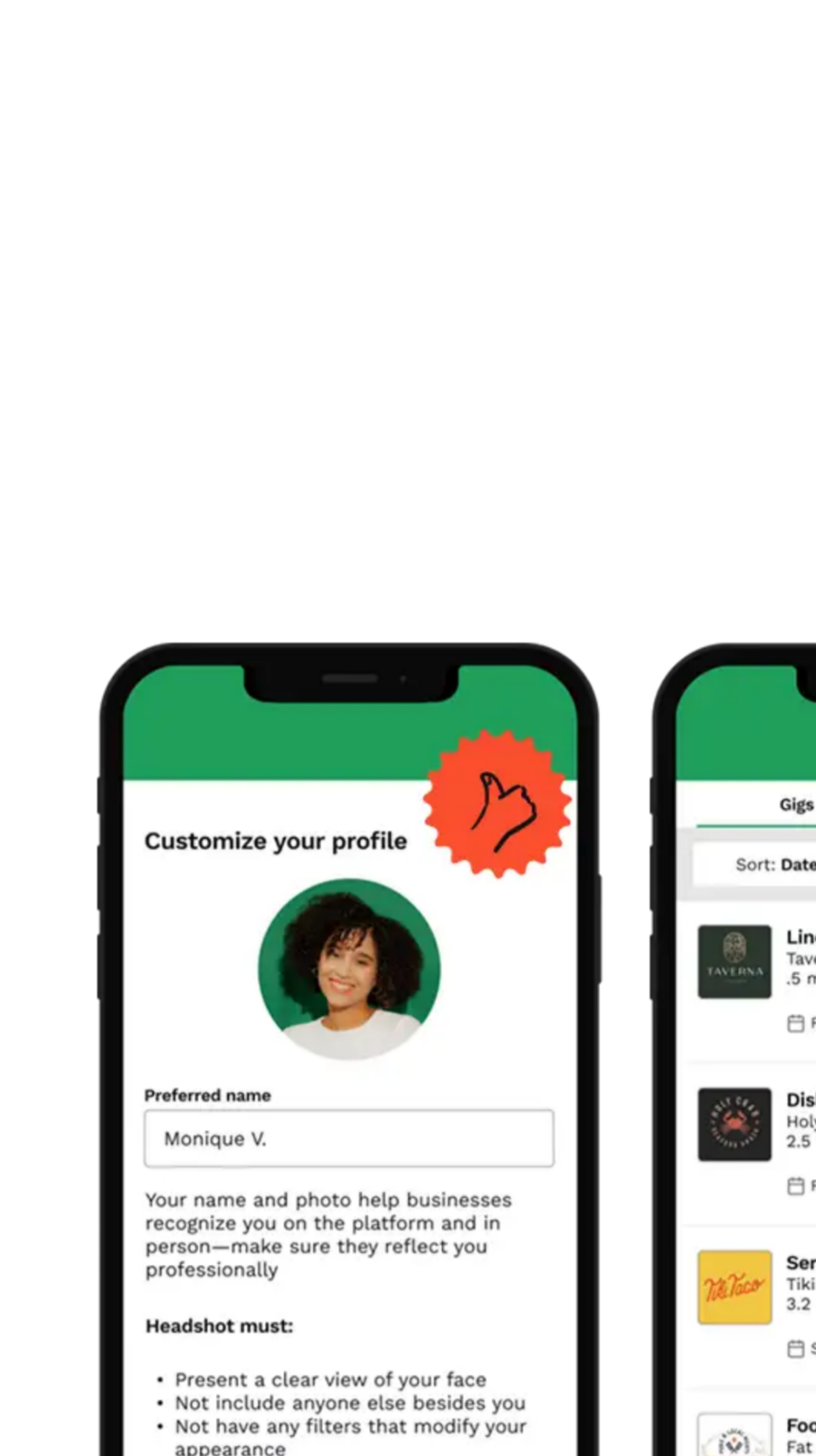
click at [24, 1325] on img at bounding box center [182, 1349] width 331 height 331
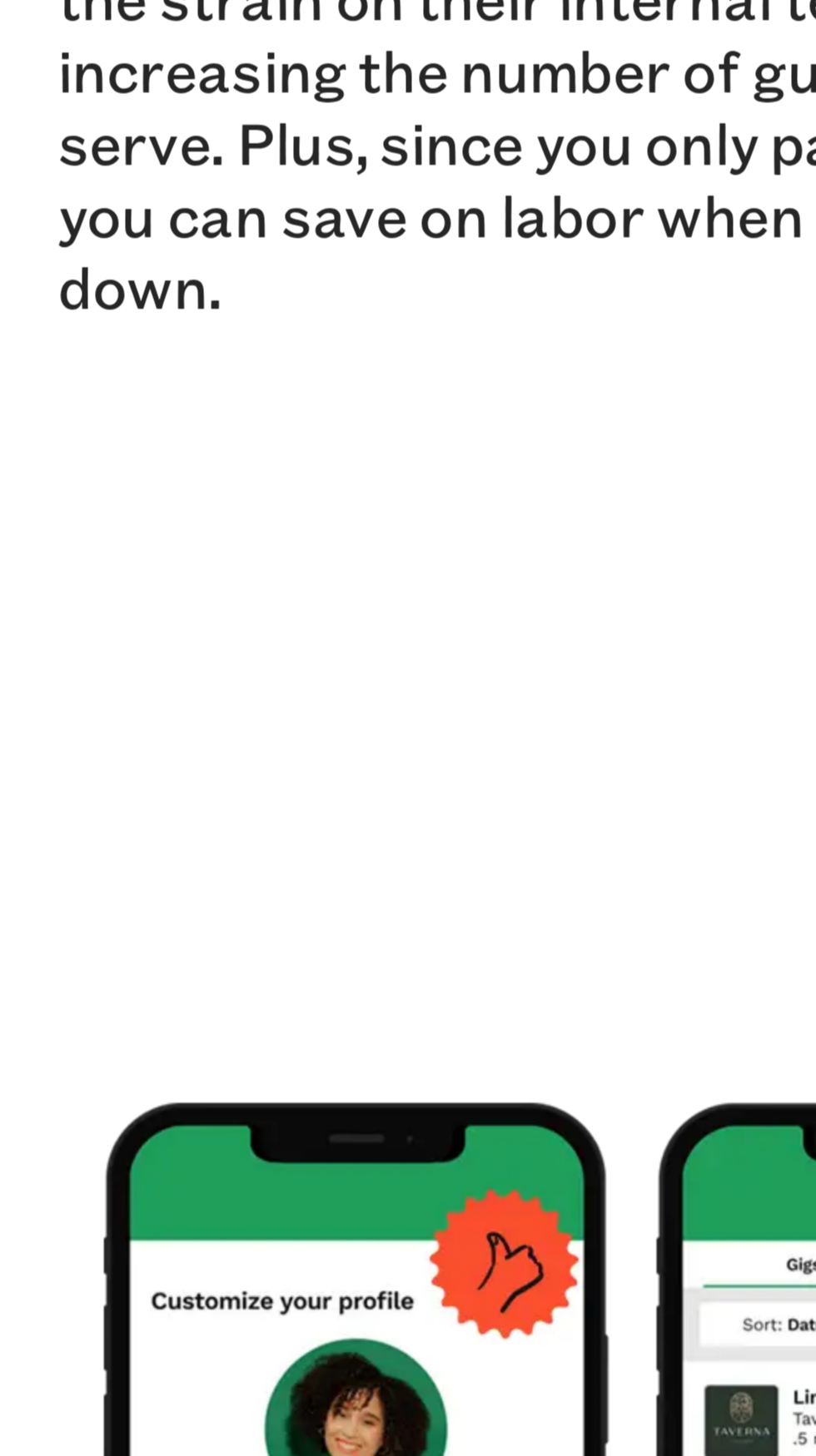
scroll to position [1409, 0]
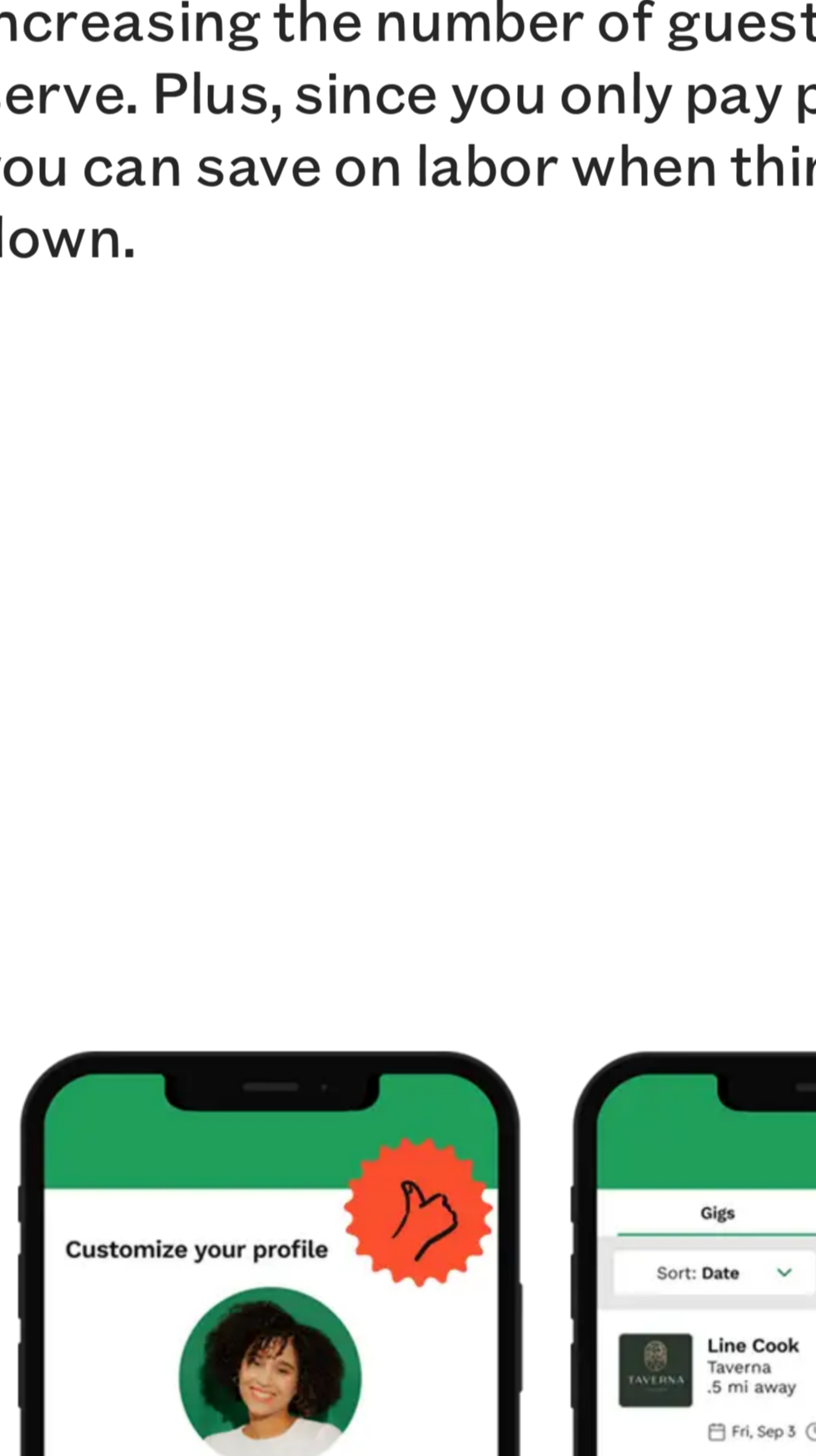
click at [47, 1223] on img at bounding box center [182, 1324] width 331 height 331
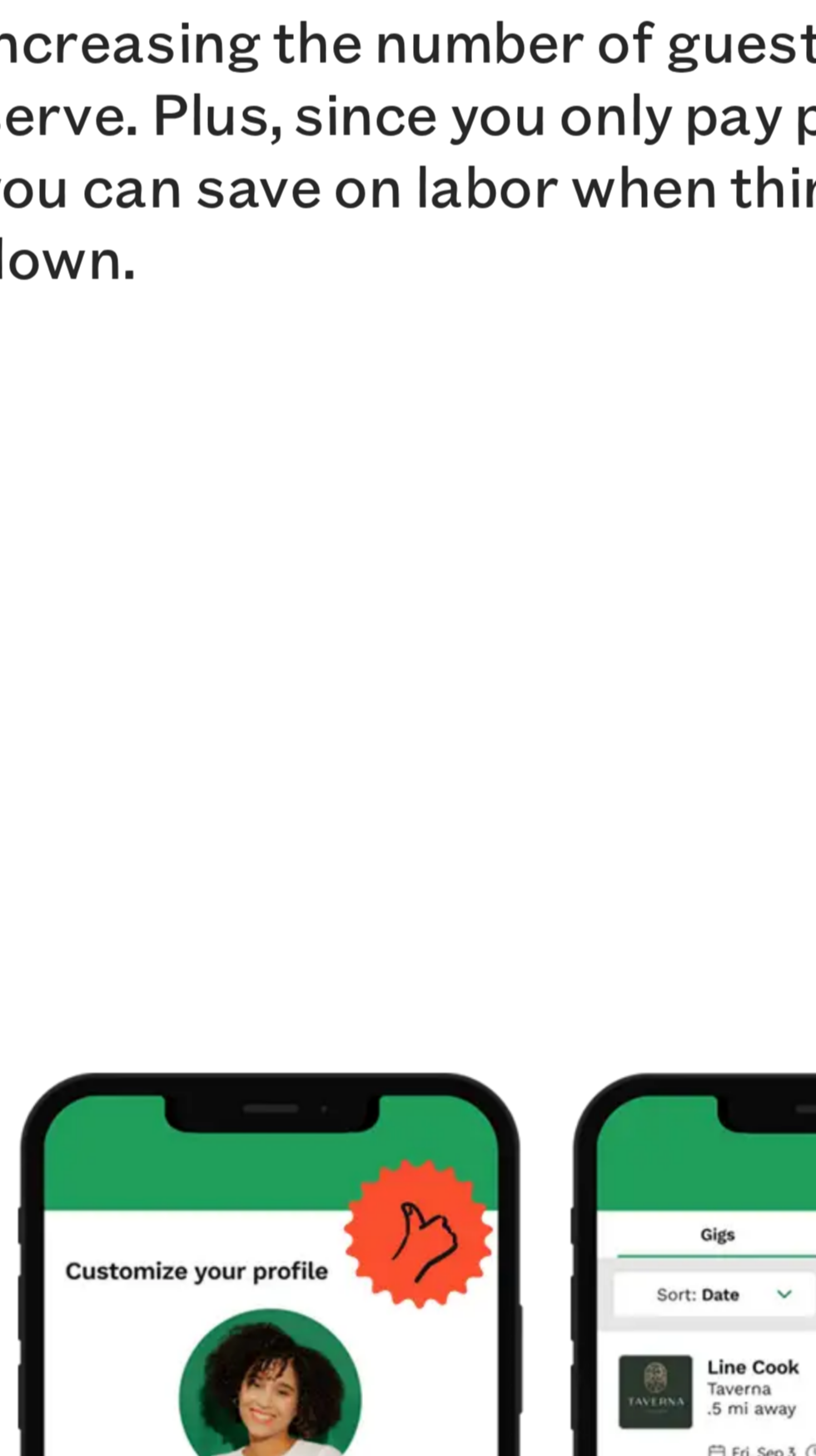
click at [47, 1130] on div "Easily scale restaurant staffing up or down based on demand. Sudden crowds put …" at bounding box center [407, 1325] width 782 height 389
click at [64, 1092] on section "Easily scale restaurant staffing up or down based on demand. Sudden crowds put …" at bounding box center [408, 1325] width 816 height 555
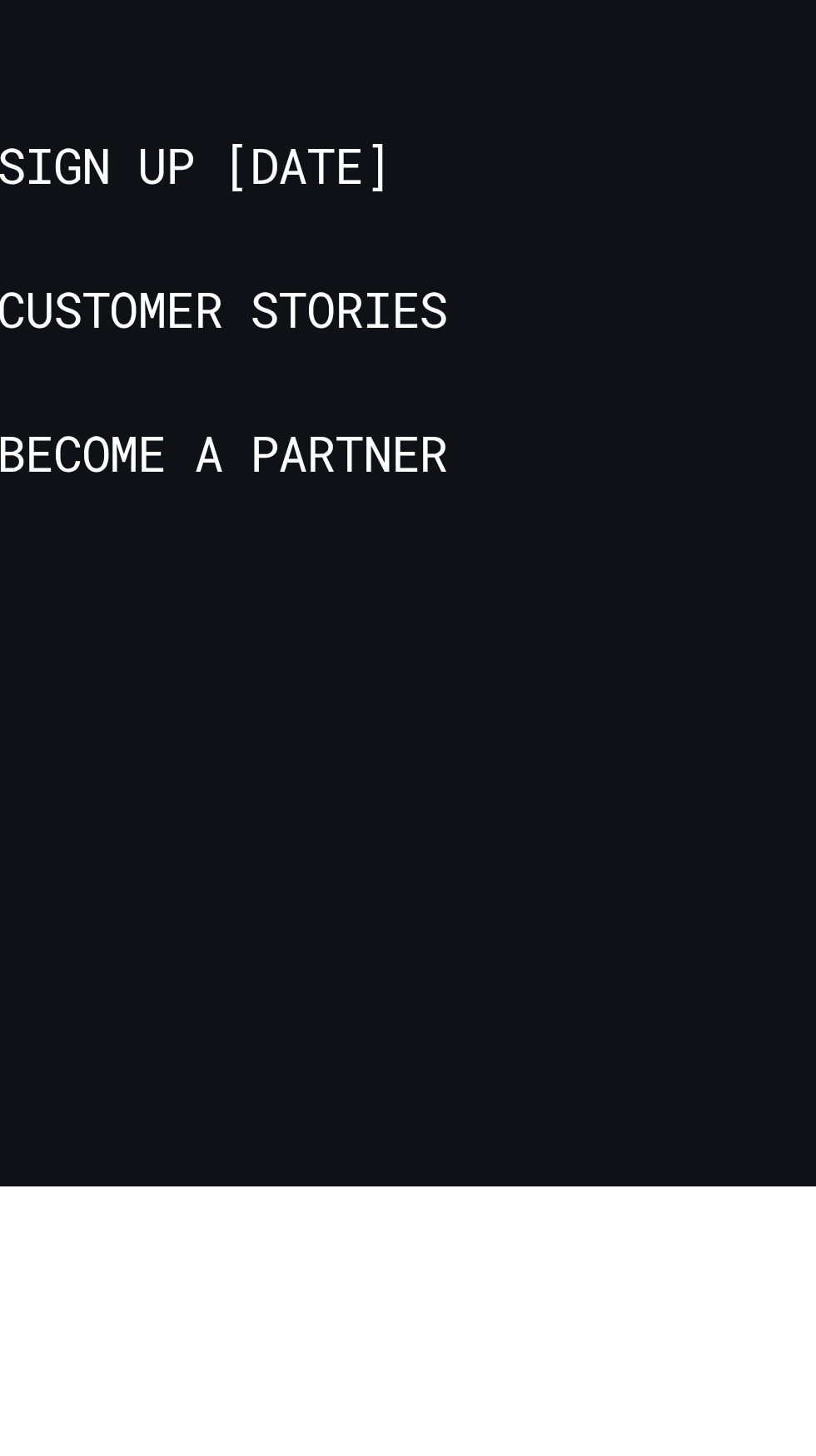
scroll to position [4602, 0]
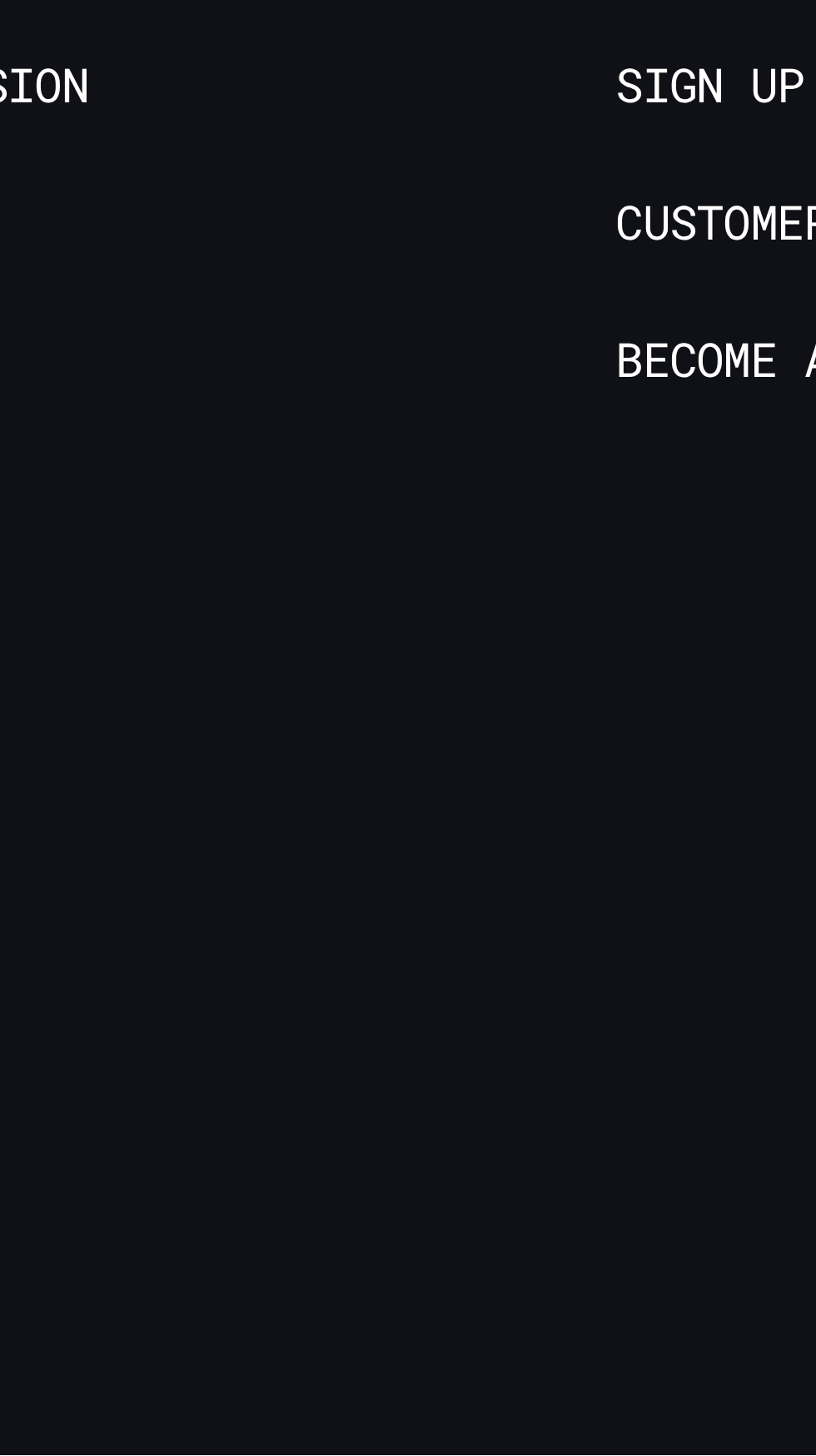
scroll to position [4797, 0]
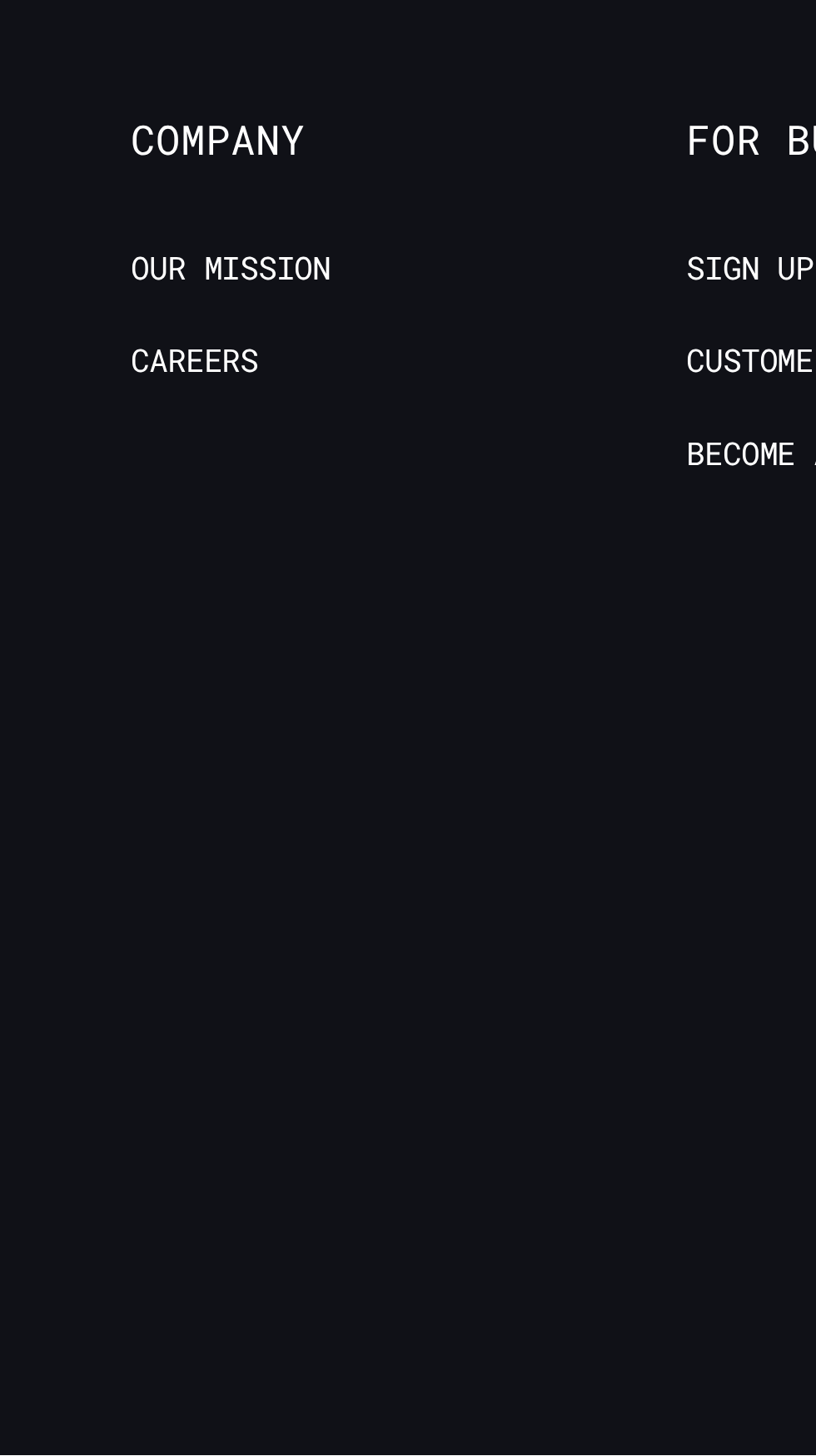
click at [374, 1316] on div at bounding box center [306, 1416] width 171 height 903
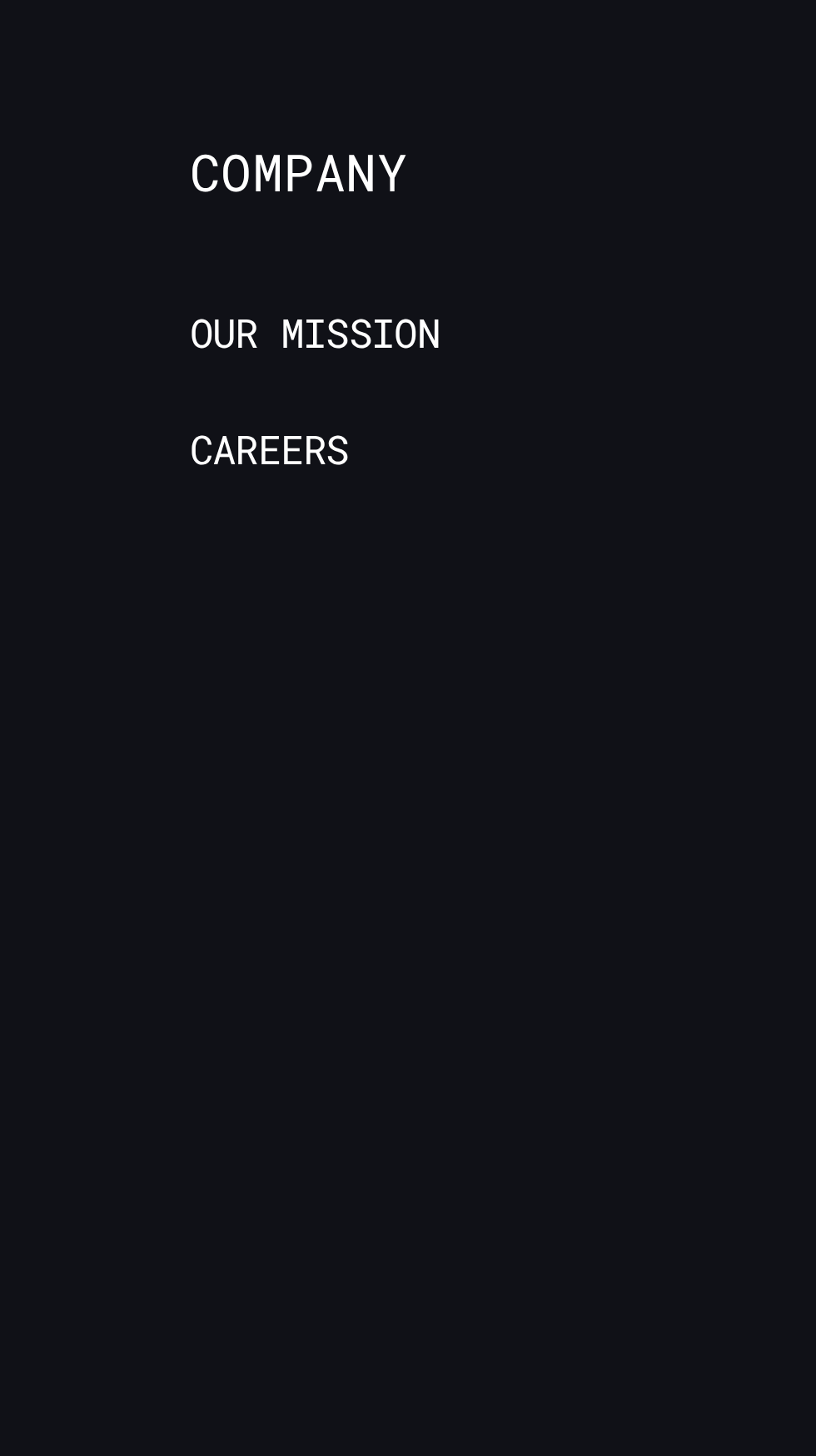
scroll to position [4798, 0]
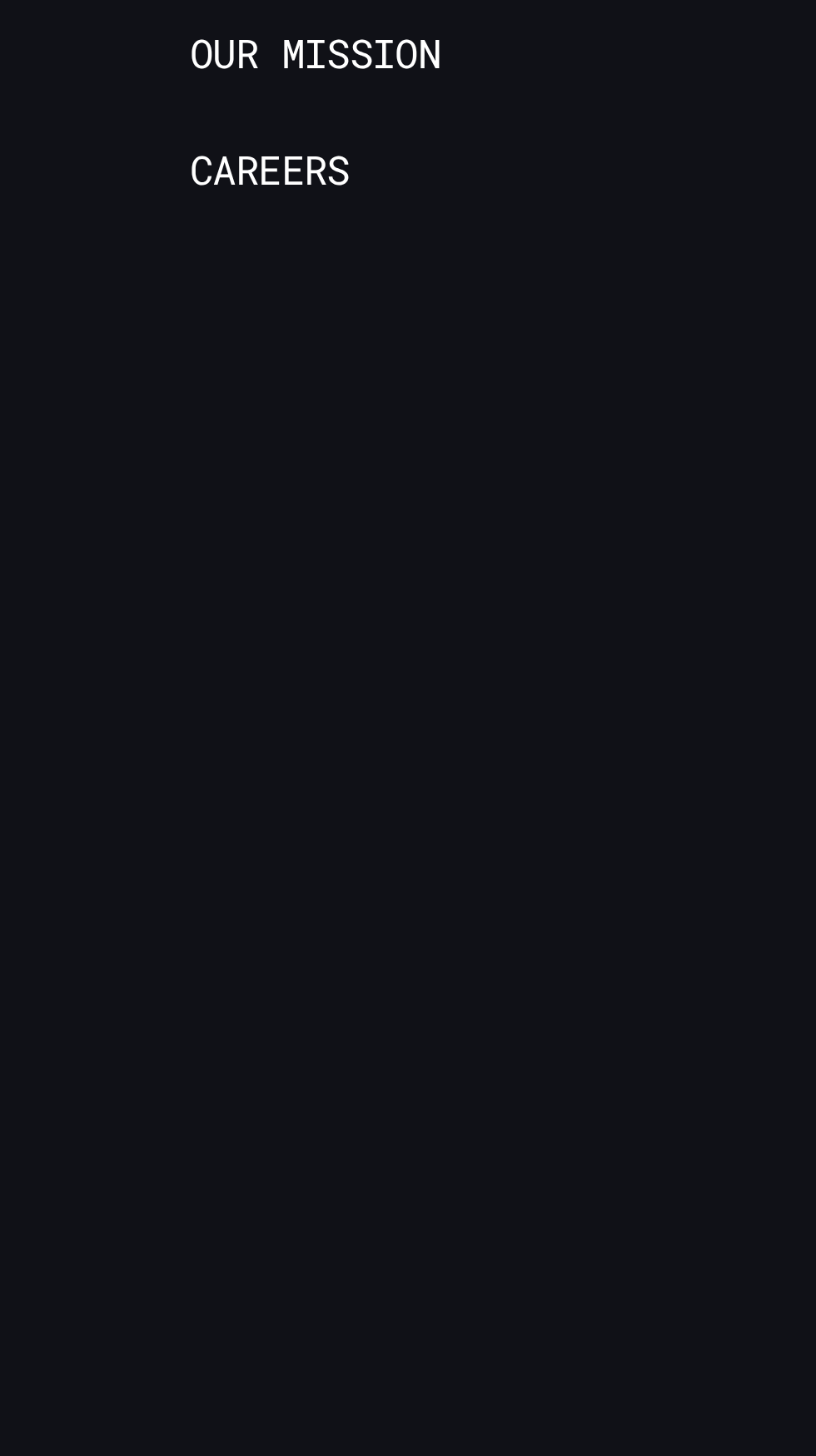
click at [352, 1328] on div at bounding box center [306, 1415] width 171 height 903
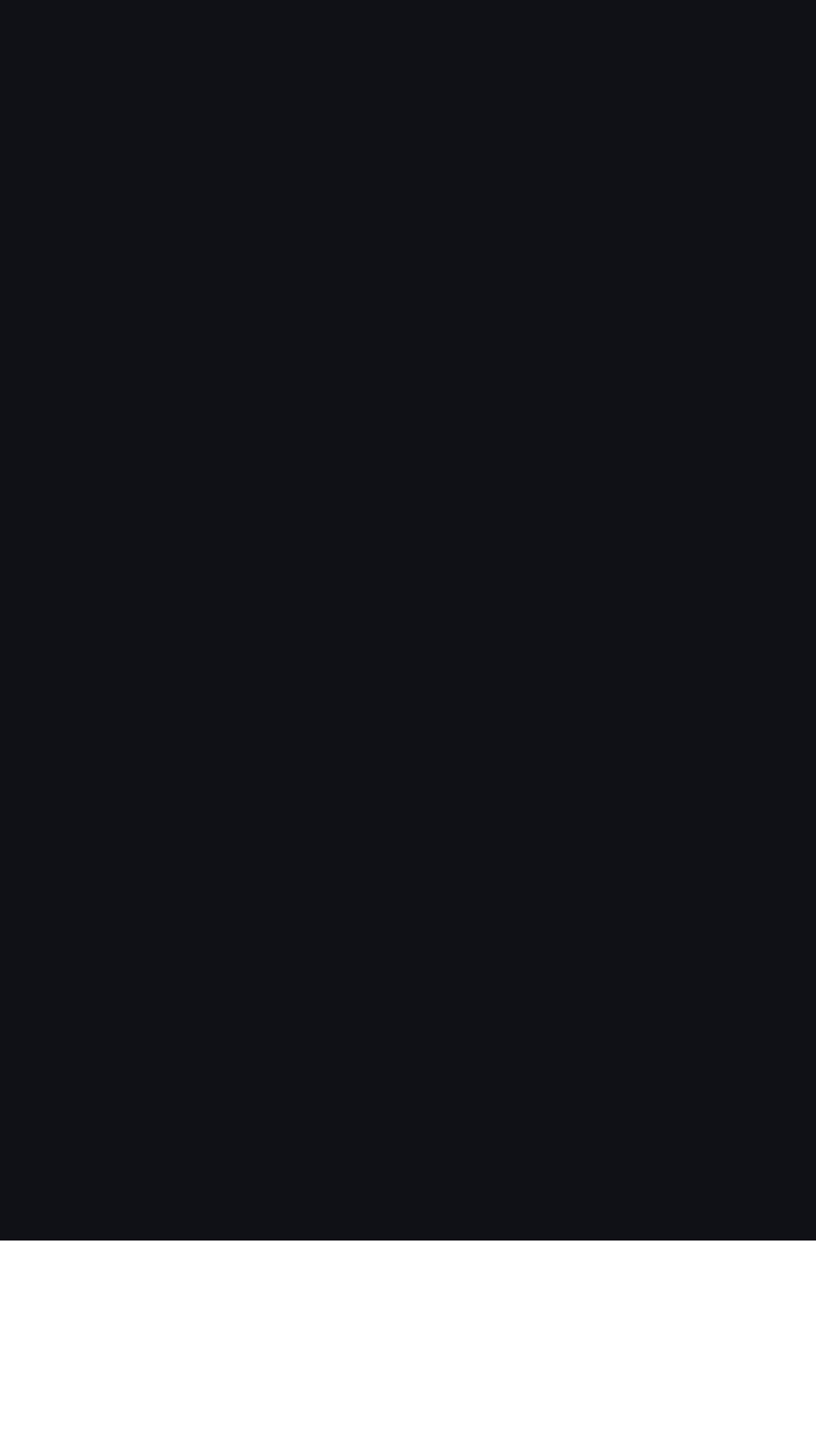
click at [124, 1353] on ul "[US_STATE] [US_STATE] [US_STATE] [US_STATE][GEOGRAPHIC_DATA] [US_STATE] [US_STA…" at bounding box center [118, 1439] width 204 height 855
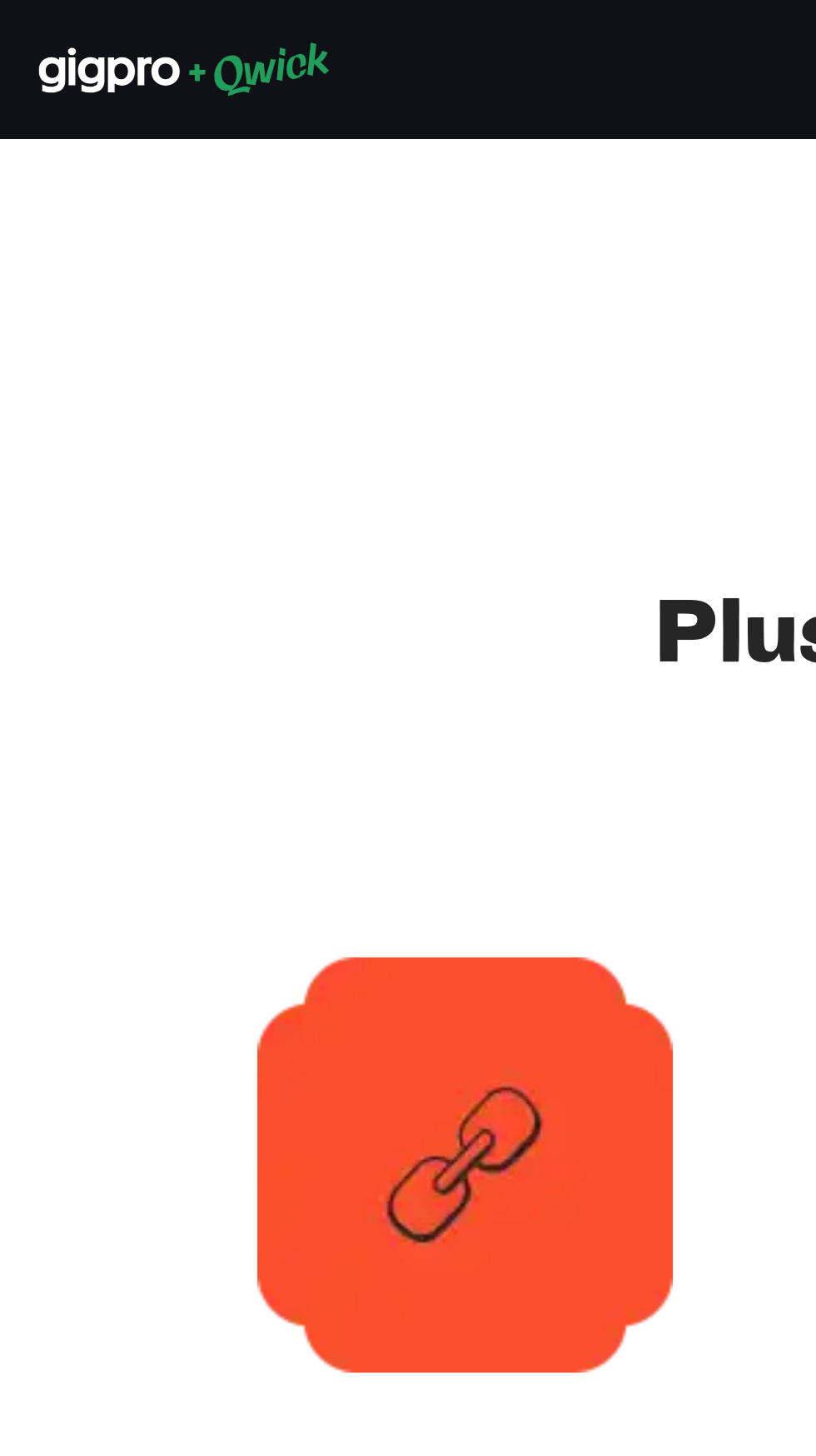
scroll to position [4052, 0]
click at [36, 328] on div "Hire for free. When you inevitably meet a Qwick professional you want to hire f…" at bounding box center [144, 450] width 223 height 323
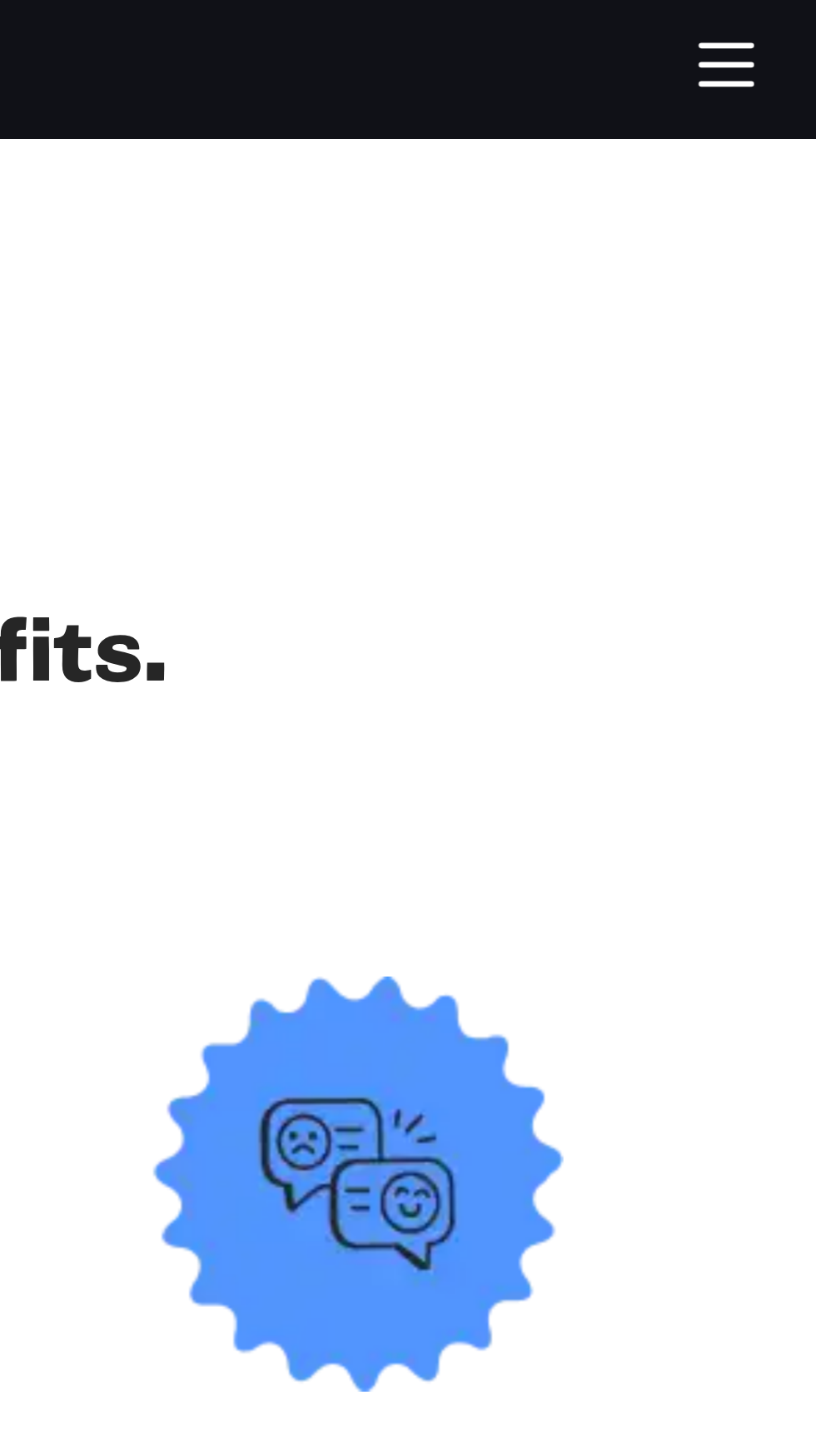
scroll to position [4036, 0]
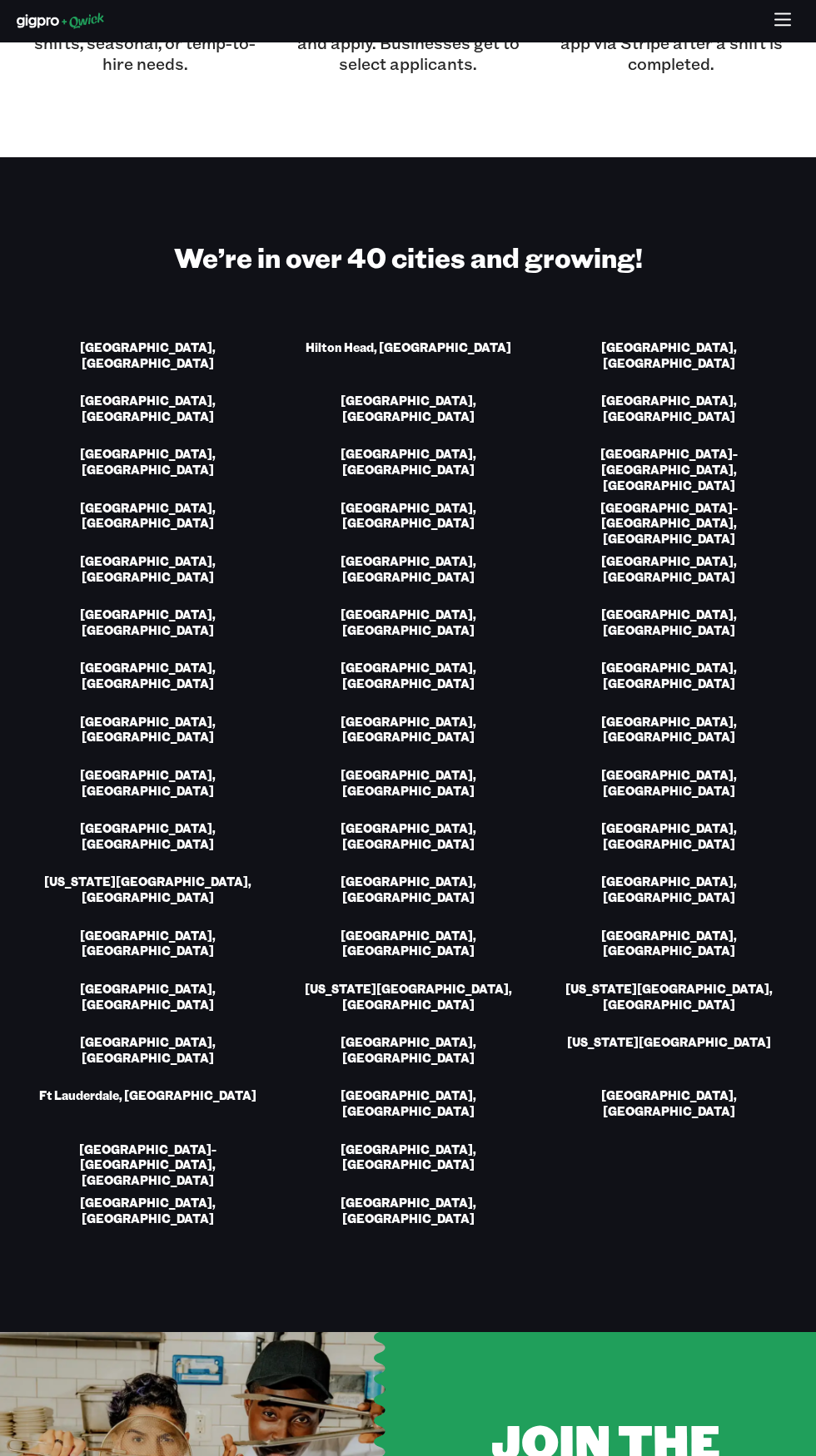
scroll to position [2180, 0]
